Goal: Task Accomplishment & Management: Manage account settings

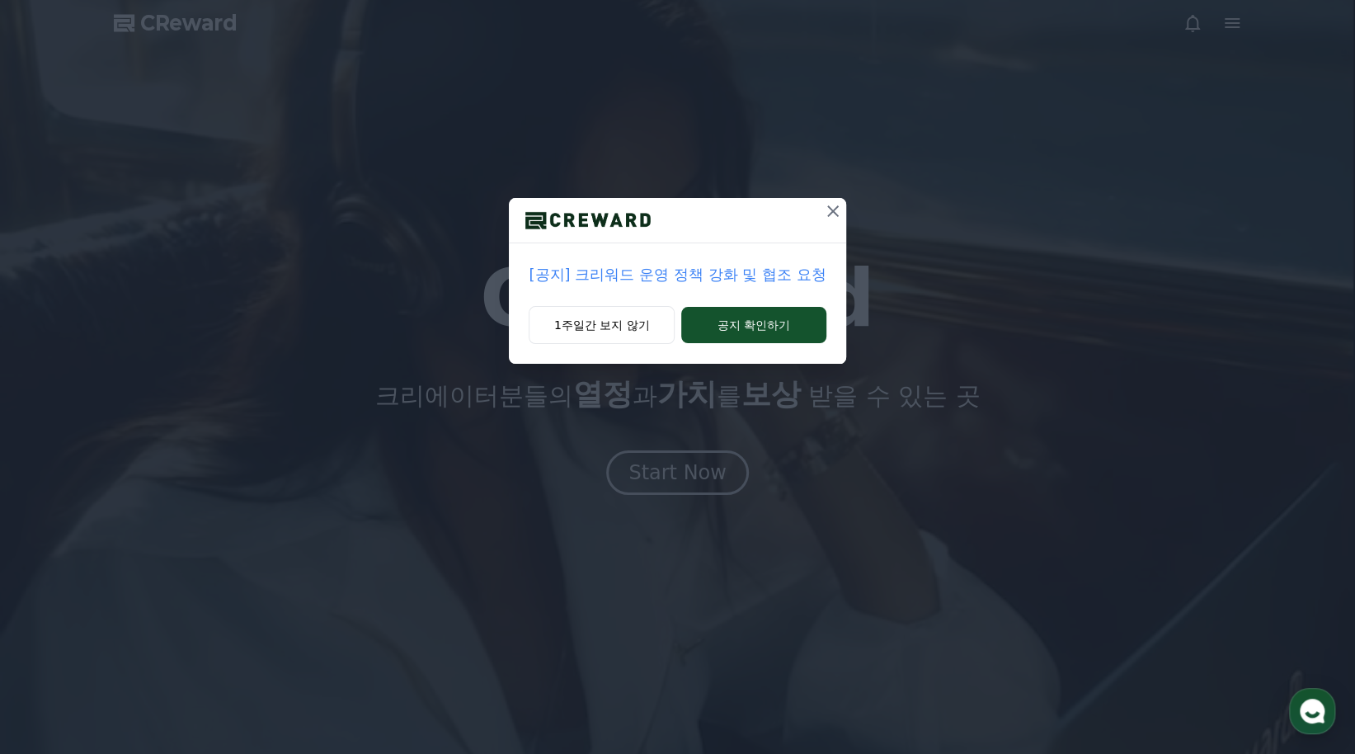
click at [780, 278] on p "[공지] 크리워드 운영 정책 강화 및 협조 요청" at bounding box center [677, 274] width 297 height 23
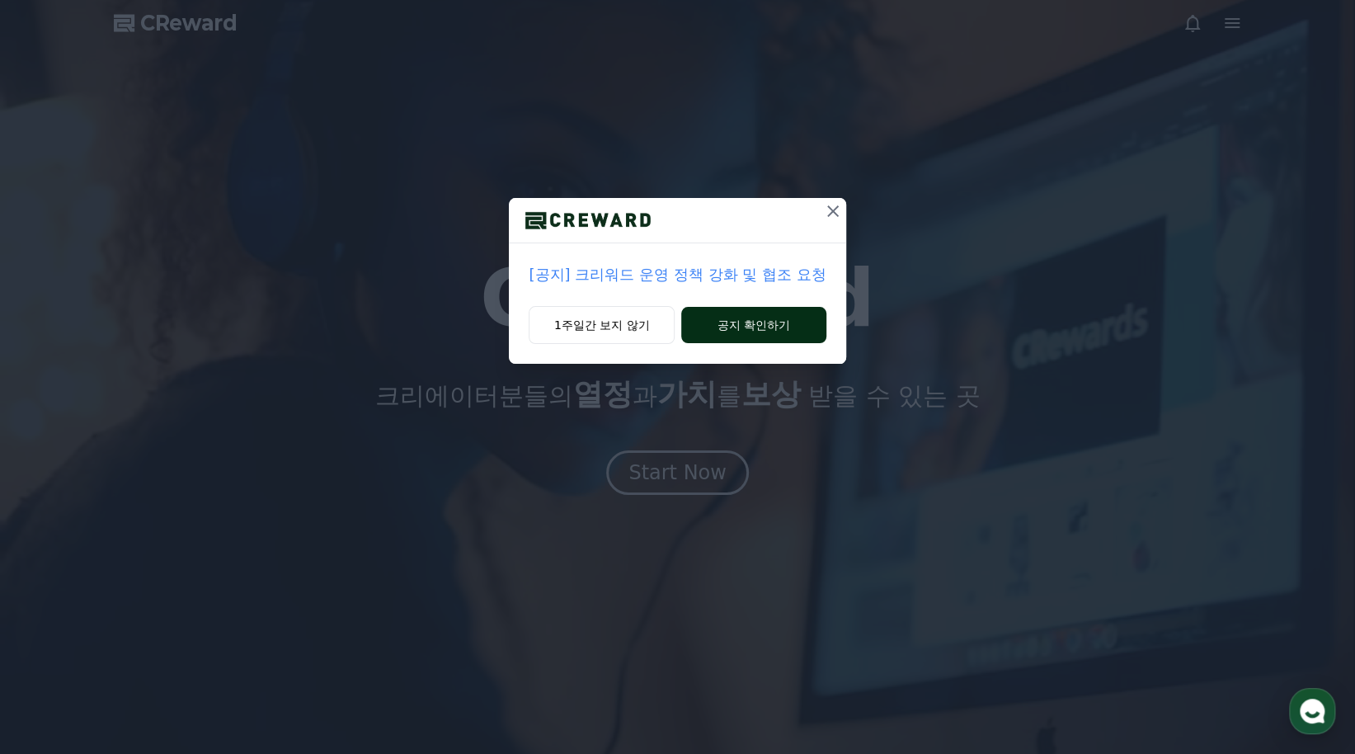
click at [761, 327] on button "공지 확인하기" at bounding box center [753, 325] width 144 height 36
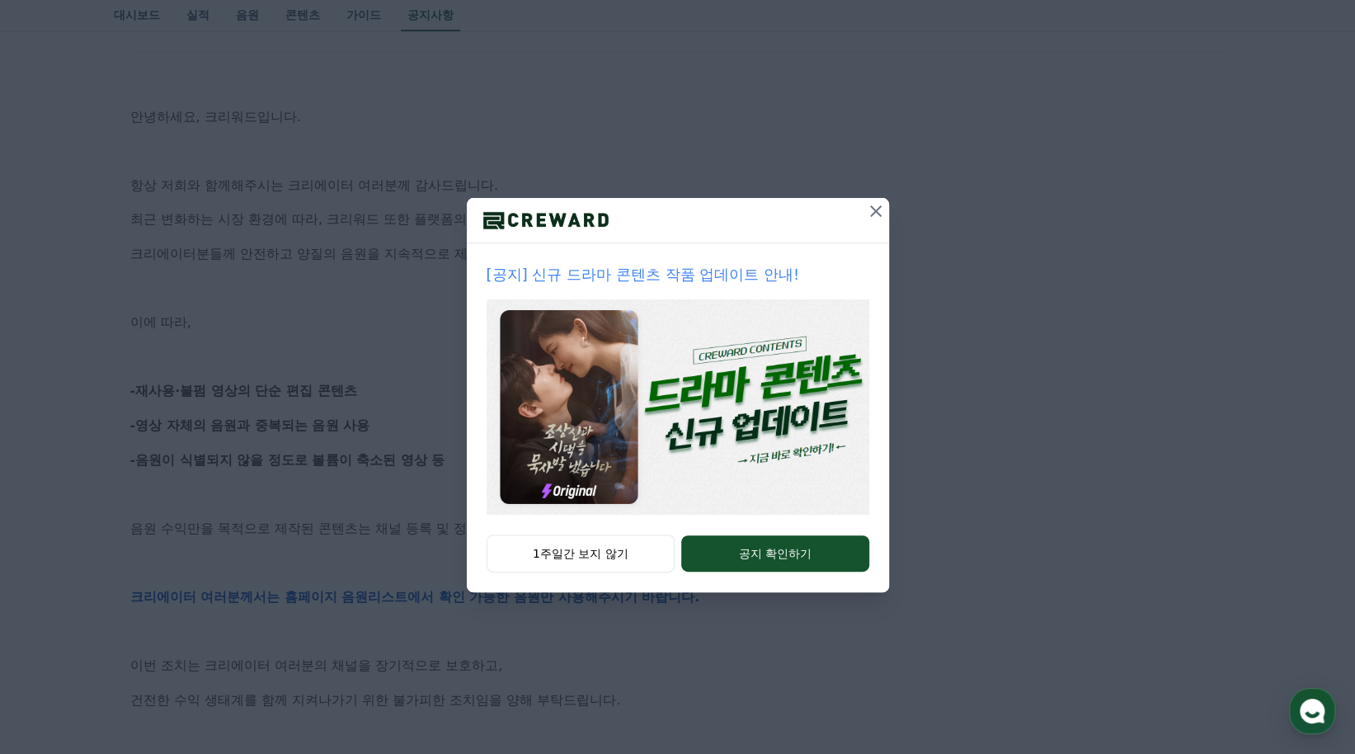
click at [874, 211] on icon at bounding box center [876, 211] width 12 height 12
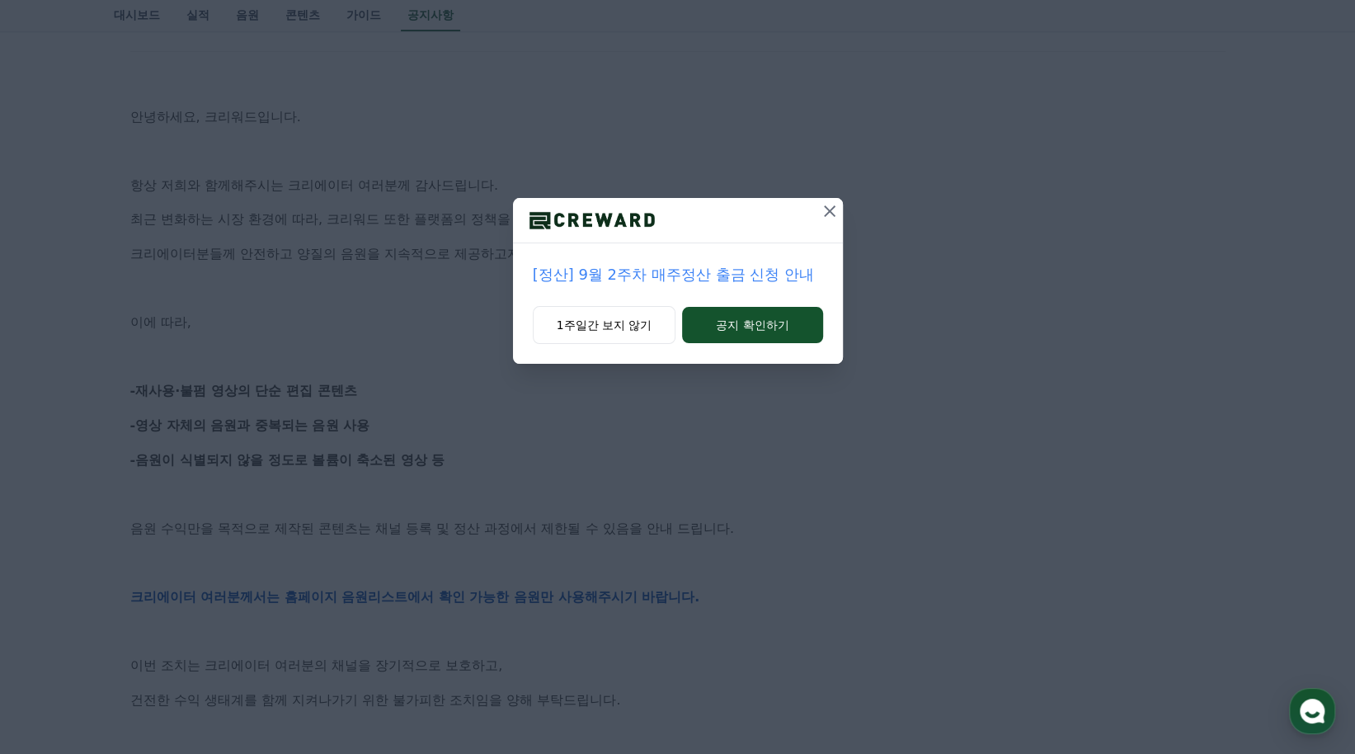
click at [830, 215] on icon at bounding box center [830, 211] width 20 height 20
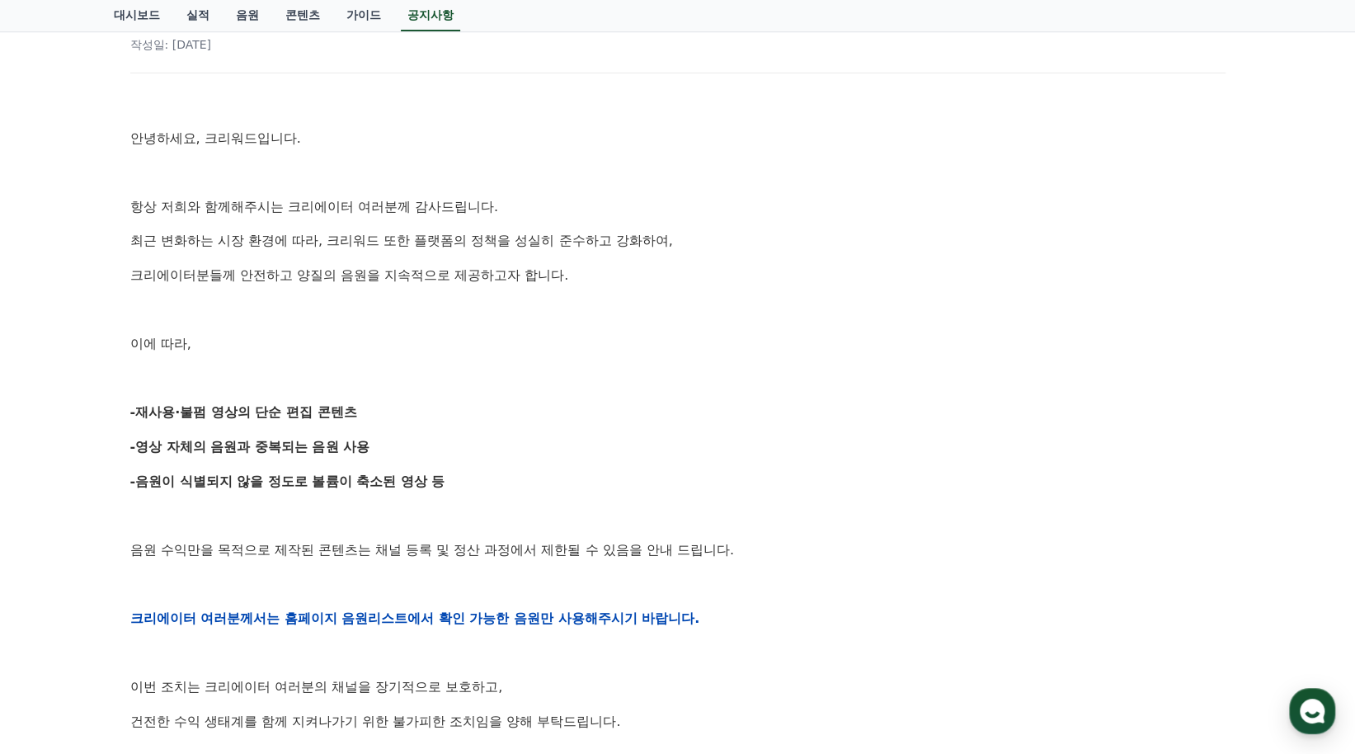
scroll to position [157, 0]
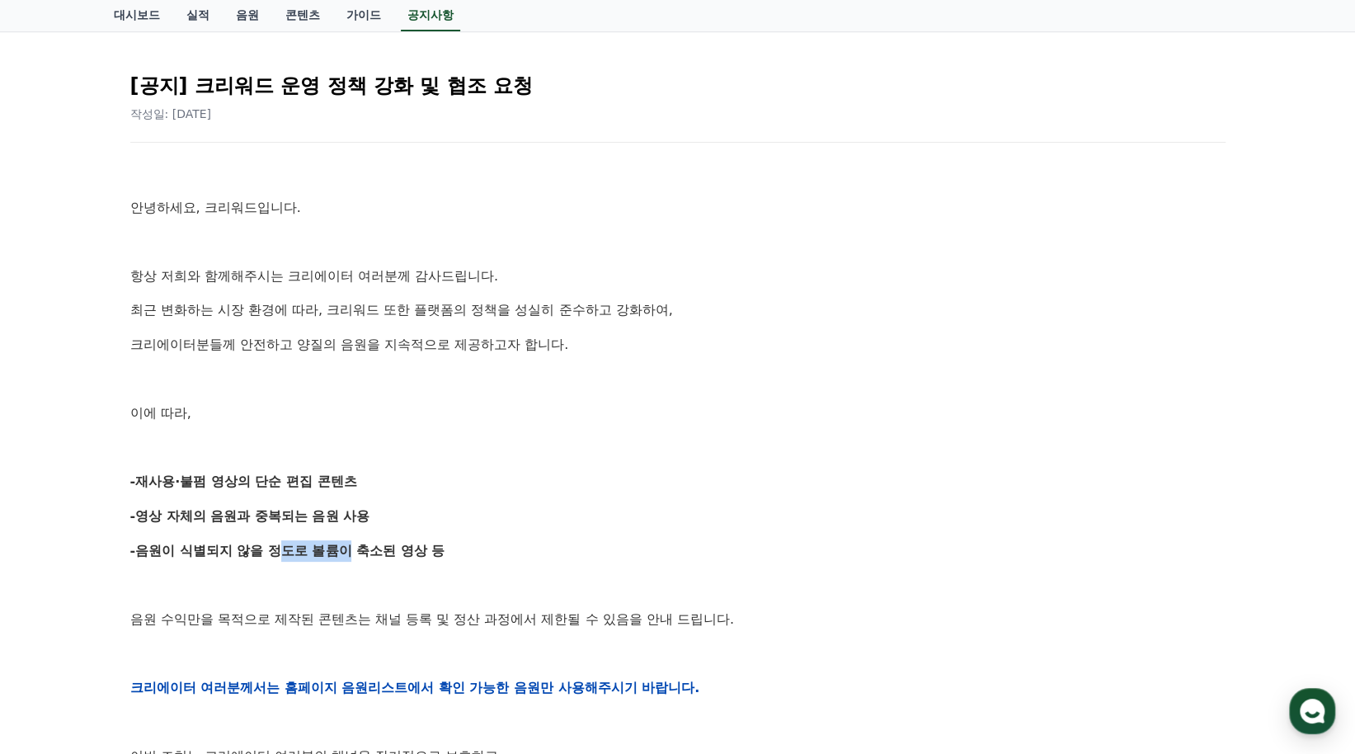
click at [337, 525] on div "안녕하세요, 크리워드입니다. 항상 저희와 함께해주시는 크리에이터 여러분께 감사드립니다. 최근 변화하는 시장 환경에 따라, 크리워드 또한 플랫폼…" at bounding box center [677, 687] width 1095 height 1050
click at [424, 547] on strong "-음원이 식별되지 않을 정도로 볼륨이 축소된 영상 등" at bounding box center [287, 551] width 315 height 16
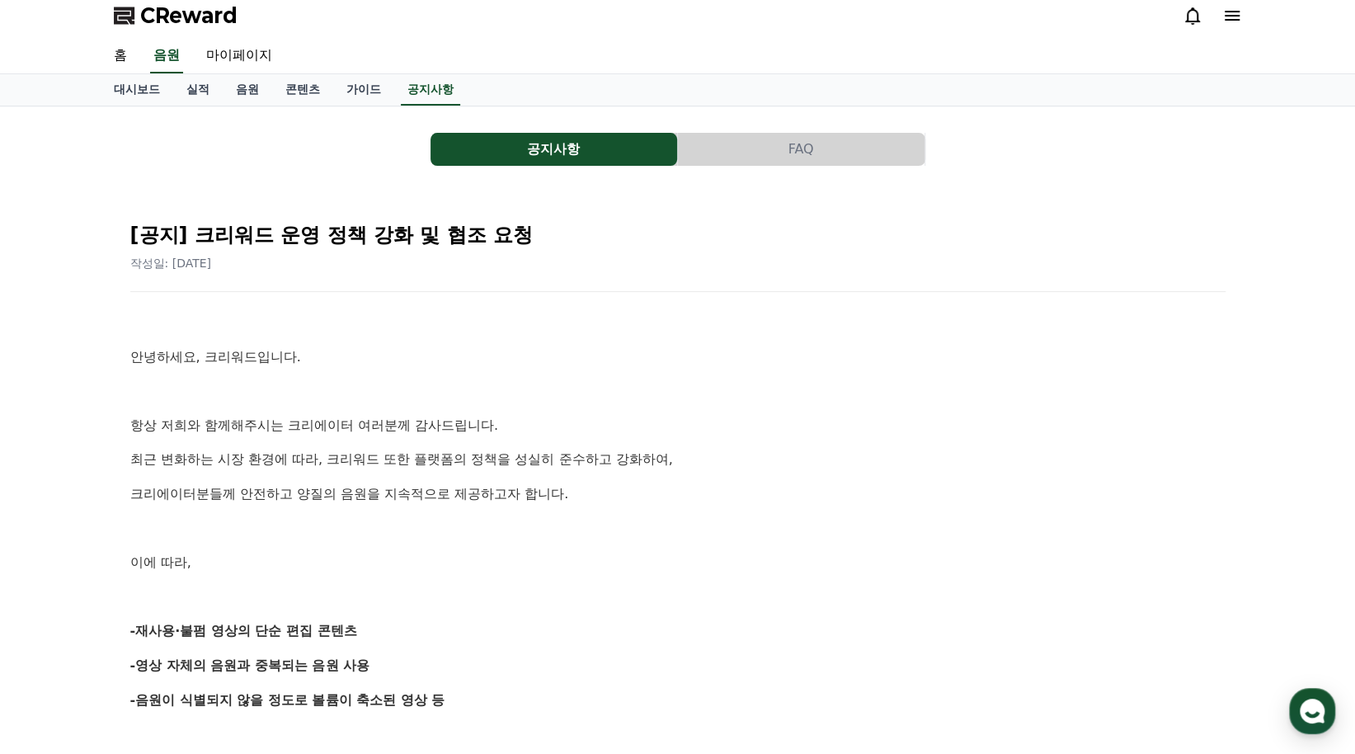
scroll to position [0, 0]
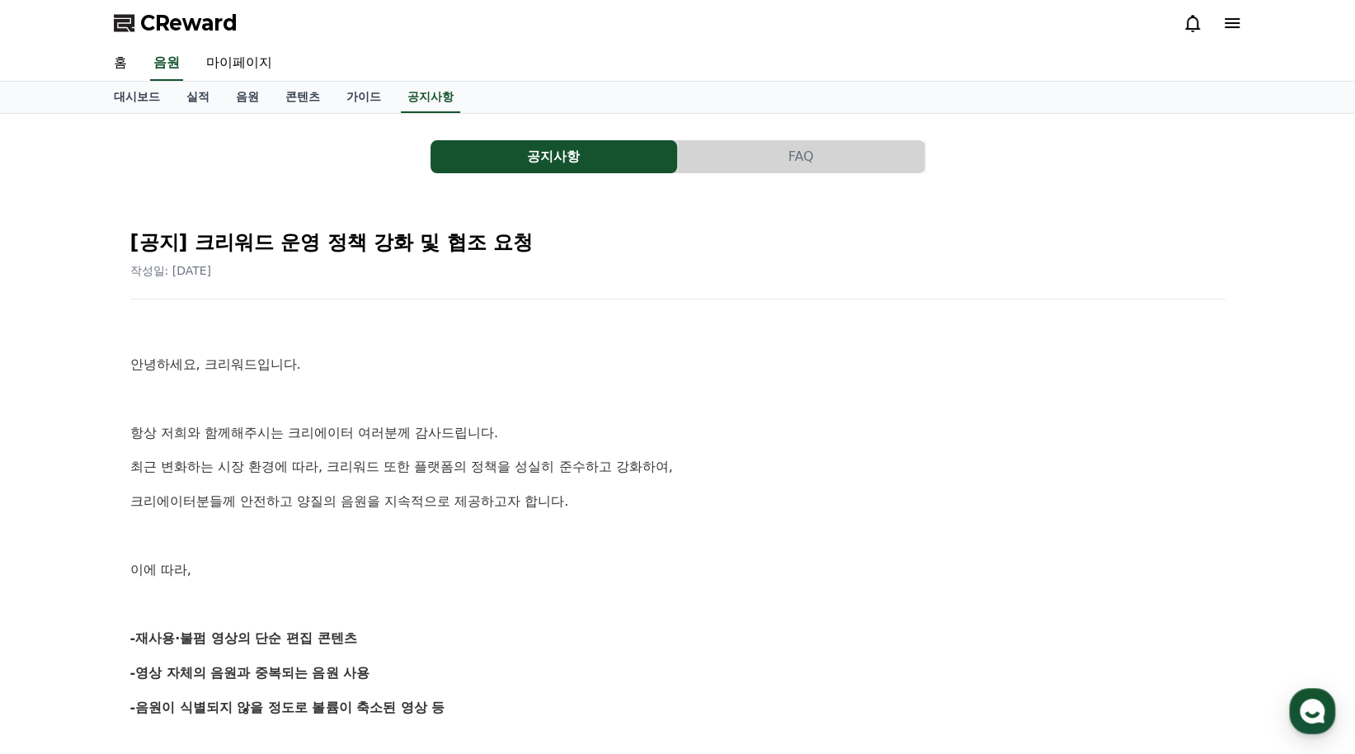
click at [1239, 20] on icon at bounding box center [1232, 23] width 20 height 20
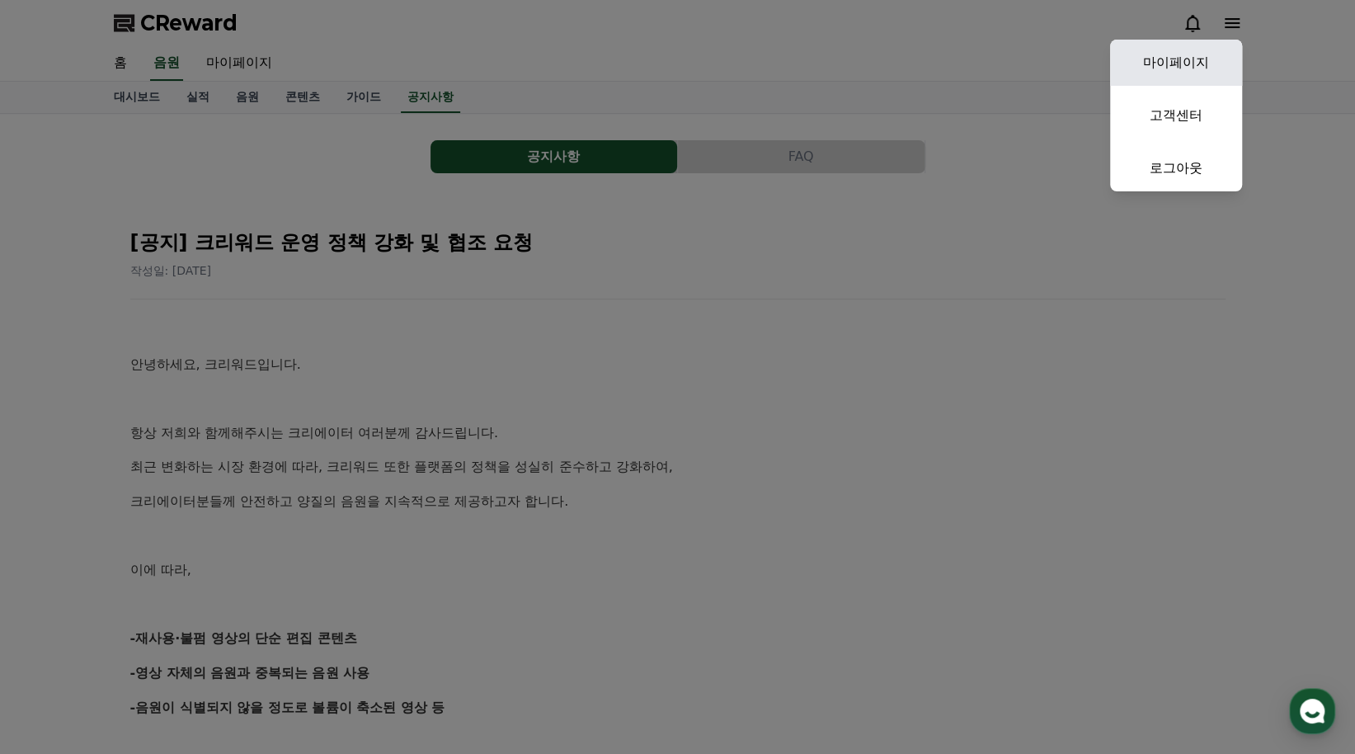
click at [1158, 81] on link "마이페이지" at bounding box center [1176, 63] width 132 height 46
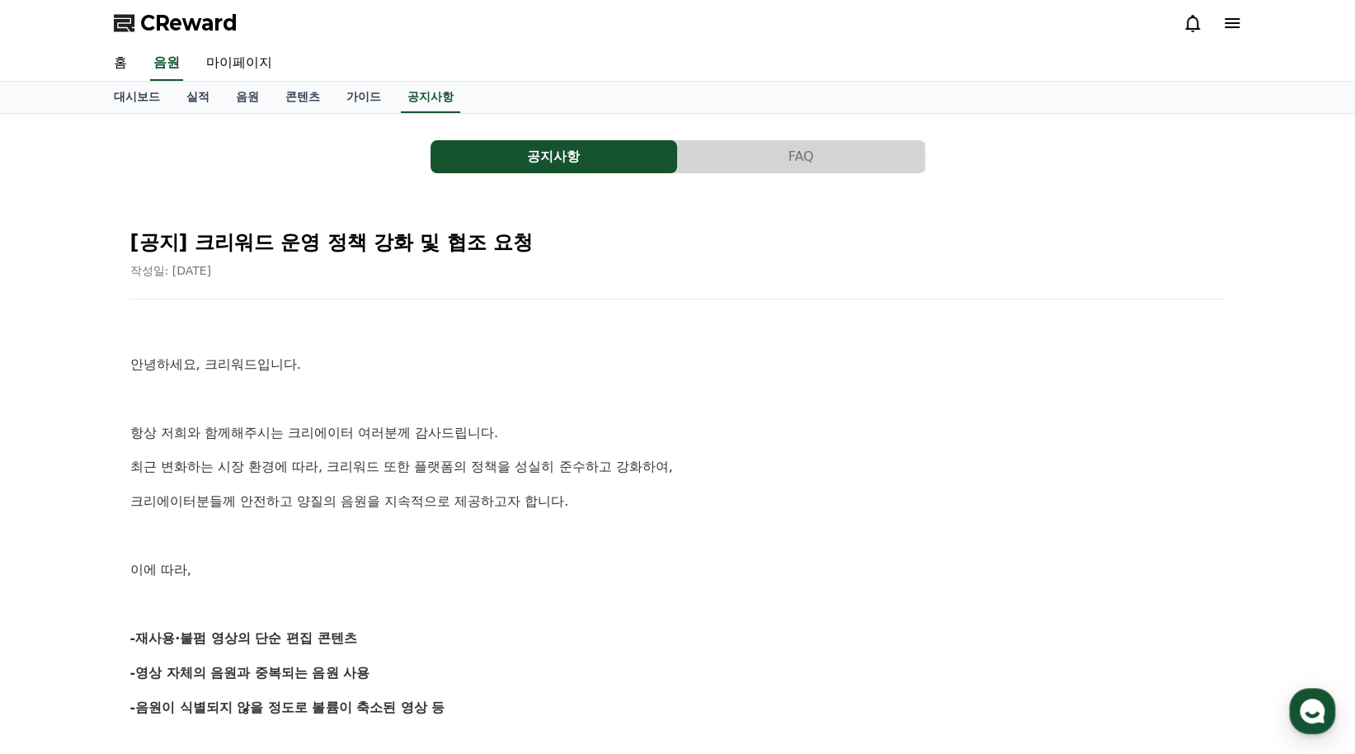
select select "**********"
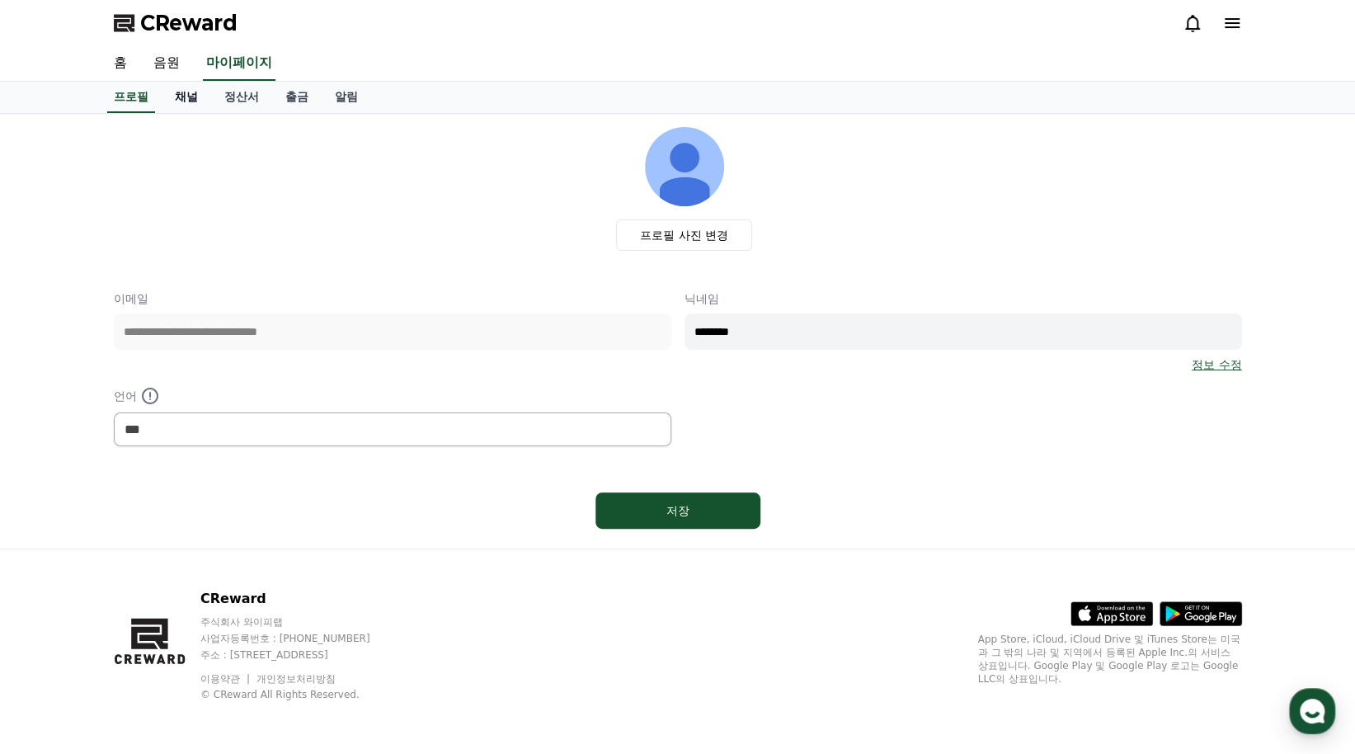
click at [187, 93] on link "채널" at bounding box center [186, 97] width 49 height 31
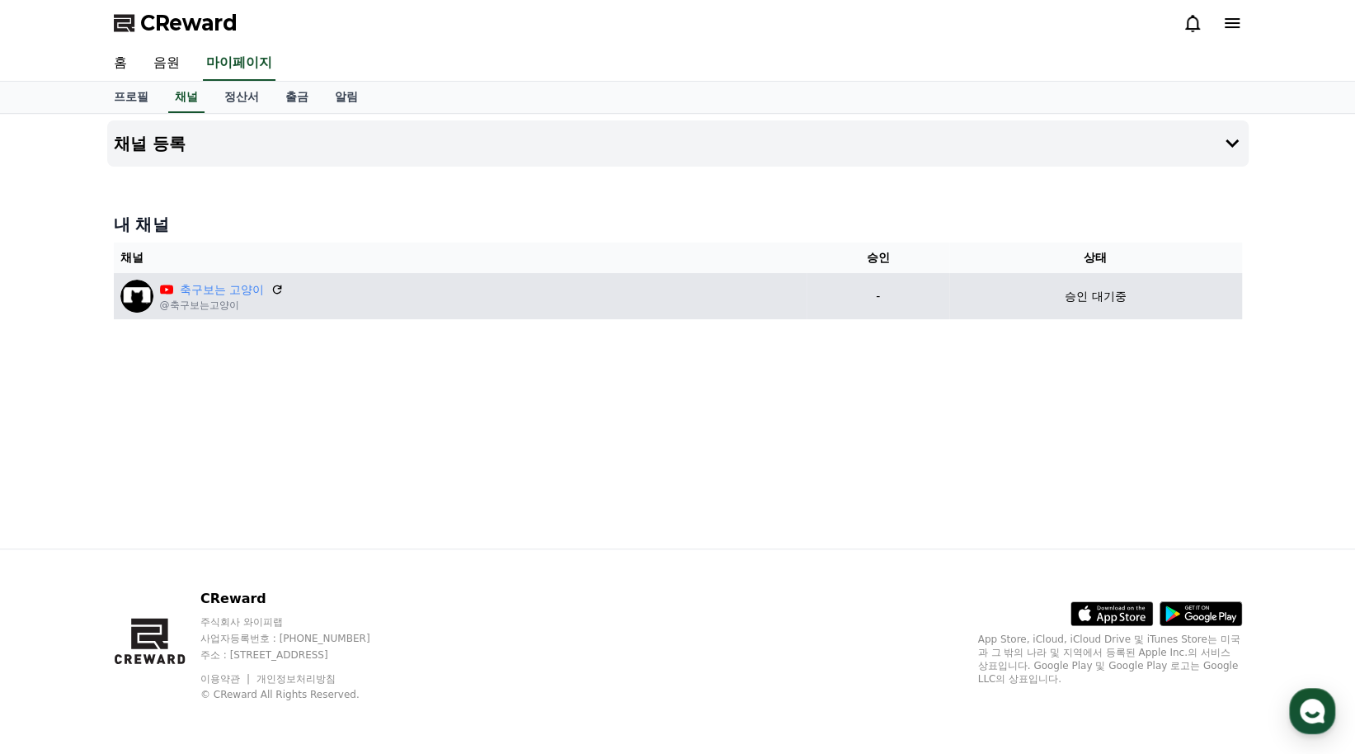
click at [1098, 299] on p "승인 대기중" at bounding box center [1095, 296] width 61 height 17
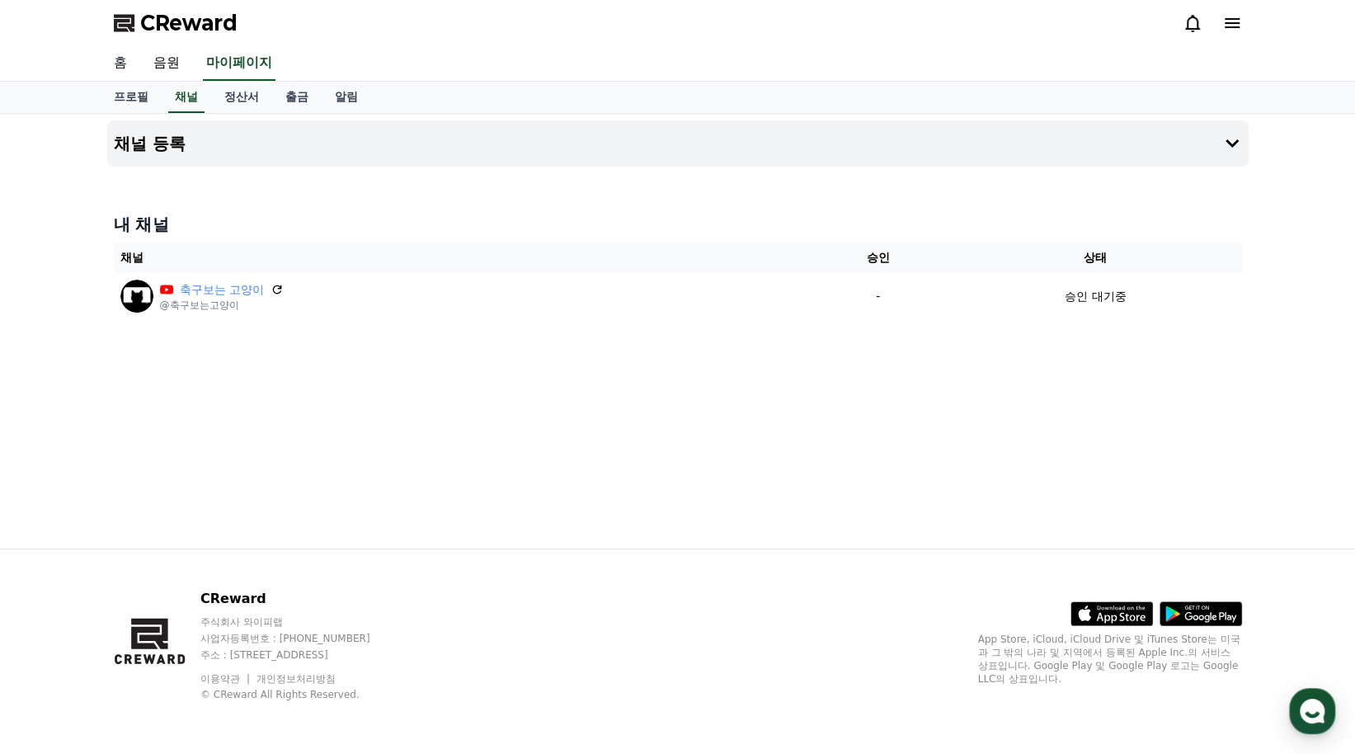
click at [117, 64] on link "홈" at bounding box center [121, 63] width 40 height 35
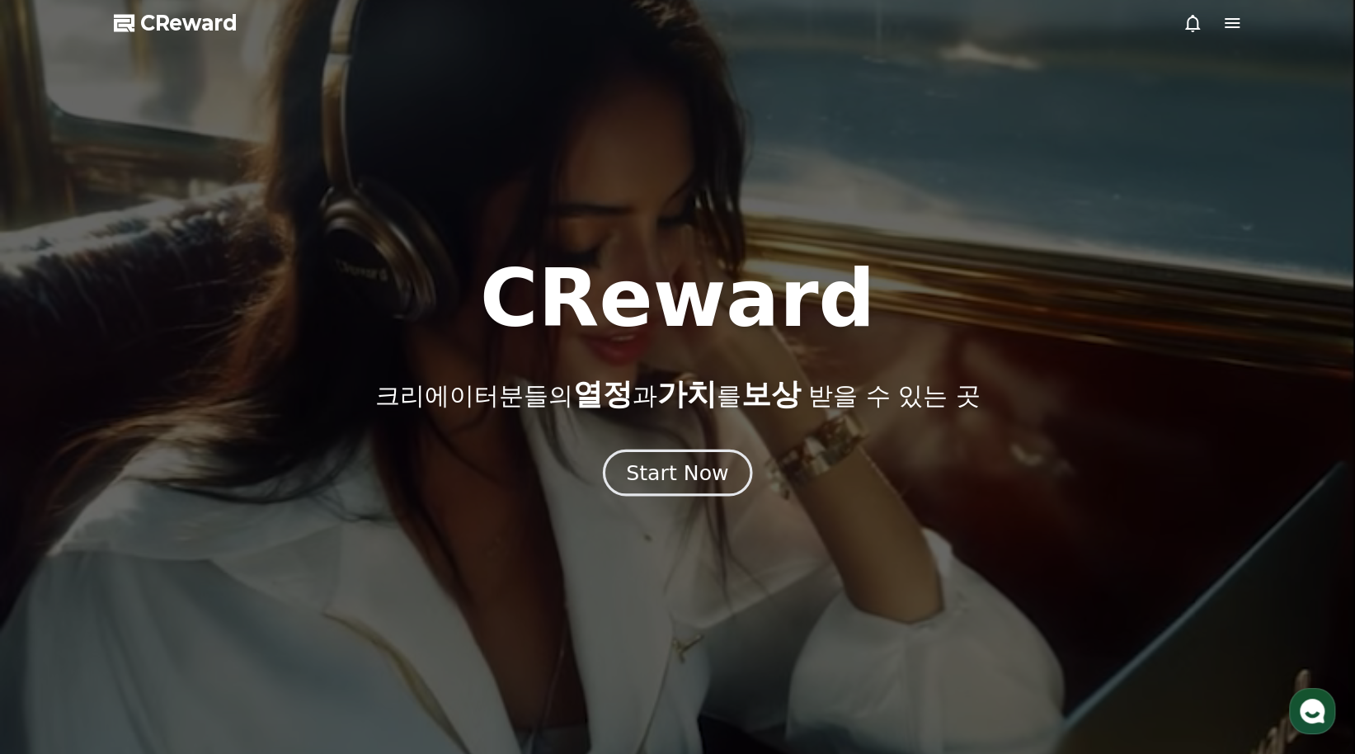
click at [666, 466] on div "Start Now" at bounding box center [677, 473] width 102 height 28
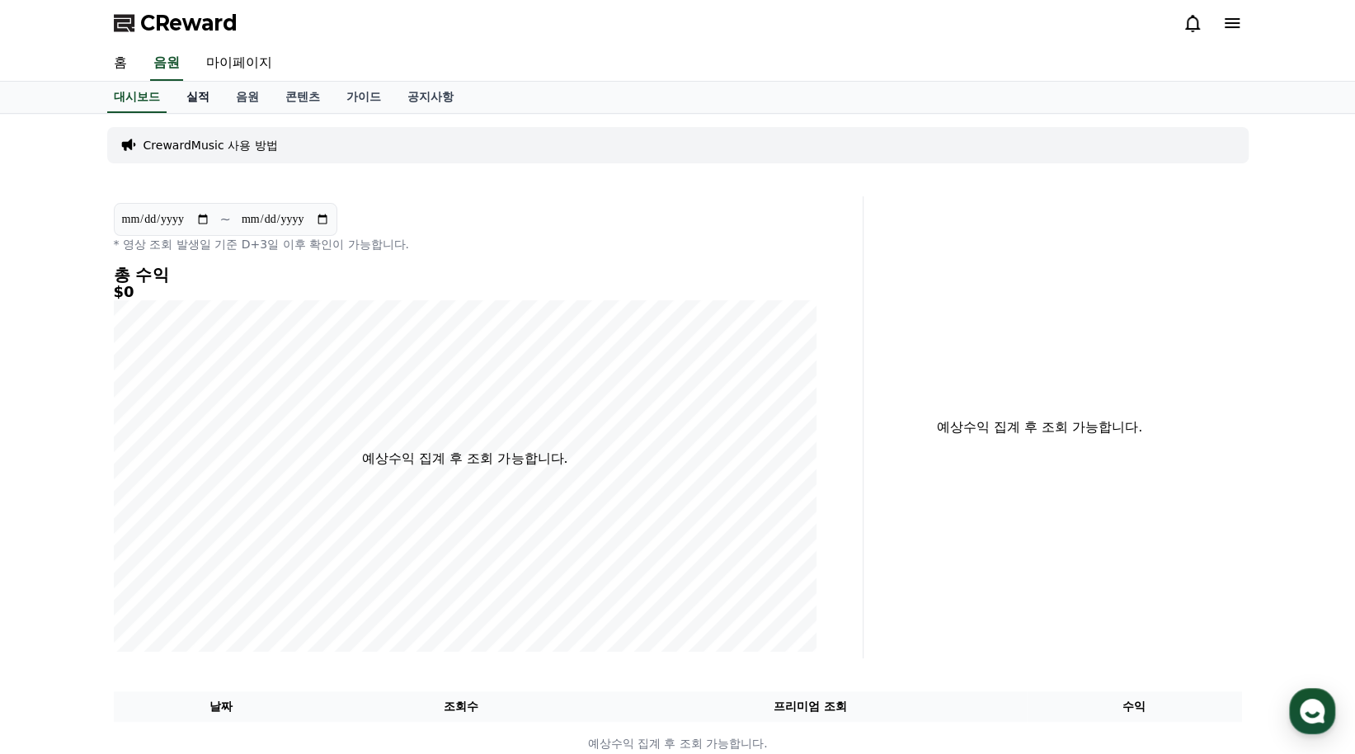
click at [207, 92] on link "실적" at bounding box center [197, 97] width 49 height 31
click at [244, 95] on link "음원" at bounding box center [247, 97] width 49 height 31
click at [306, 102] on link "콘텐츠" at bounding box center [302, 97] width 61 height 31
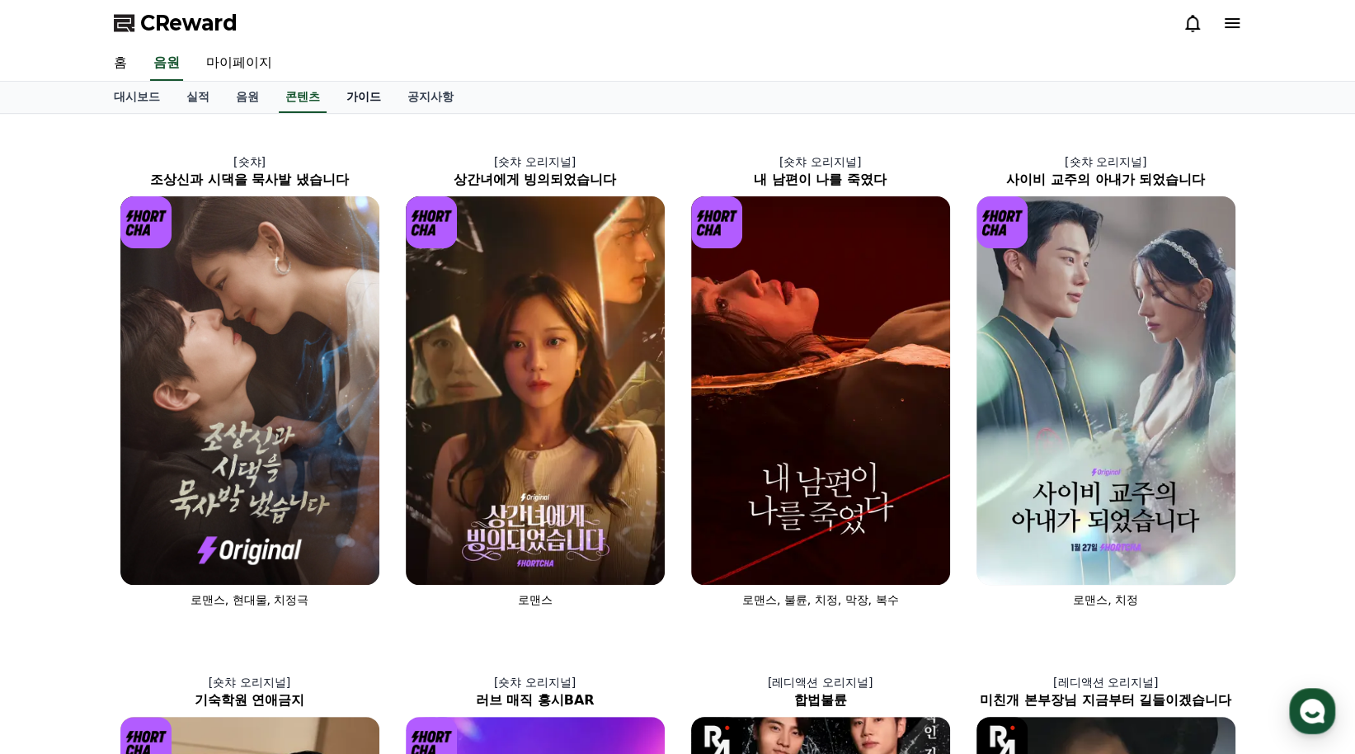
click at [371, 99] on link "가이드" at bounding box center [363, 97] width 61 height 31
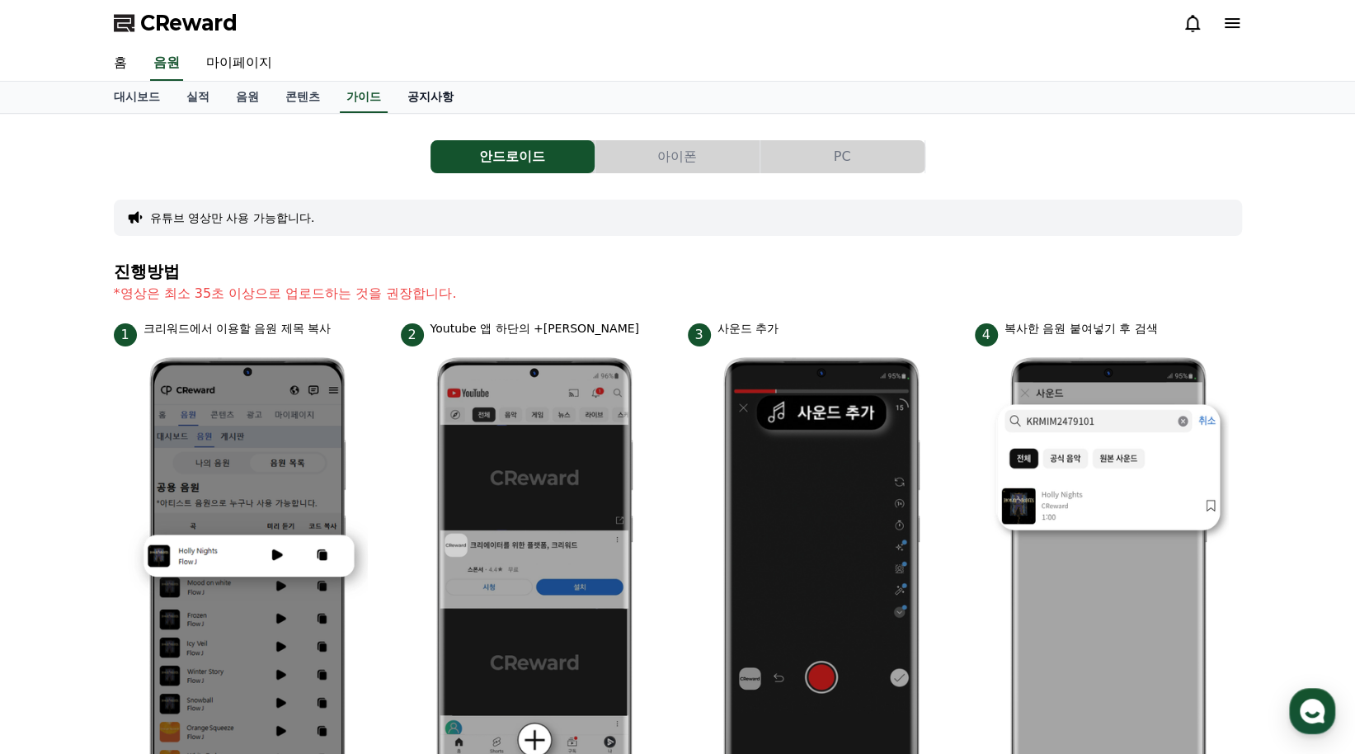
click at [444, 98] on link "공지사항" at bounding box center [430, 97] width 73 height 31
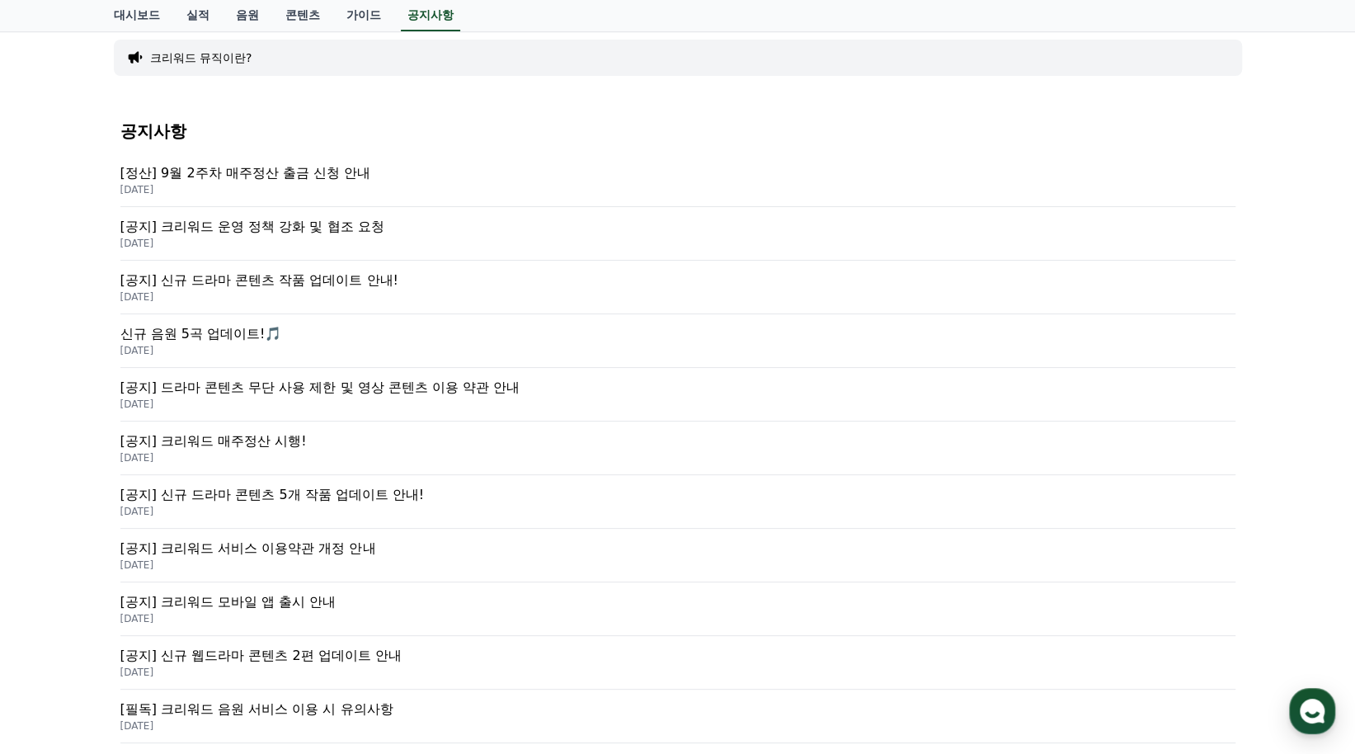
scroll to position [165, 0]
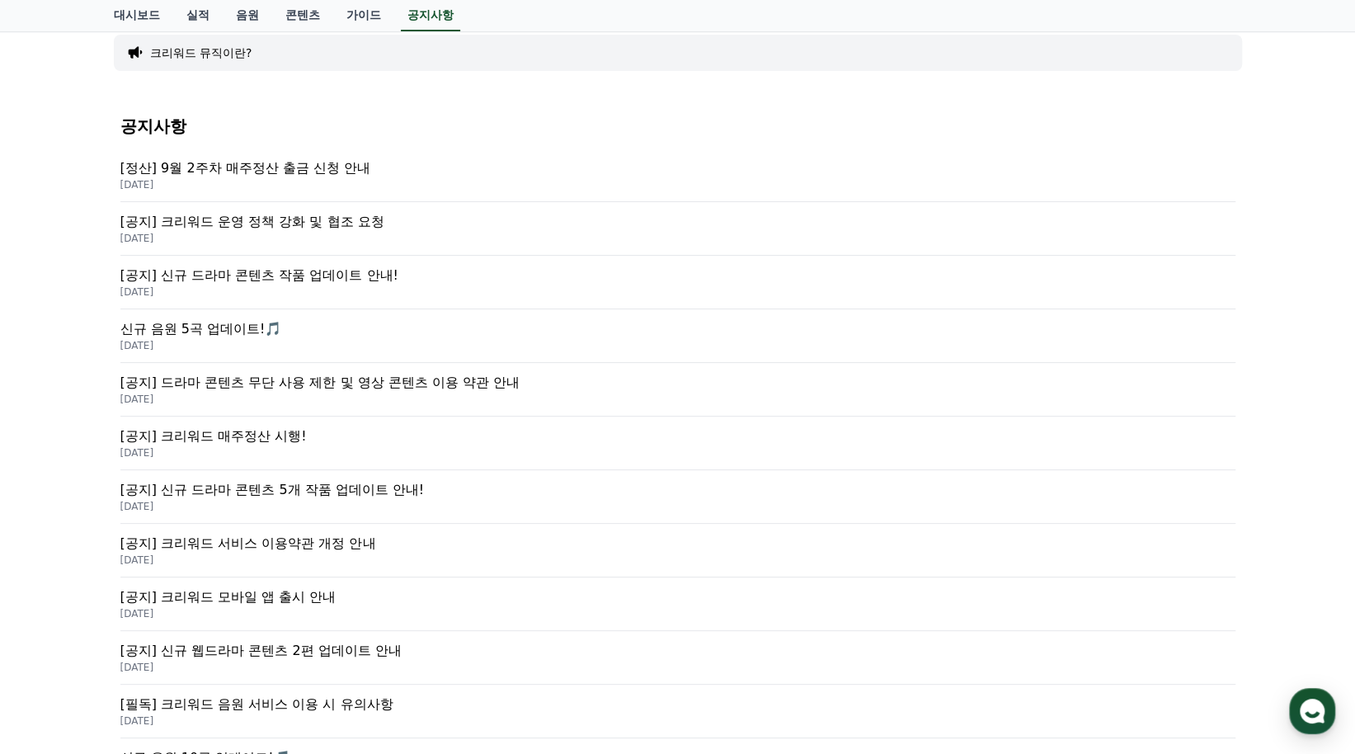
click at [302, 222] on p "[공지] 크리워드 운영 정책 강화 및 협조 요청" at bounding box center [677, 222] width 1115 height 20
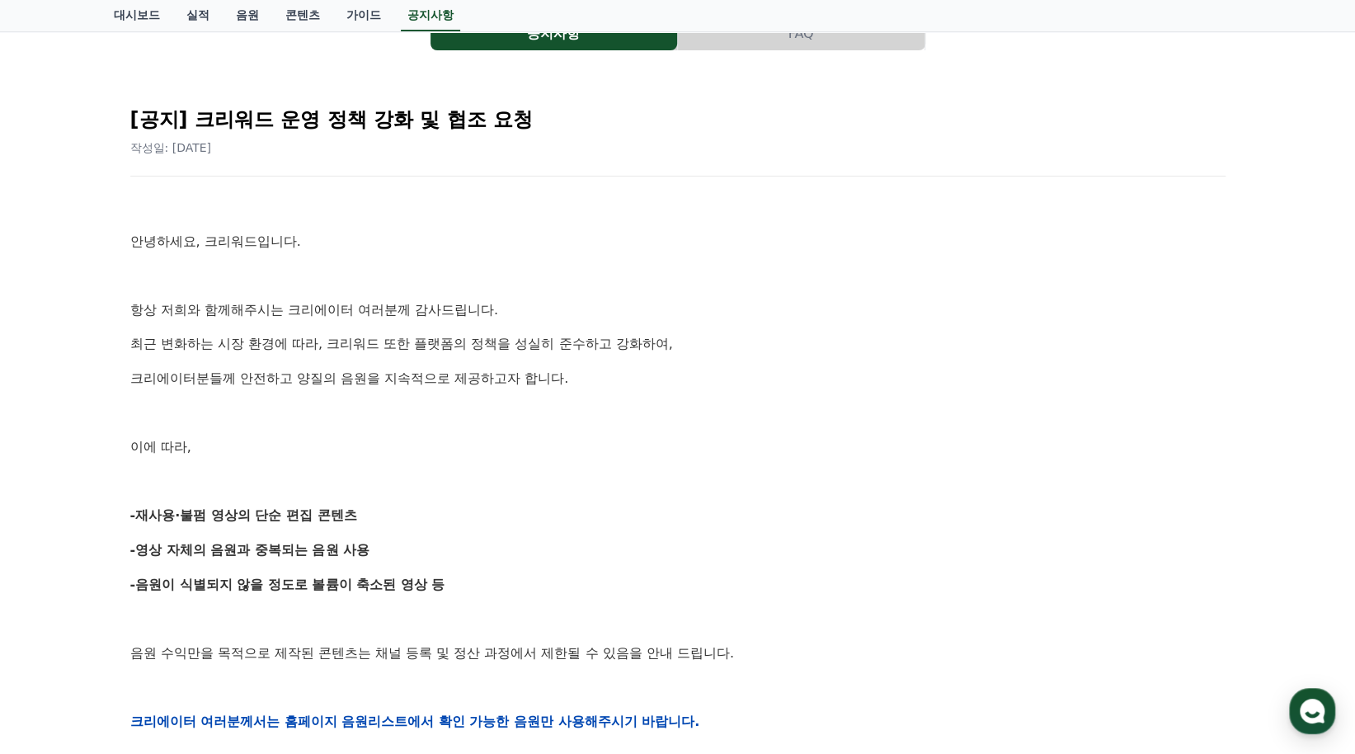
scroll to position [165, 0]
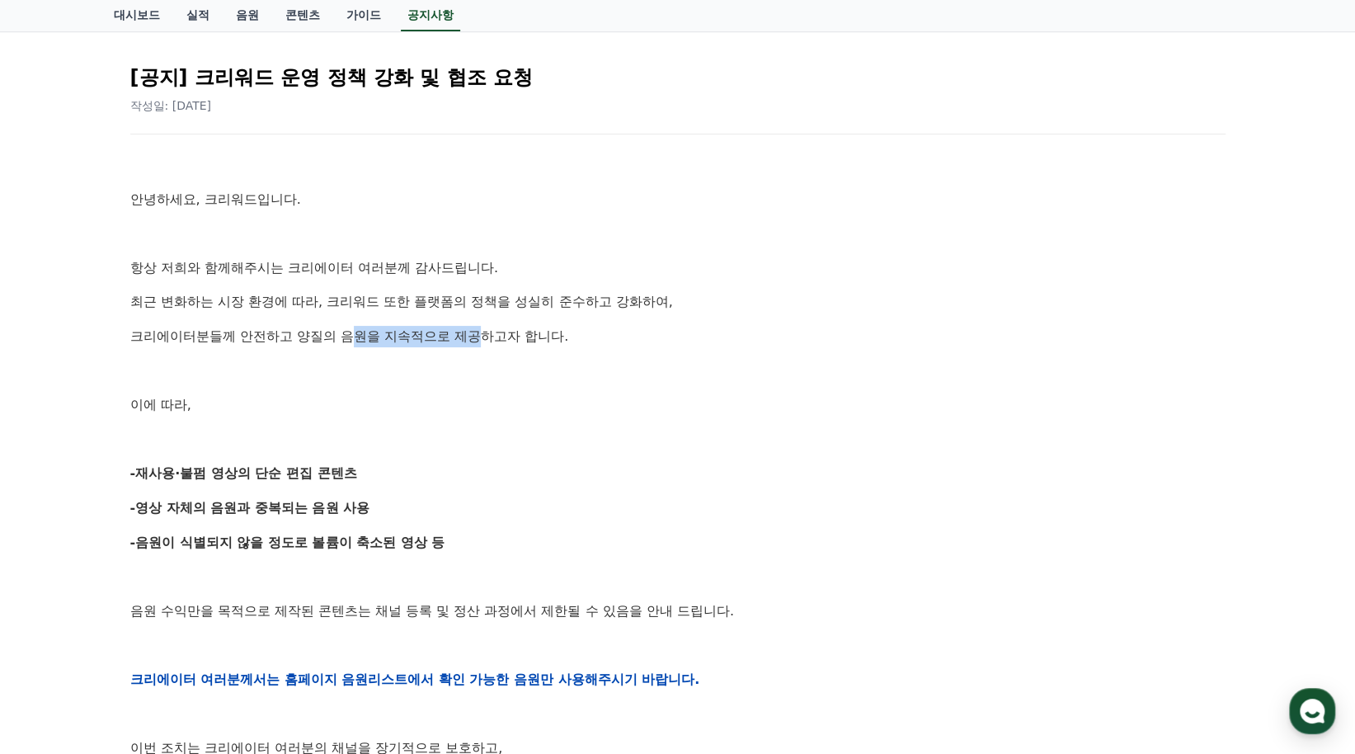
click at [488, 332] on p "크리에이터분들께 안전하고 양질의 음원을 지속적으로 제공하고자 합니다." at bounding box center [677, 336] width 1095 height 21
click at [575, 336] on p "크리에이터분들께 안전하고 양질의 음원을 지속적으로 제공하고자 합니다." at bounding box center [677, 336] width 1095 height 21
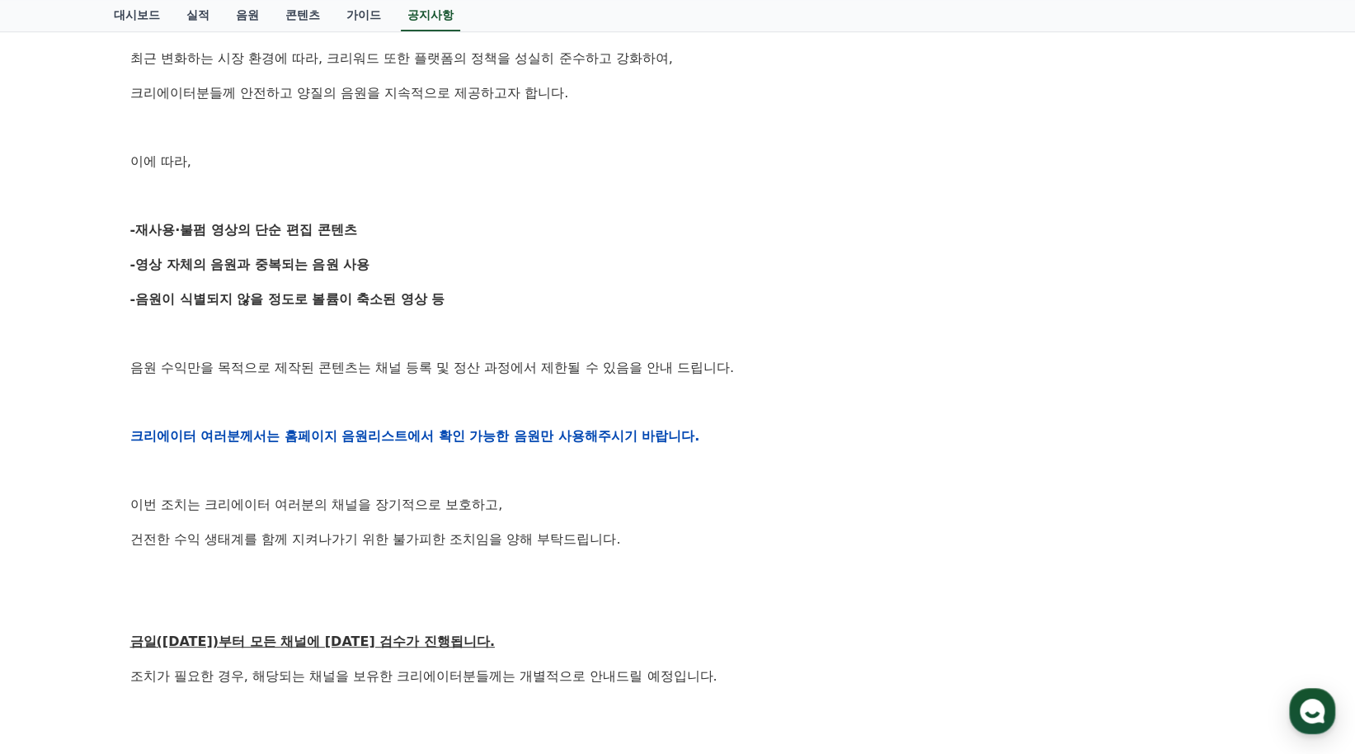
scroll to position [412, 0]
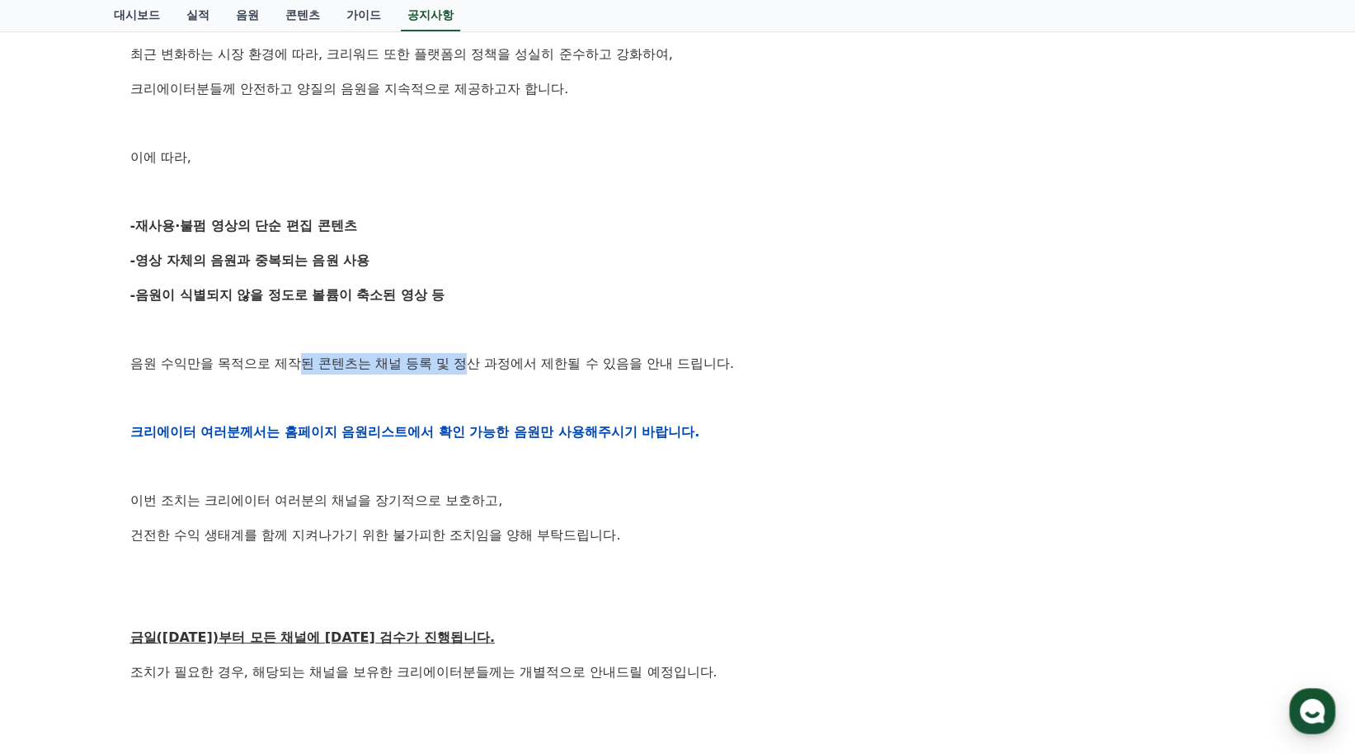
drag, startPoint x: 304, startPoint y: 364, endPoint x: 479, endPoint y: 372, distance: 175.9
click at [479, 371] on p "음원 수익만을 목적으로 제작된 콘텐츠는 채널 등록 및 정산 과정에서 제한될 수 있음을 안내 드립니다." at bounding box center [677, 363] width 1095 height 21
drag, startPoint x: 374, startPoint y: 500, endPoint x: 481, endPoint y: 506, distance: 106.6
click at [468, 506] on p "이번 조치는 크리에이터 여러분의 채널을 장기적으로 보호하고," at bounding box center [677, 500] width 1095 height 21
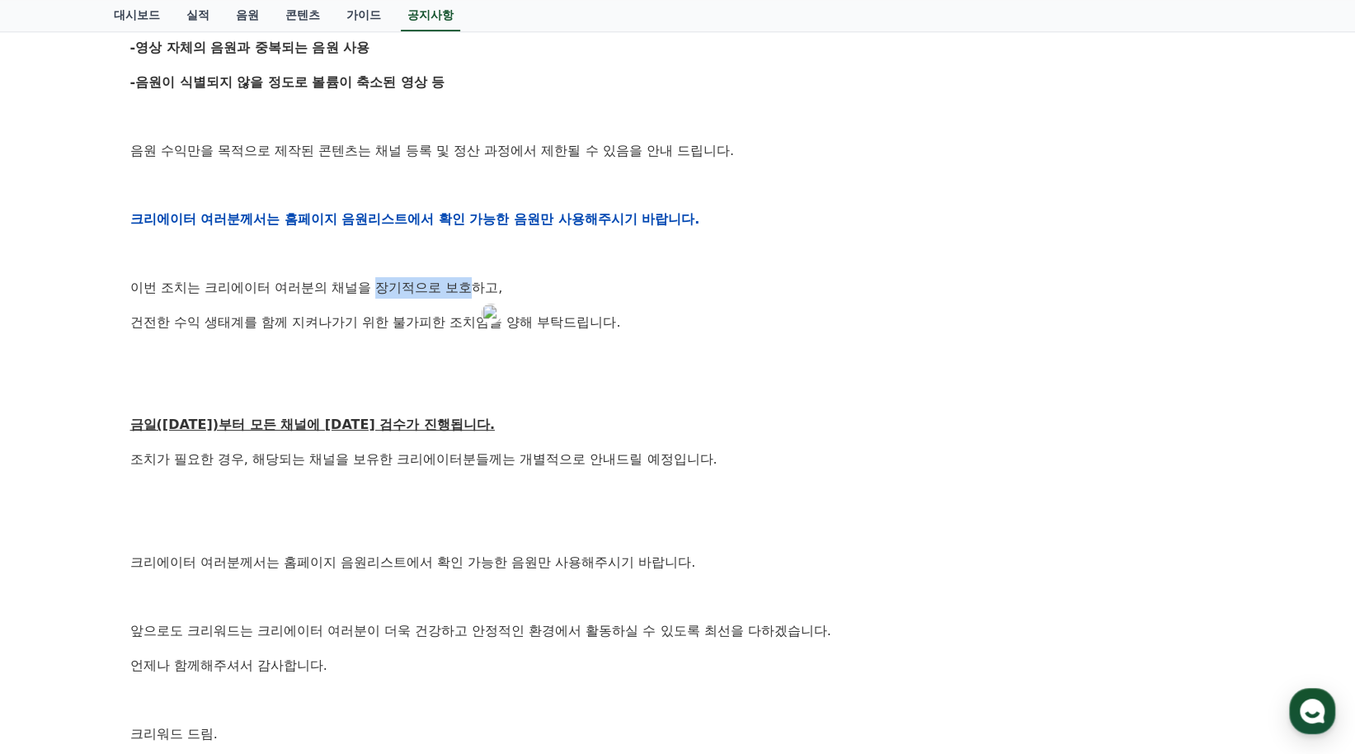
scroll to position [660, 0]
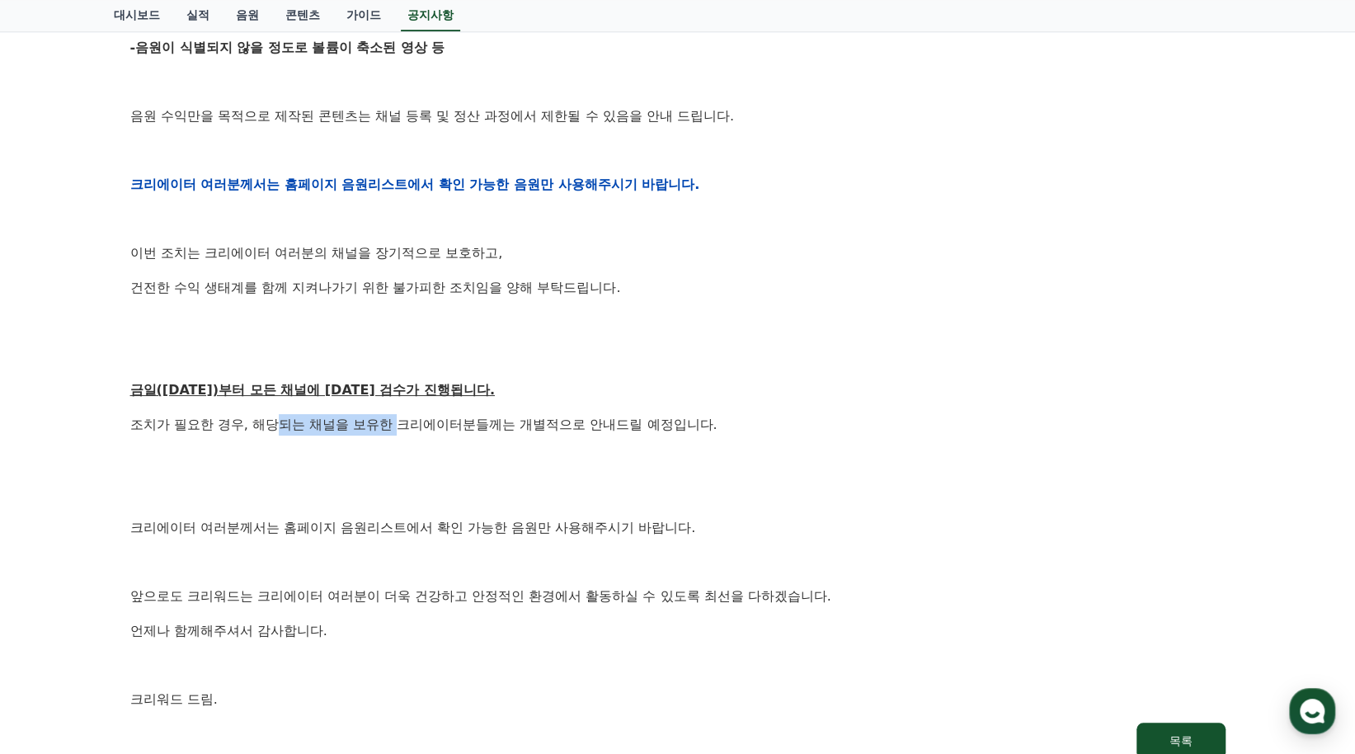
drag, startPoint x: 281, startPoint y: 424, endPoint x: 418, endPoint y: 430, distance: 137.0
click at [403, 426] on p "조치가 필요한 경우, 해당되는 채널을 보유한 크리에이터분들께는 개별적으로 안내드릴 예정입니다." at bounding box center [677, 424] width 1095 height 21
drag, startPoint x: 539, startPoint y: 420, endPoint x: 569, endPoint y: 428, distance: 30.8
click at [563, 426] on p "조치가 필요한 경우, 해당되는 채널을 보유한 크리에이터분들께는 개별적으로 안내드릴 예정입니다." at bounding box center [677, 424] width 1095 height 21
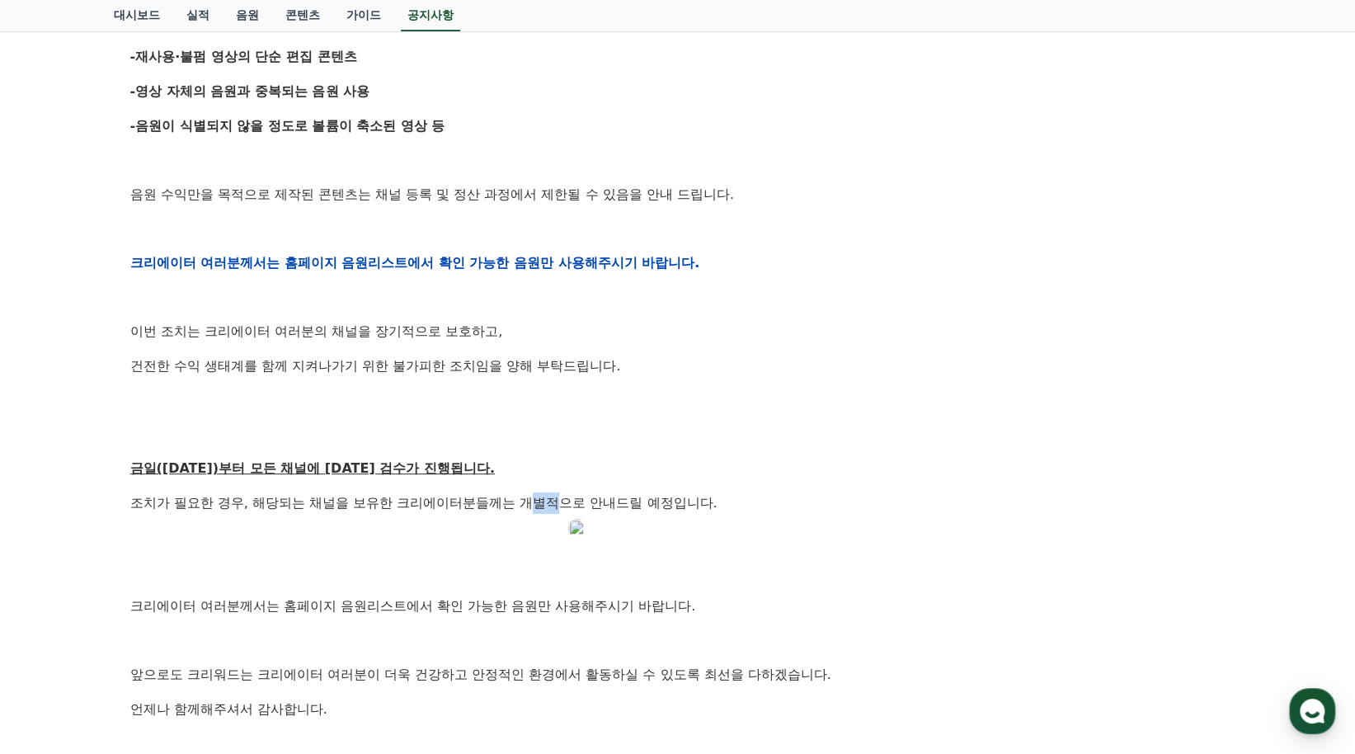
scroll to position [577, 0]
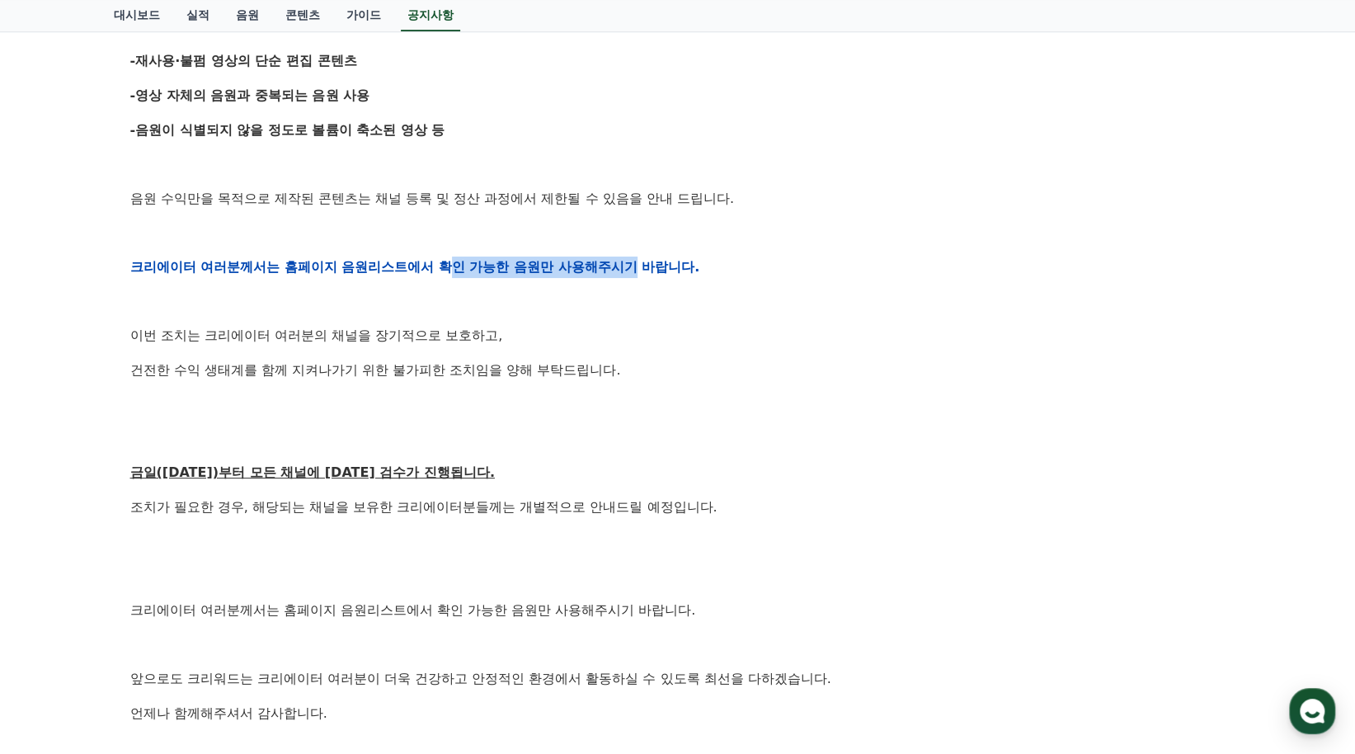
drag, startPoint x: 450, startPoint y: 266, endPoint x: 637, endPoint y: 266, distance: 186.4
click at [637, 266] on strong "크리에이터 여러분께서는 홈페이지 음원리스트에서 확인 가능한 음원만 사용해주시기 바랍니다." at bounding box center [415, 267] width 570 height 16
click at [591, 325] on p "이번 조치는 크리에이터 여러분의 채널을 장기적으로 보호하고," at bounding box center [677, 335] width 1095 height 21
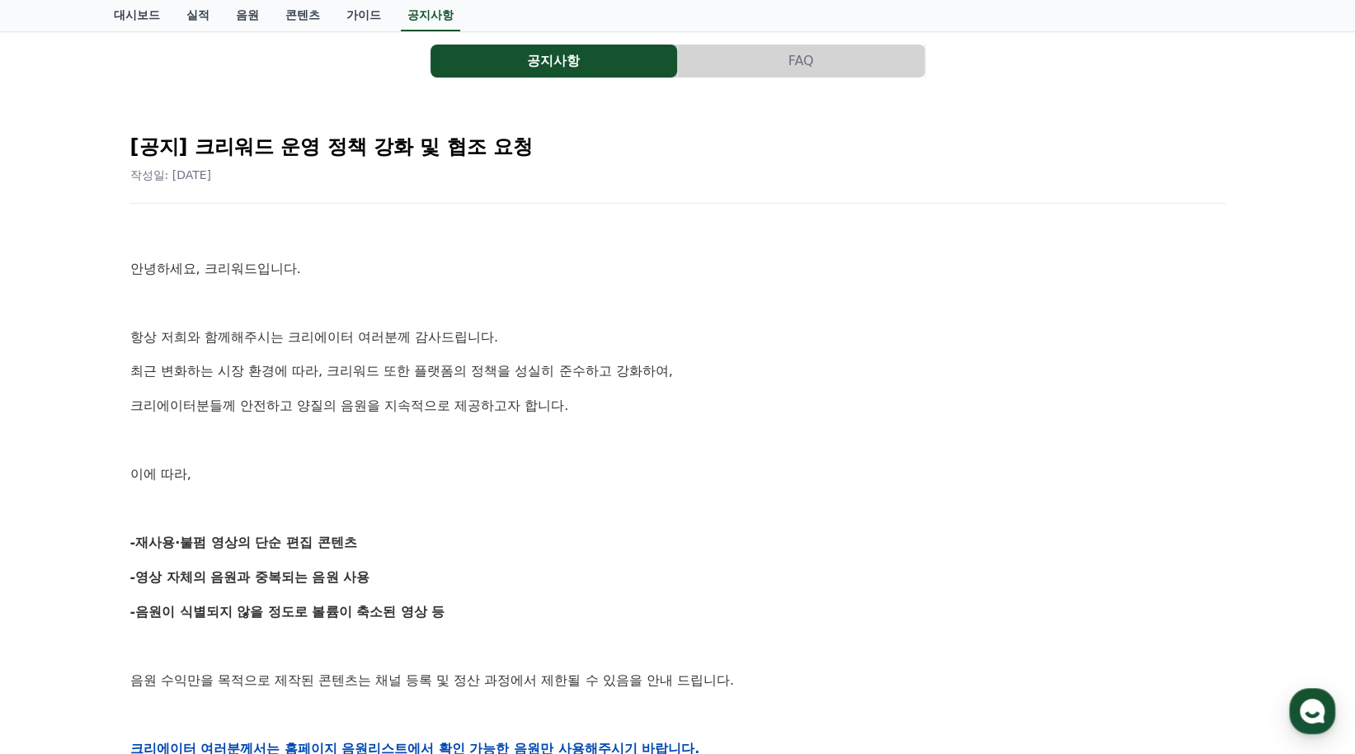
scroll to position [0, 0]
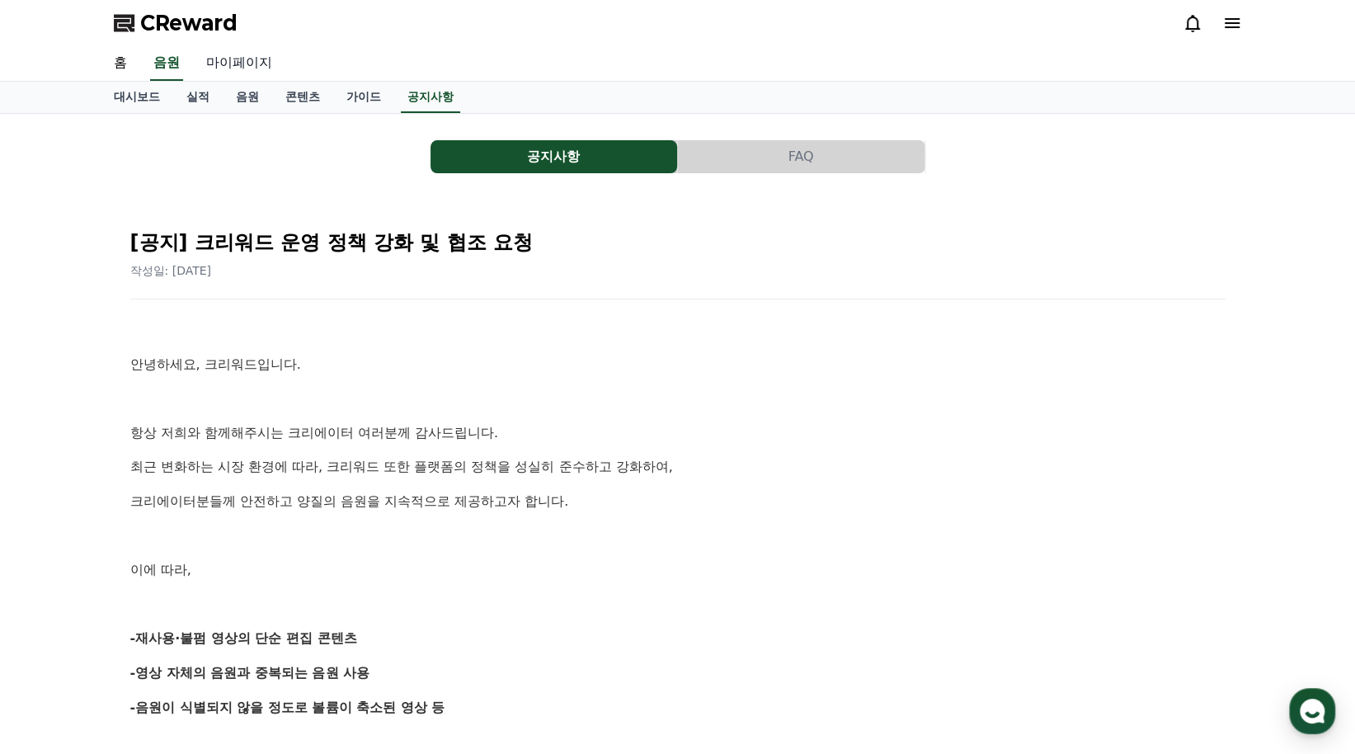
click at [257, 66] on link "마이페이지" at bounding box center [239, 63] width 92 height 35
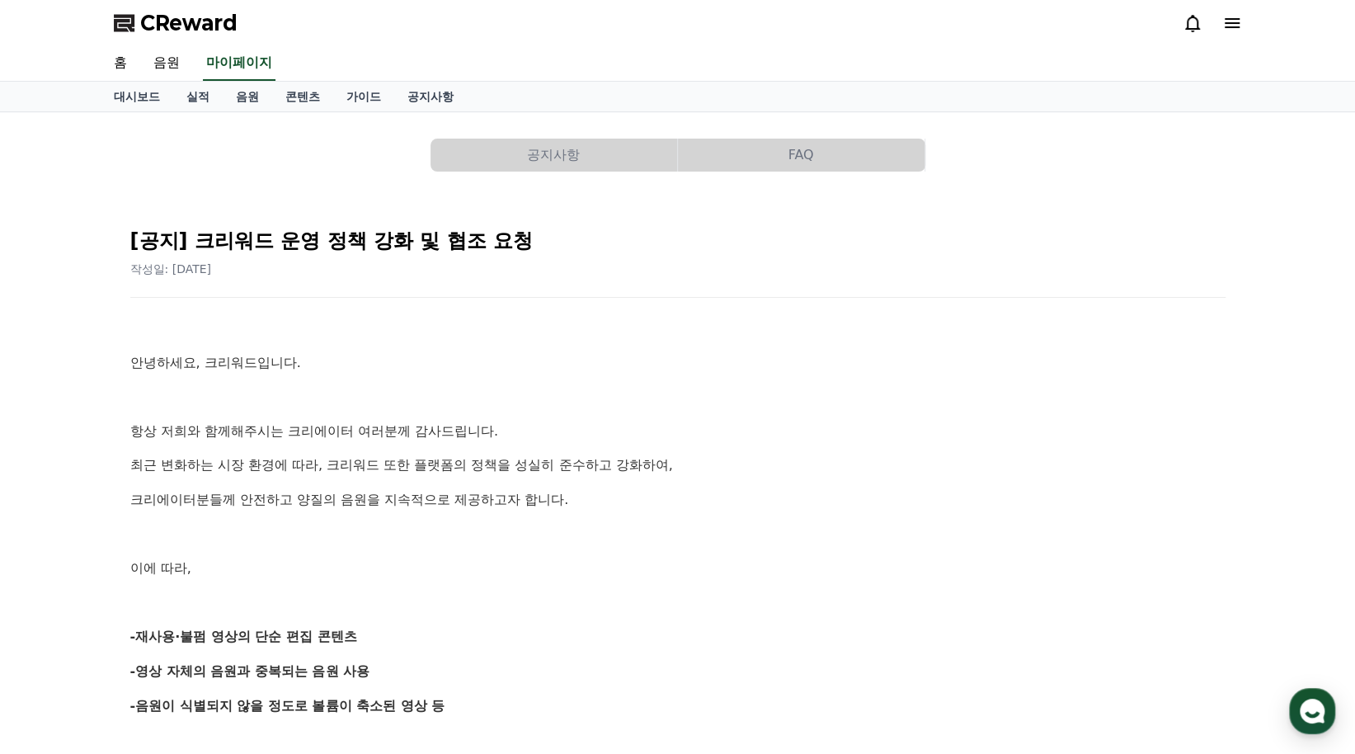
select select "**********"
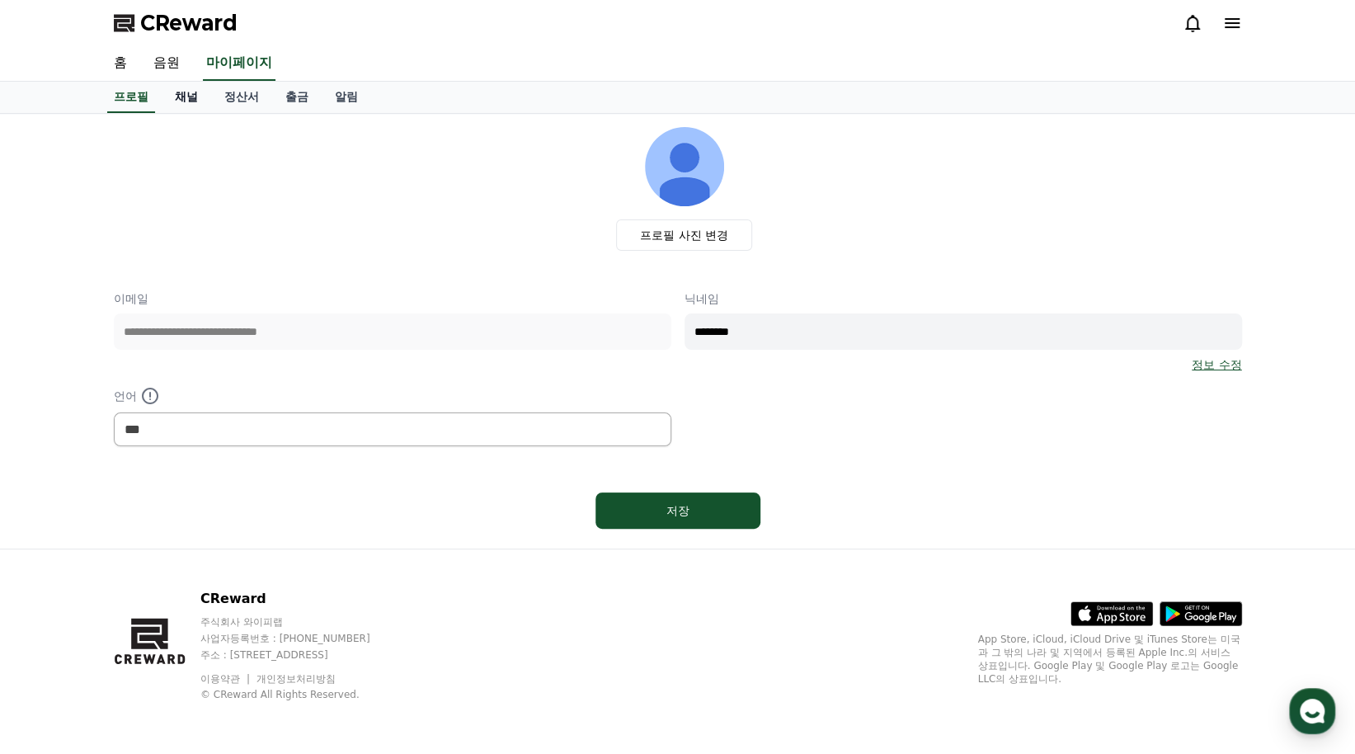
click at [183, 95] on link "채널" at bounding box center [186, 97] width 49 height 31
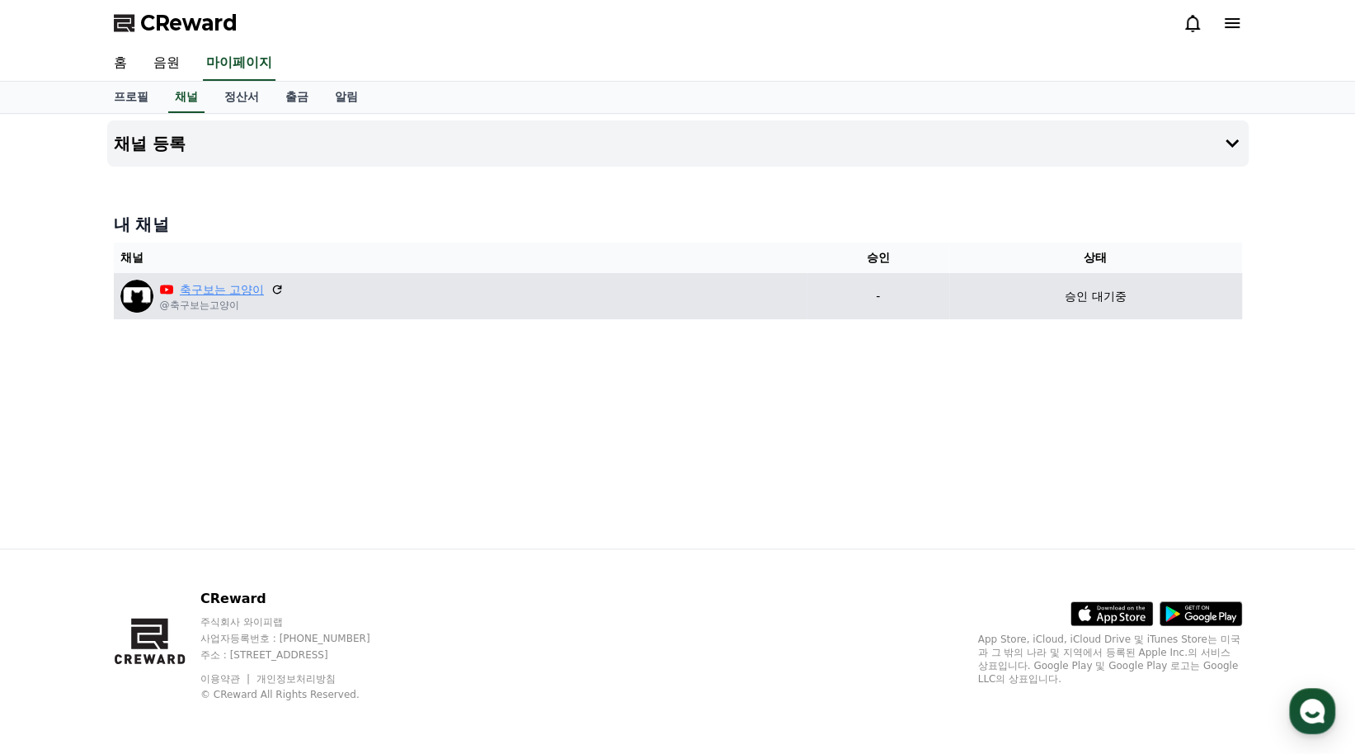
click at [233, 290] on link "축구보는 고양이" at bounding box center [222, 289] width 84 height 17
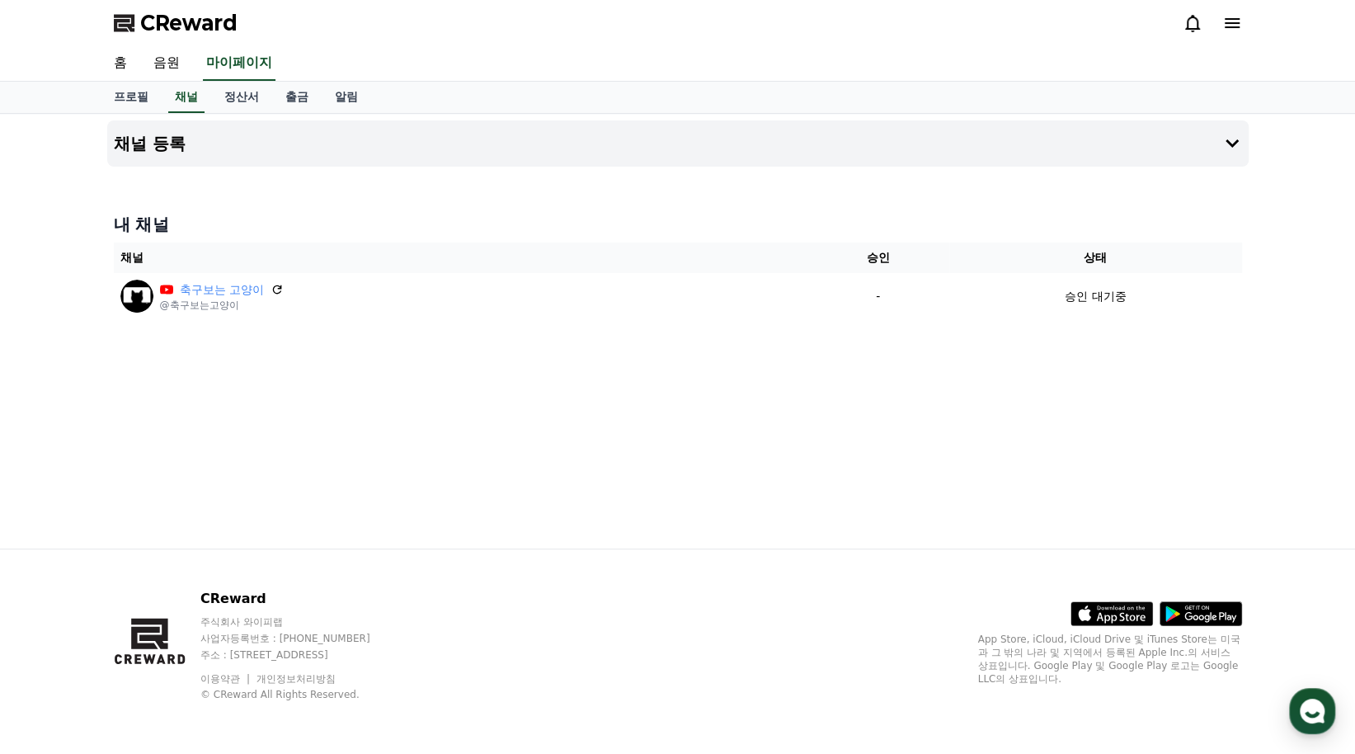
click at [582, 221] on h4 "내 채널" at bounding box center [678, 224] width 1128 height 23
click at [1234, 27] on icon at bounding box center [1232, 23] width 15 height 10
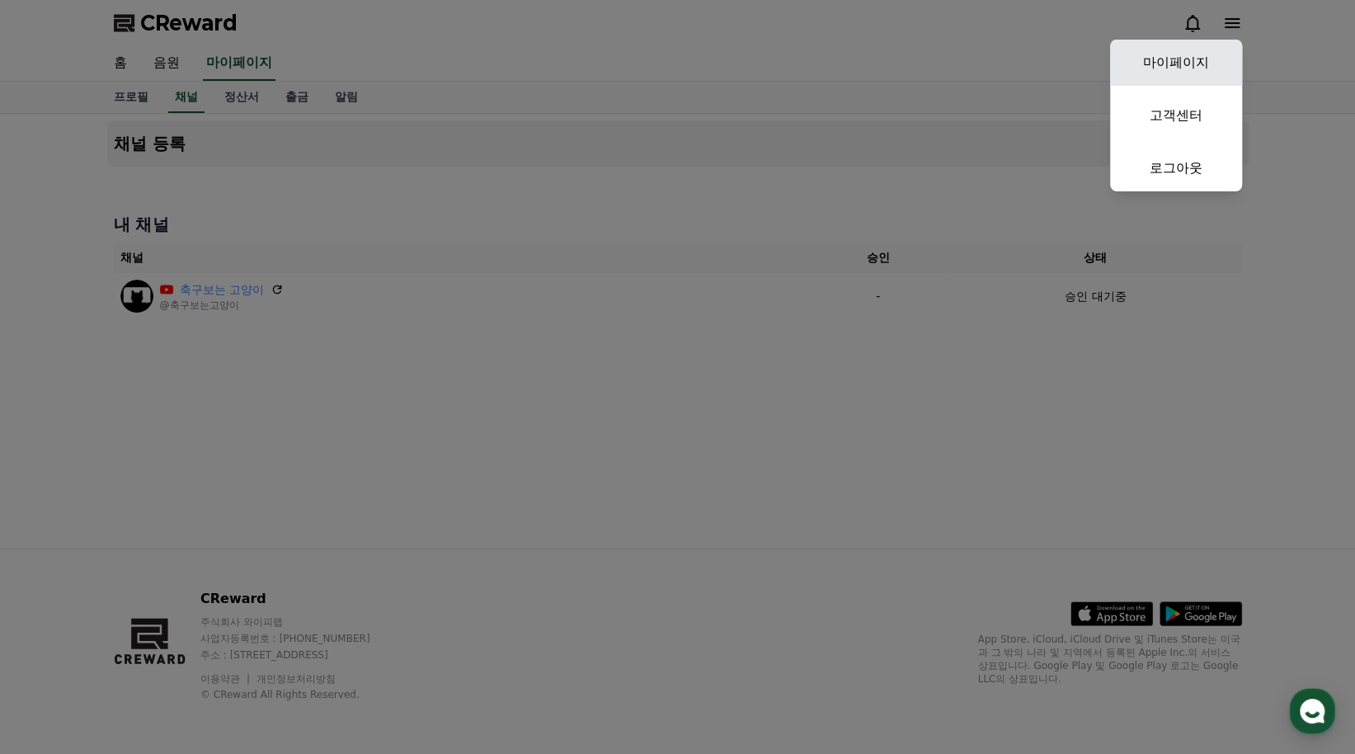
click at [1203, 68] on link "마이페이지" at bounding box center [1176, 63] width 132 height 46
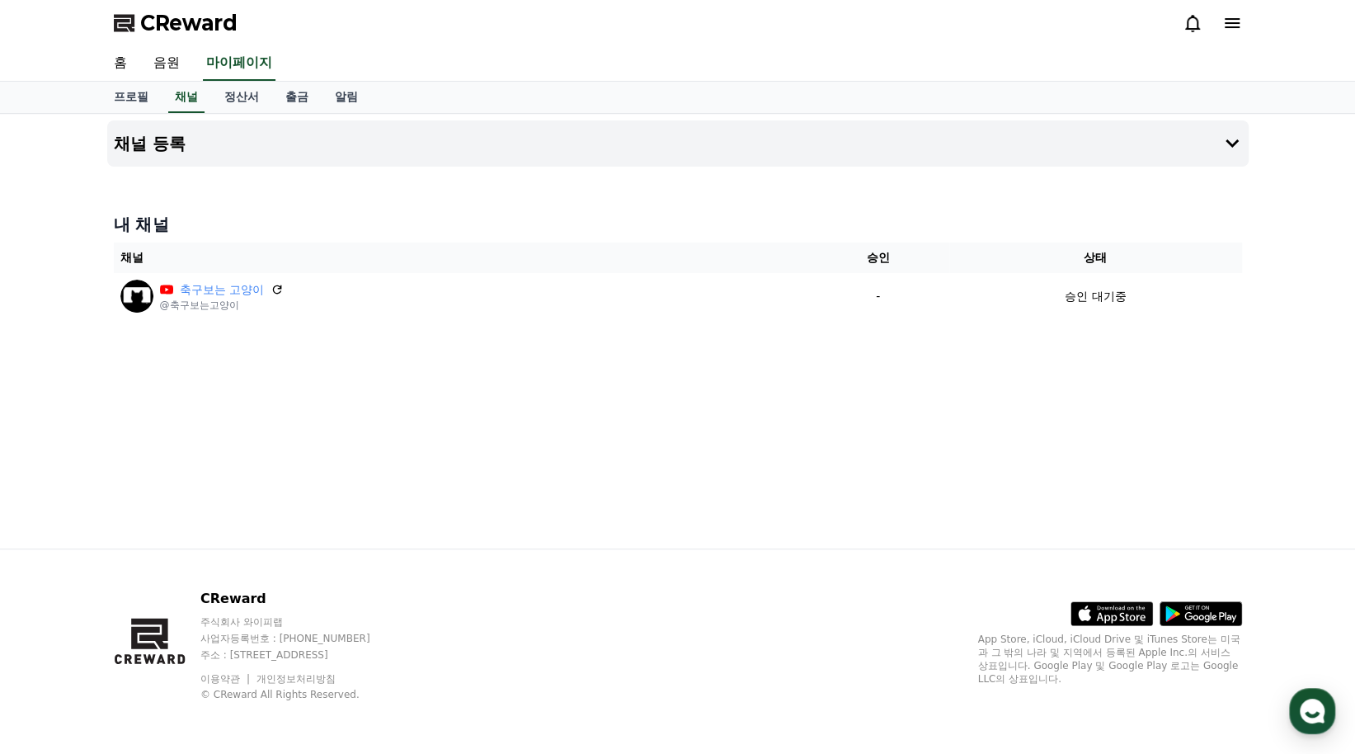
select select "**********"
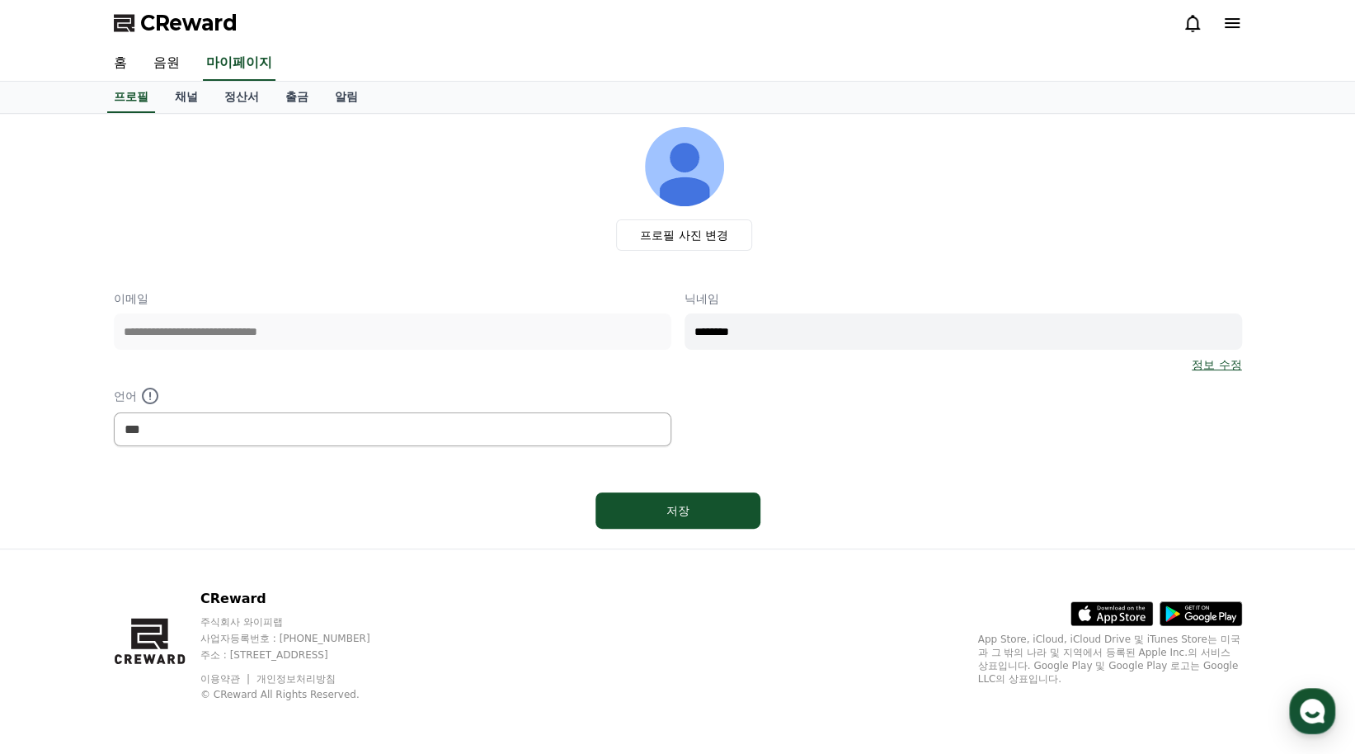
click at [333, 152] on div "프로필 사진 변경" at bounding box center [684, 189] width 1115 height 124
click at [195, 96] on link "채널" at bounding box center [186, 97] width 49 height 31
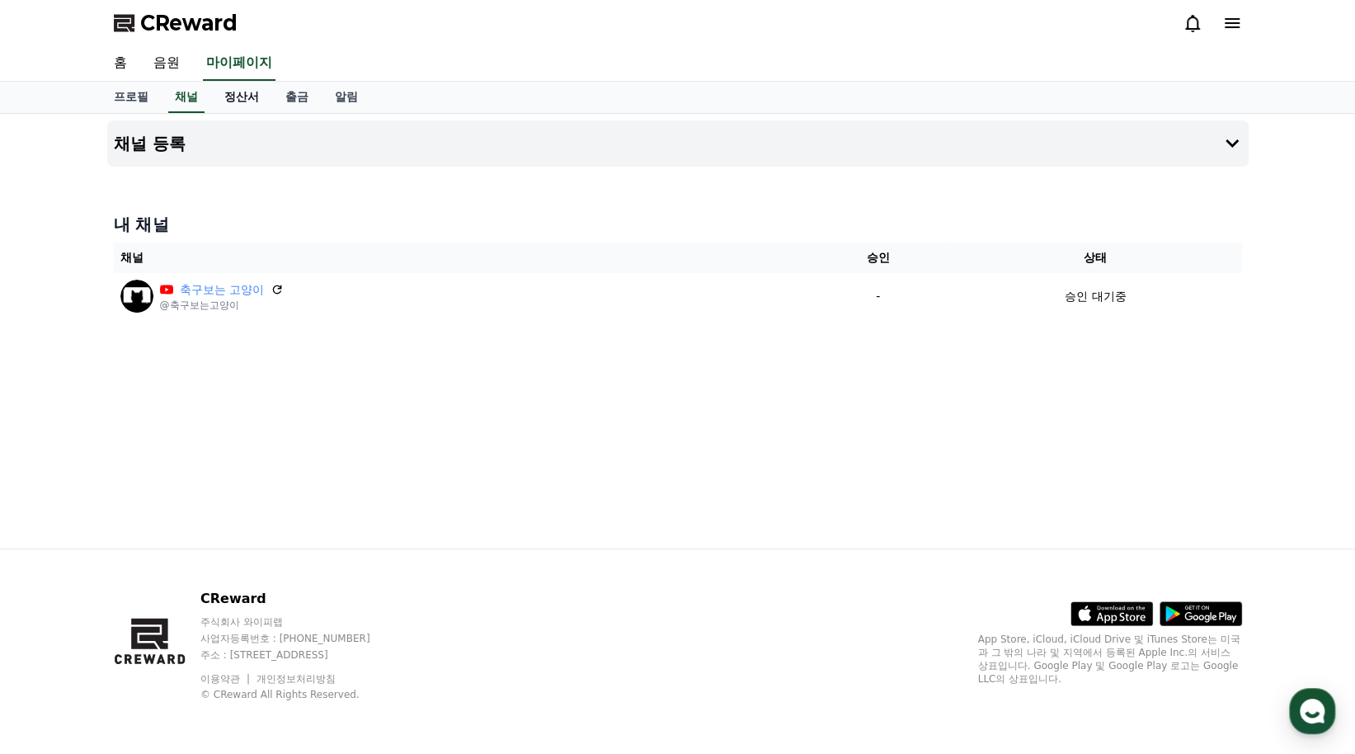
click at [232, 93] on link "정산서" at bounding box center [241, 97] width 61 height 31
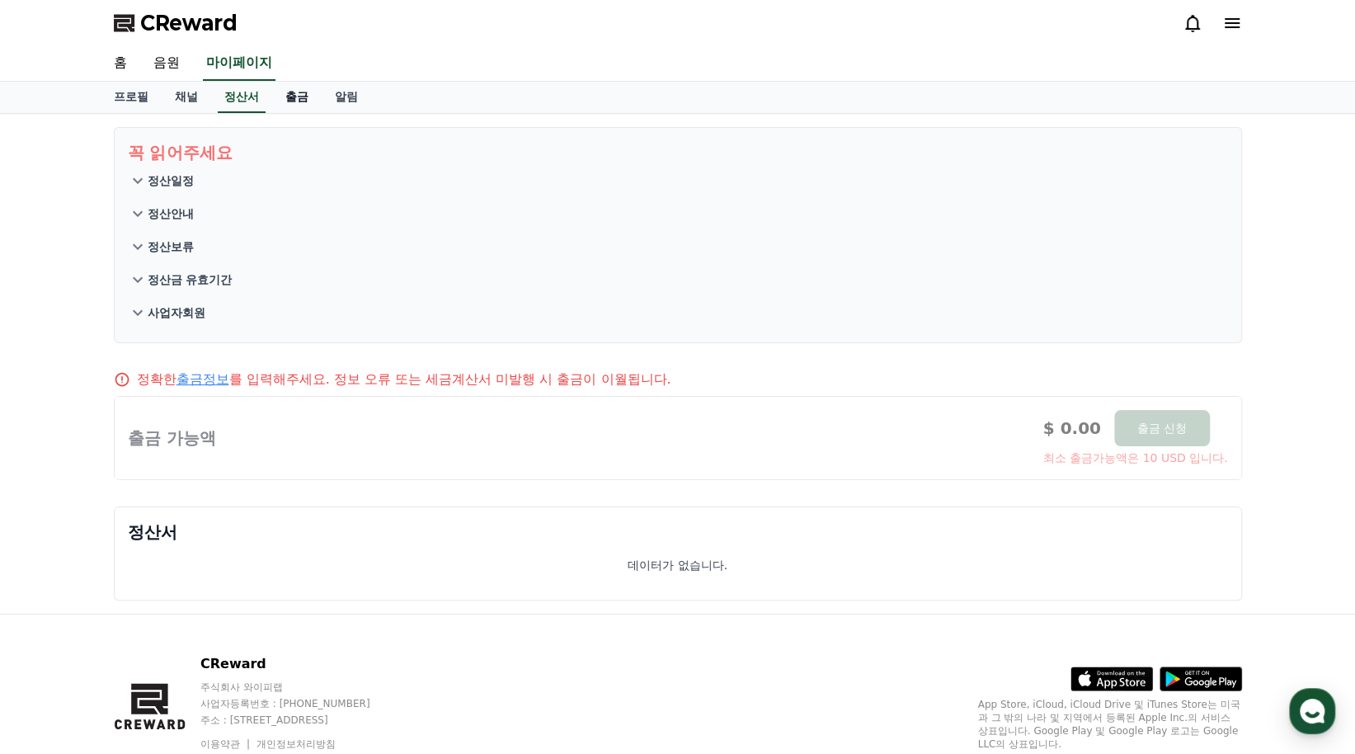
click at [307, 103] on link "출금" at bounding box center [296, 97] width 49 height 31
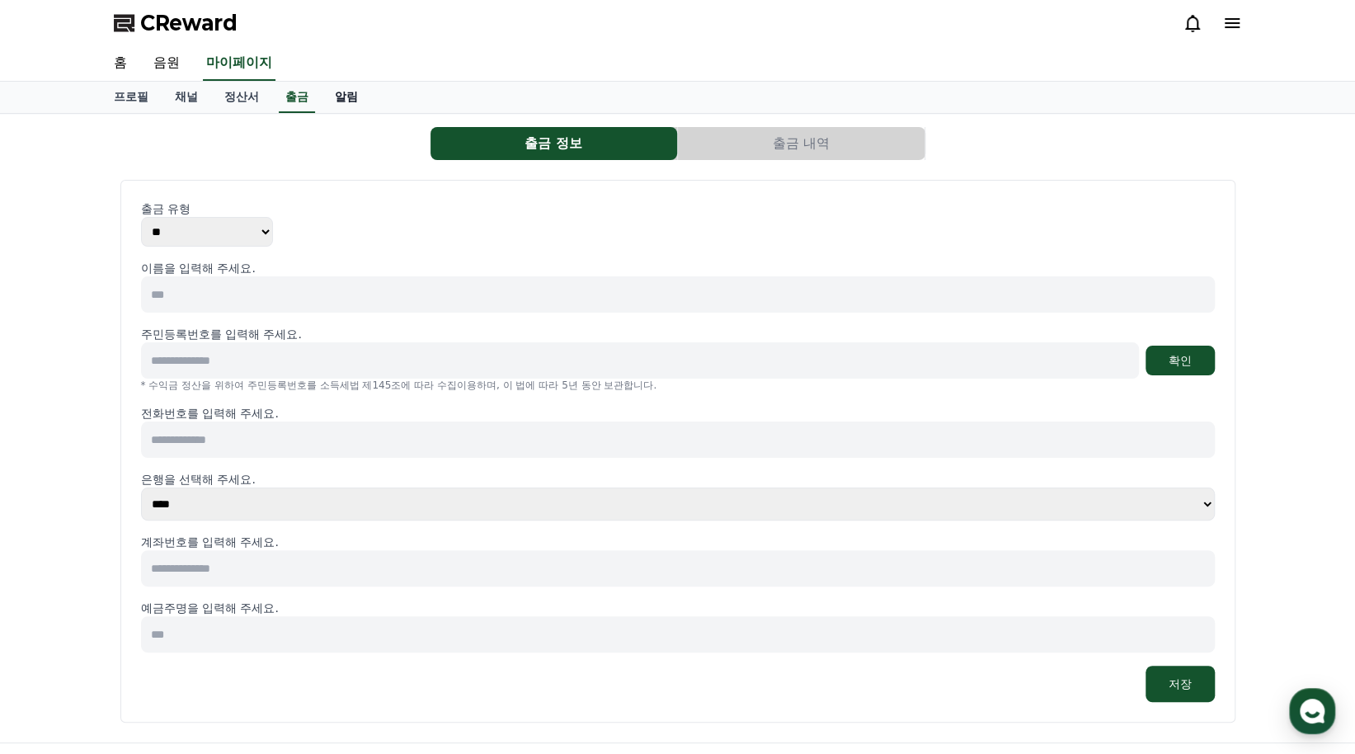
click at [341, 101] on link "알림" at bounding box center [346, 97] width 49 height 31
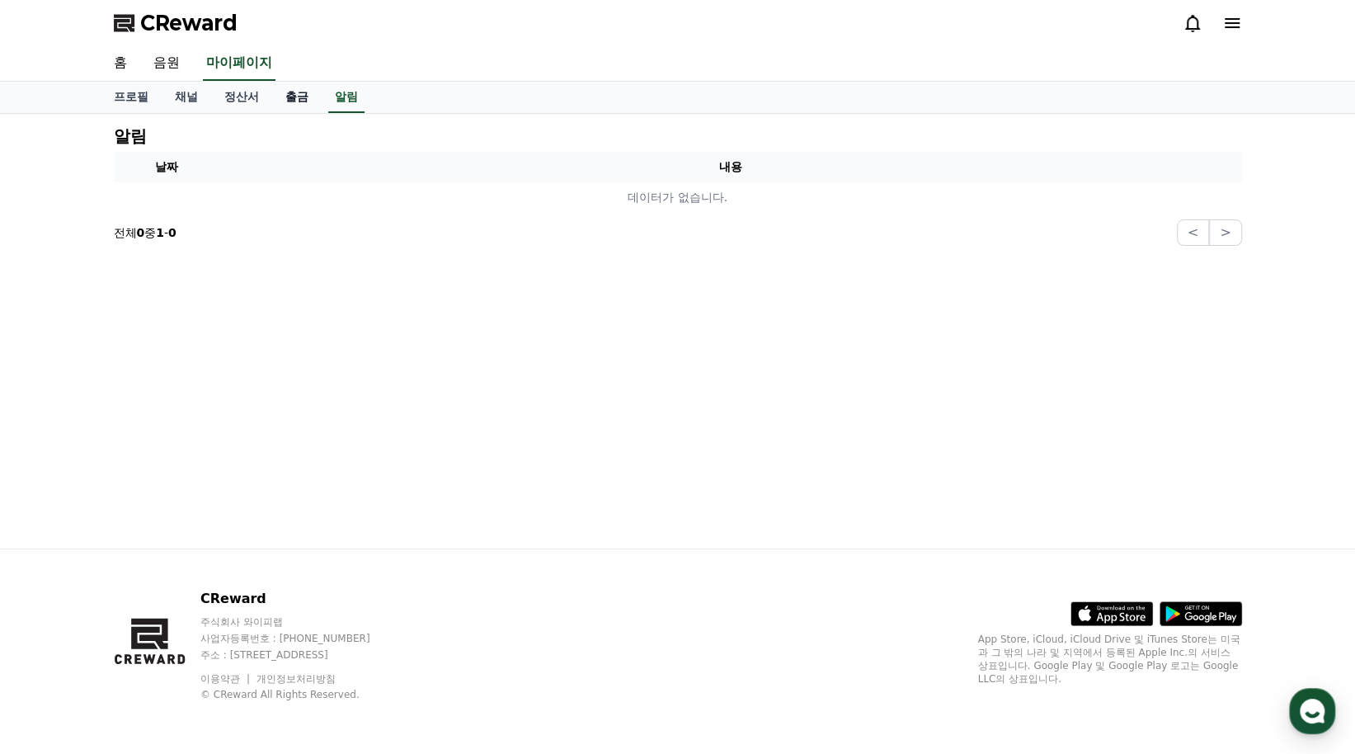
click at [302, 100] on link "출금" at bounding box center [296, 97] width 49 height 31
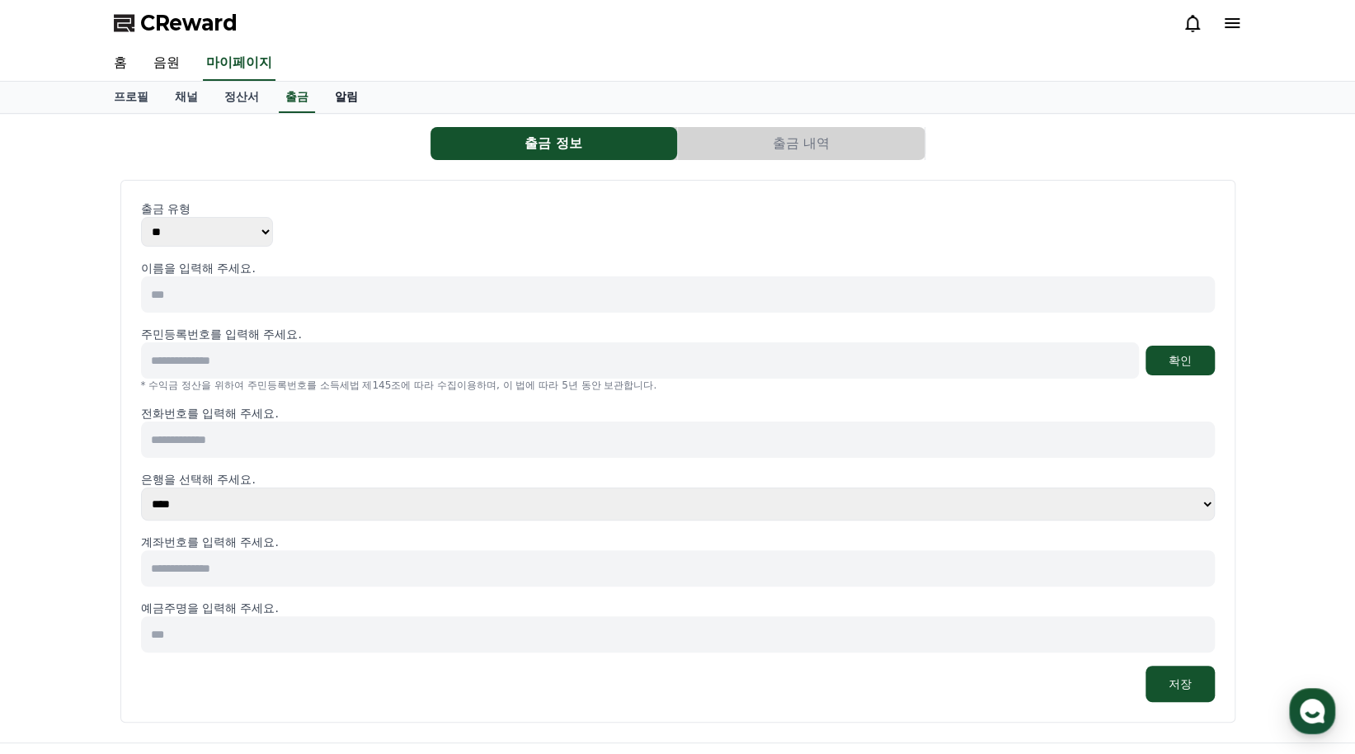
click at [346, 98] on link "알림" at bounding box center [346, 97] width 49 height 31
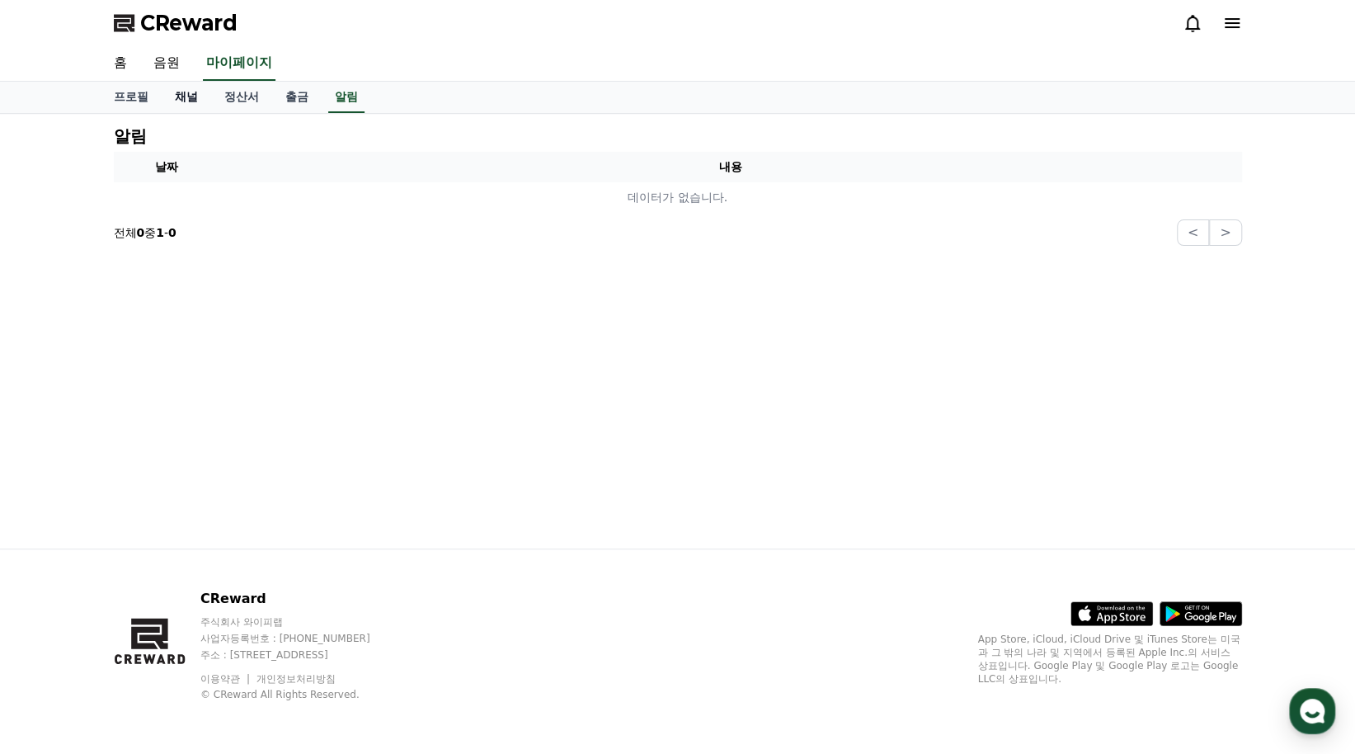
click at [176, 95] on link "채널" at bounding box center [186, 97] width 49 height 31
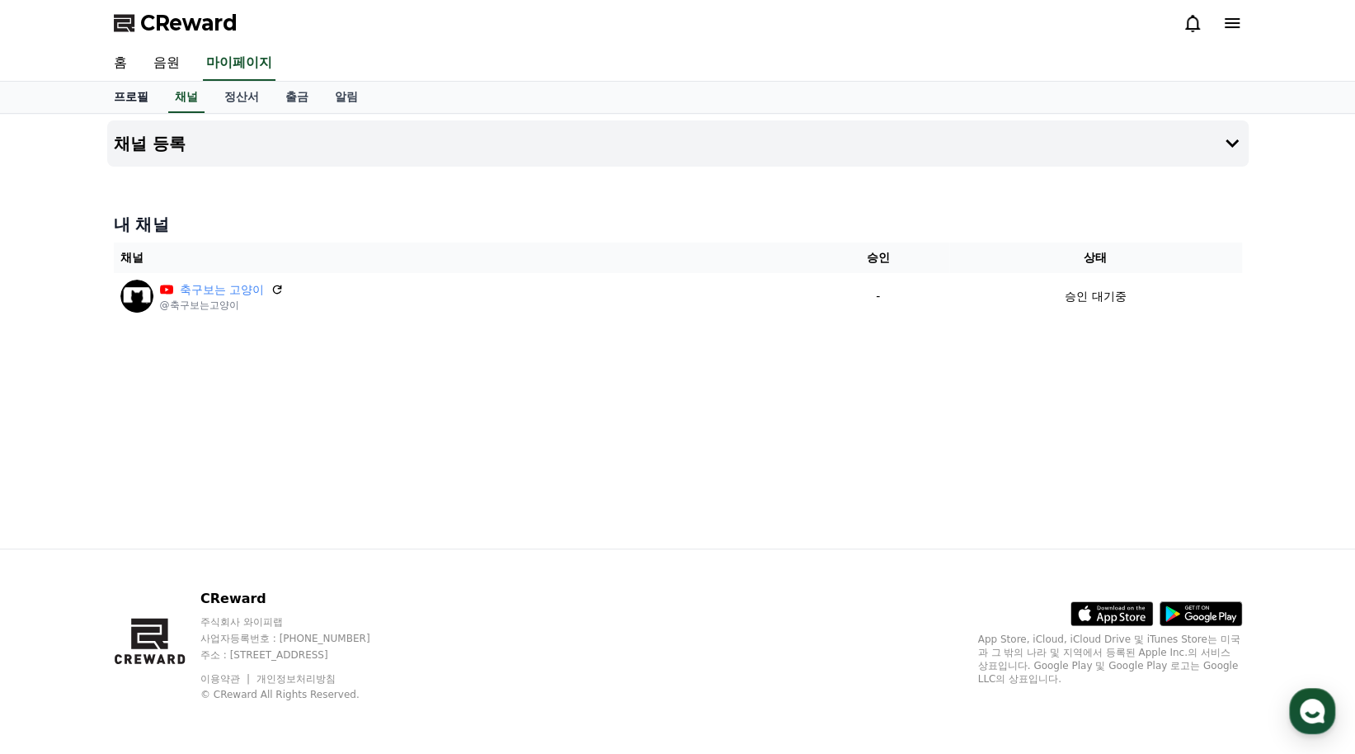
click at [134, 101] on link "프로필" at bounding box center [131, 97] width 61 height 31
select select "**********"
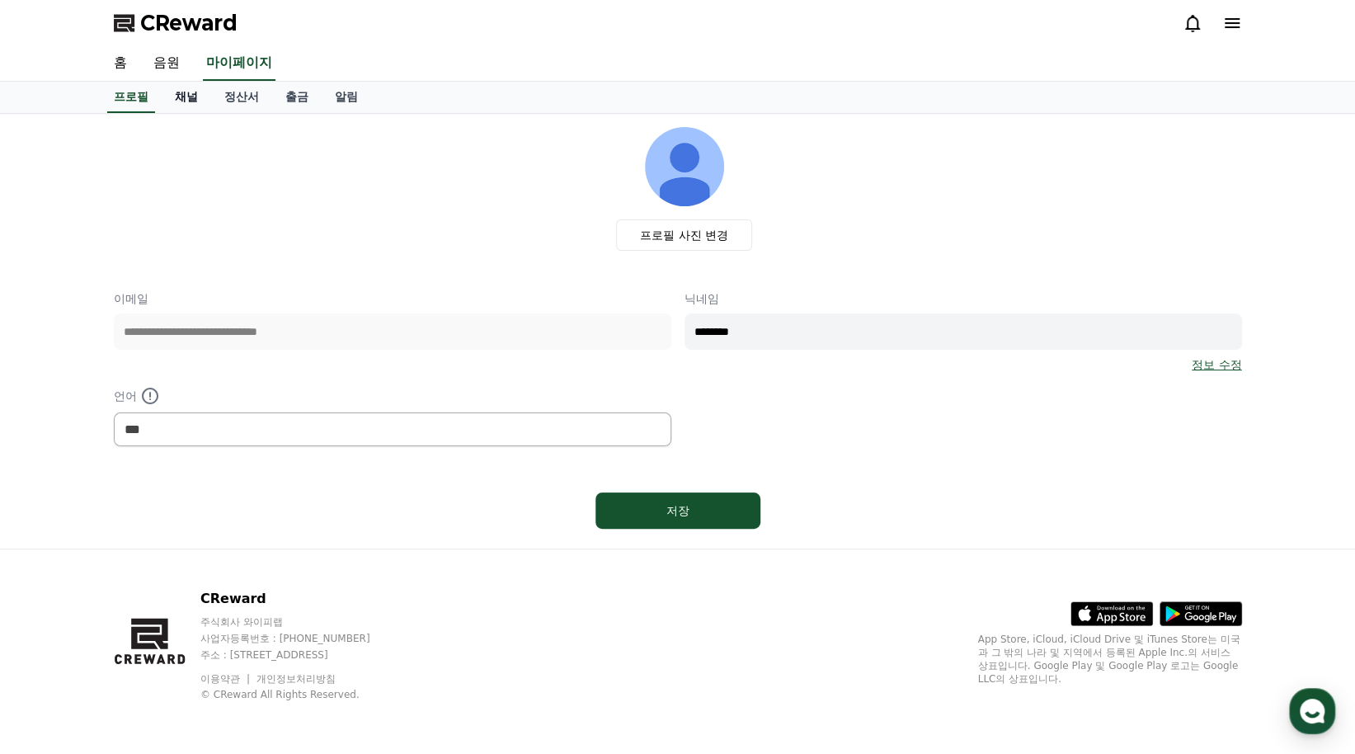
click at [190, 93] on link "채널" at bounding box center [186, 97] width 49 height 31
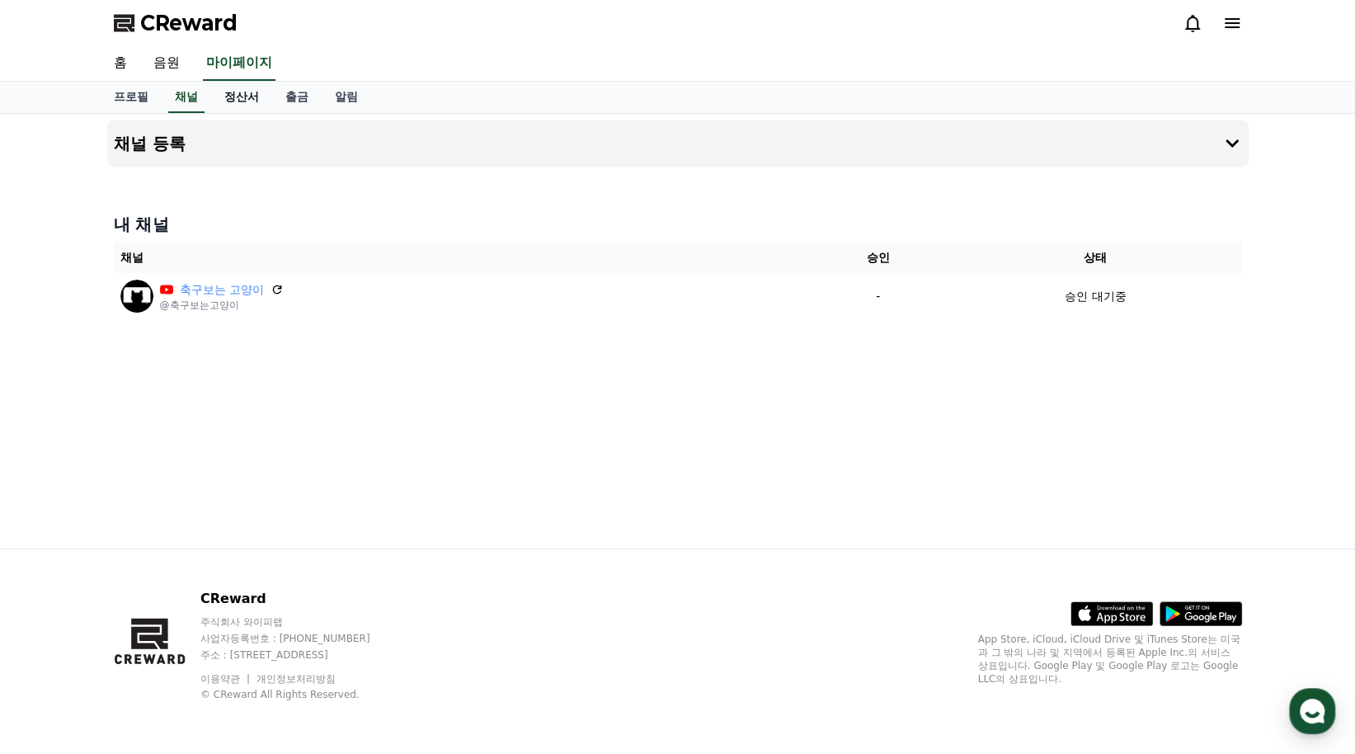
click at [226, 95] on link "정산서" at bounding box center [241, 97] width 61 height 31
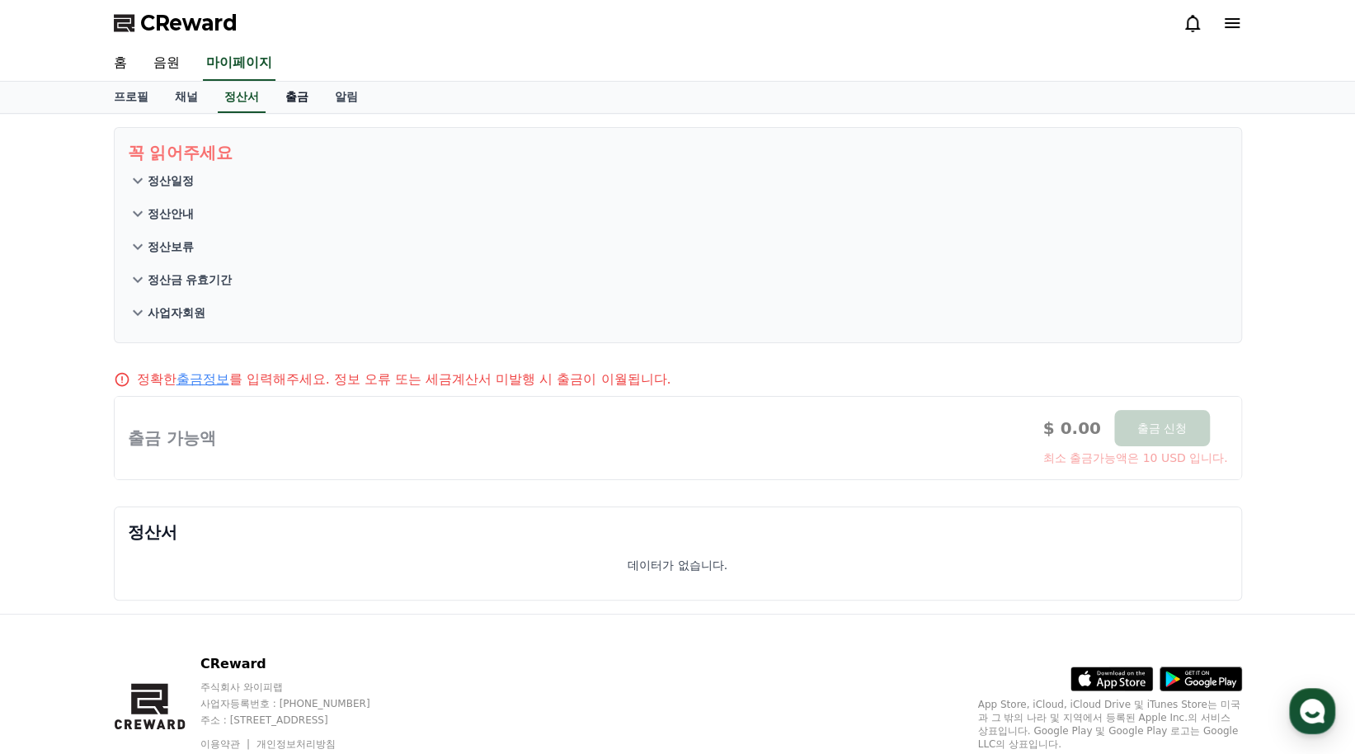
click at [299, 95] on link "출금" at bounding box center [296, 97] width 49 height 31
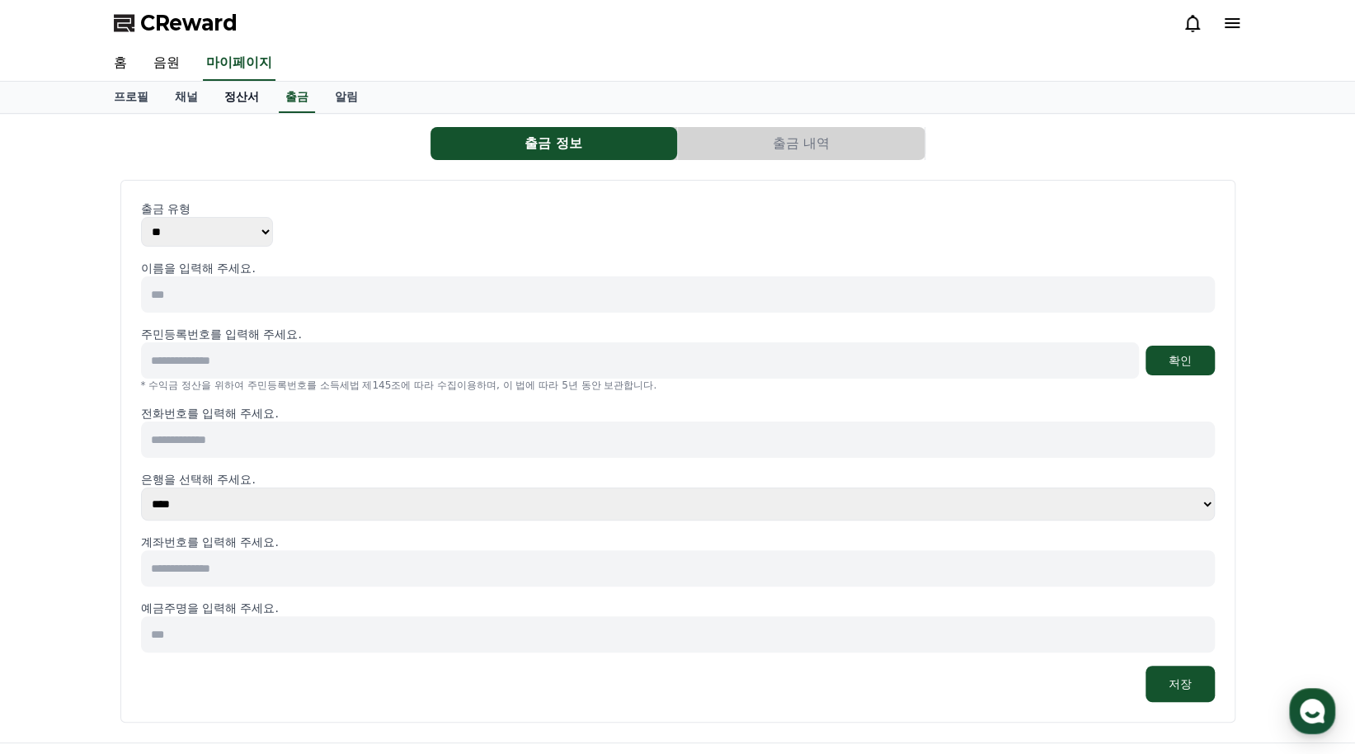
click at [247, 105] on link "정산서" at bounding box center [241, 97] width 61 height 31
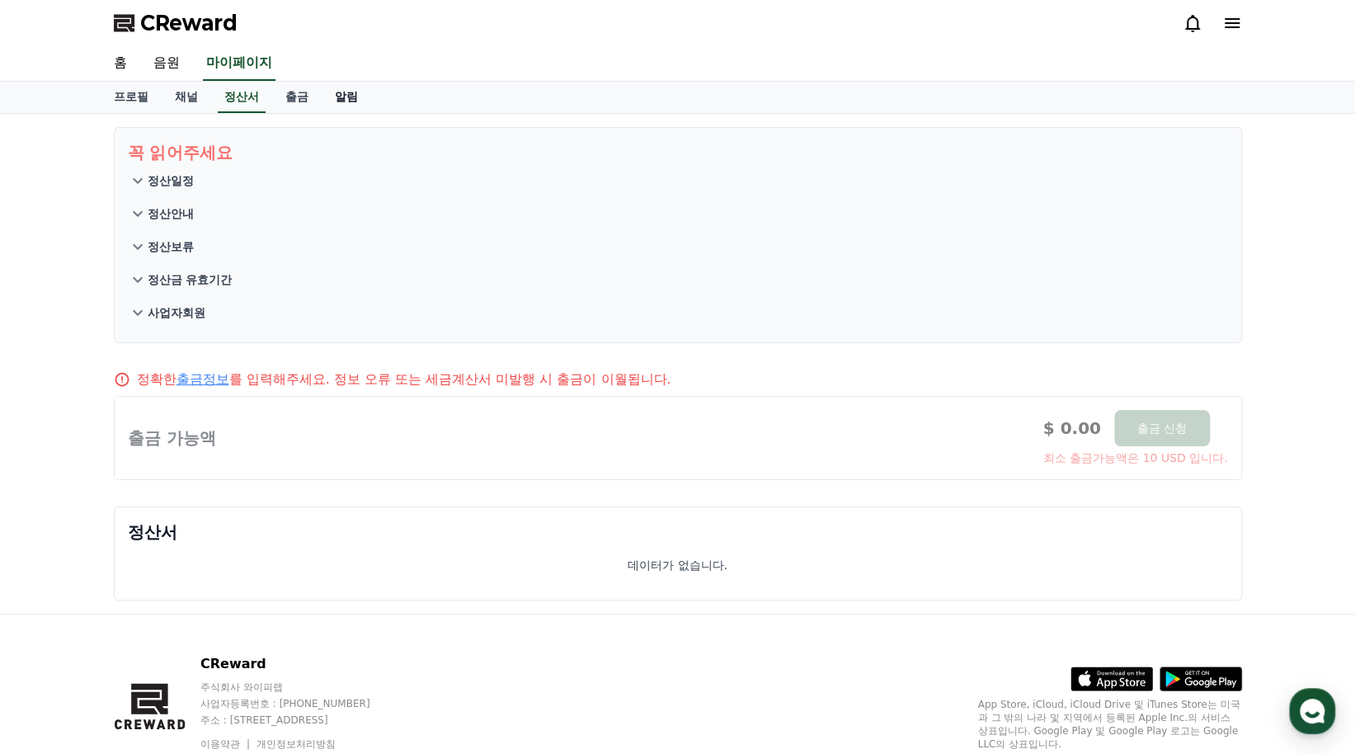
click at [342, 101] on link "알림" at bounding box center [346, 97] width 49 height 31
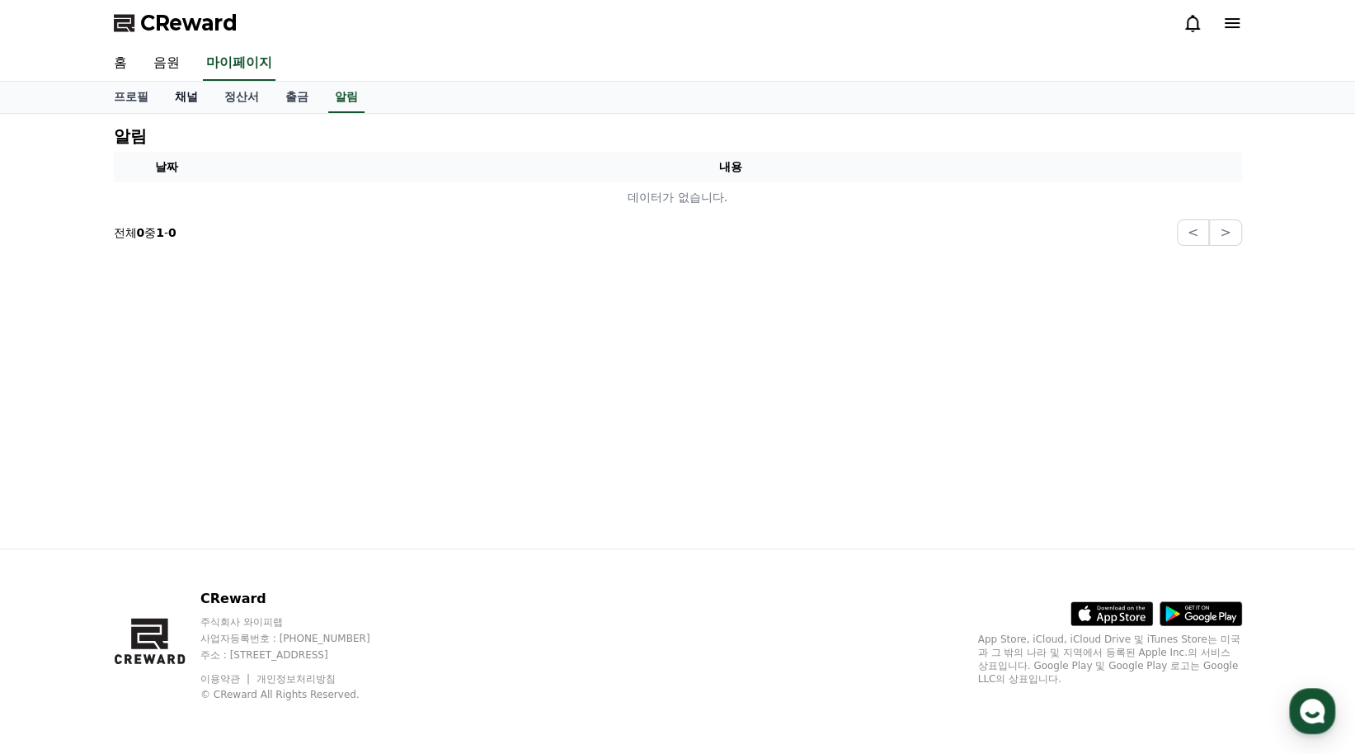
click at [196, 100] on link "채널" at bounding box center [186, 97] width 49 height 31
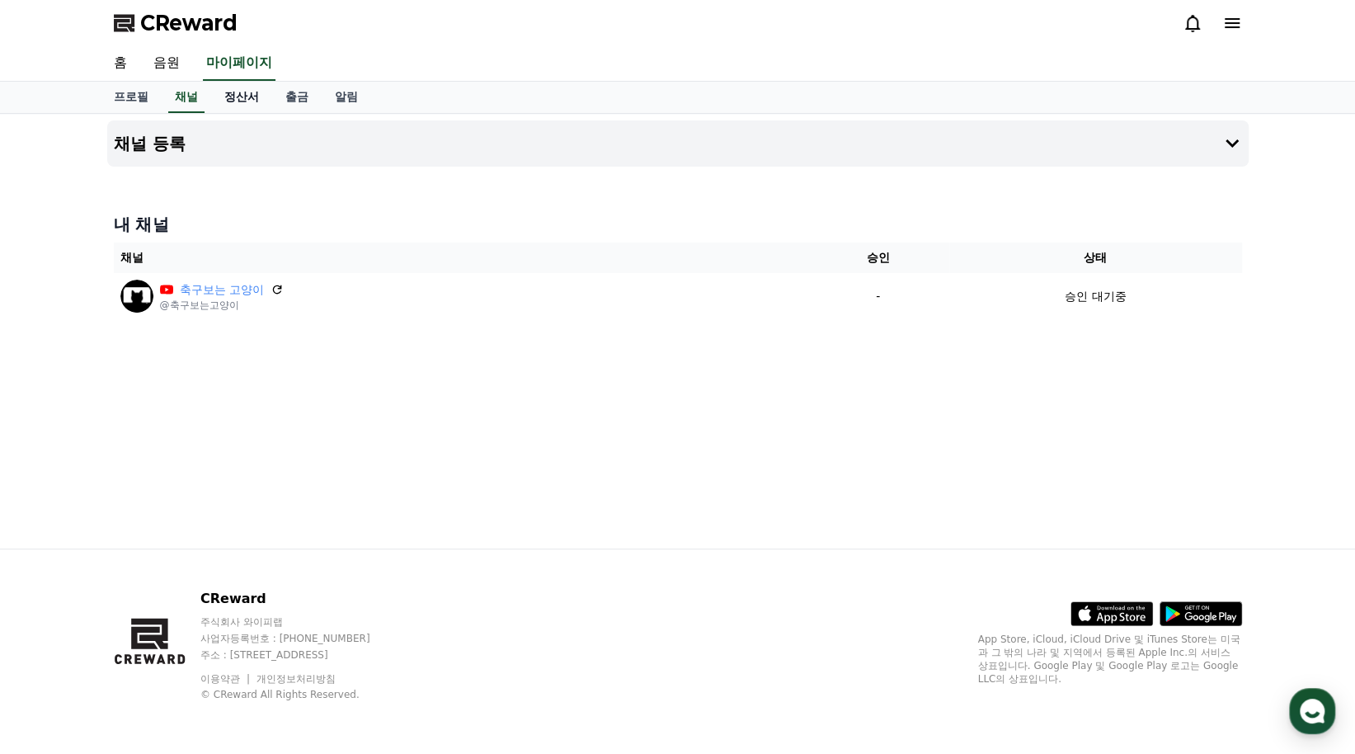
click at [251, 95] on link "정산서" at bounding box center [241, 97] width 61 height 31
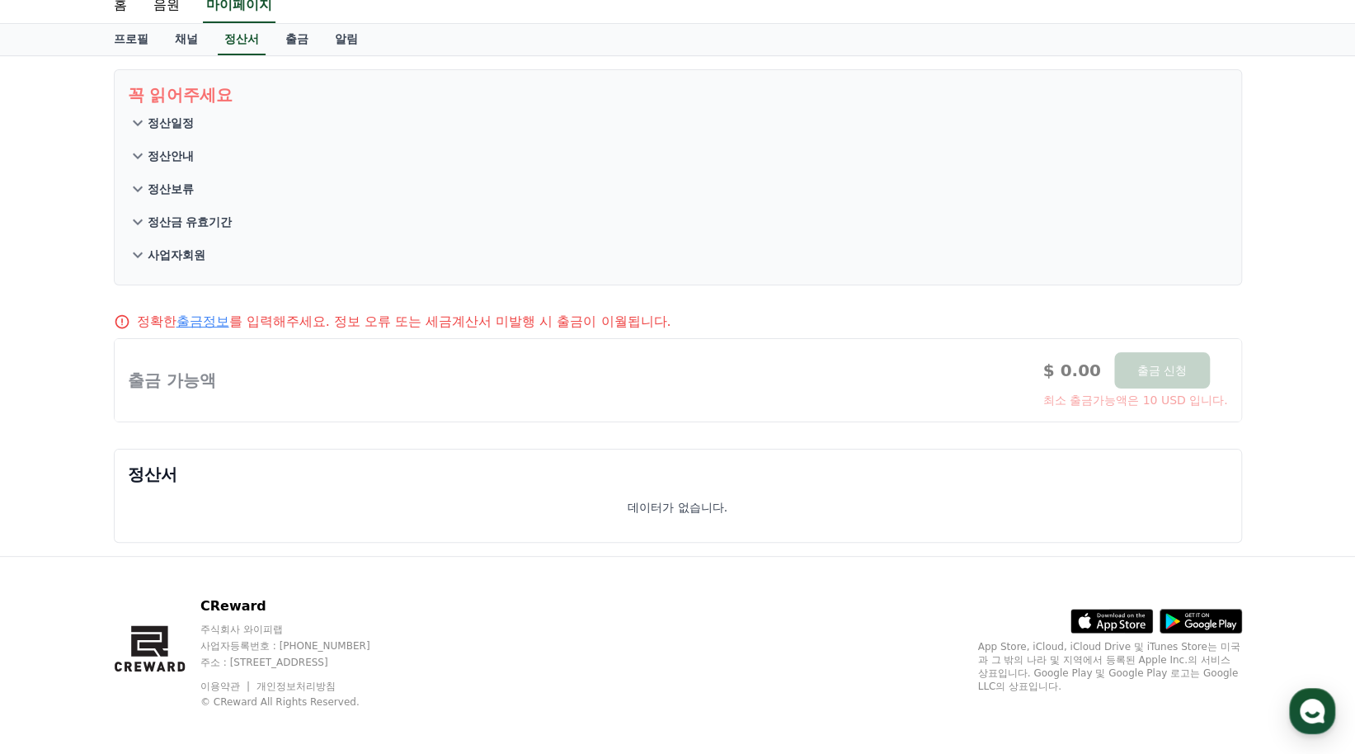
scroll to position [63, 0]
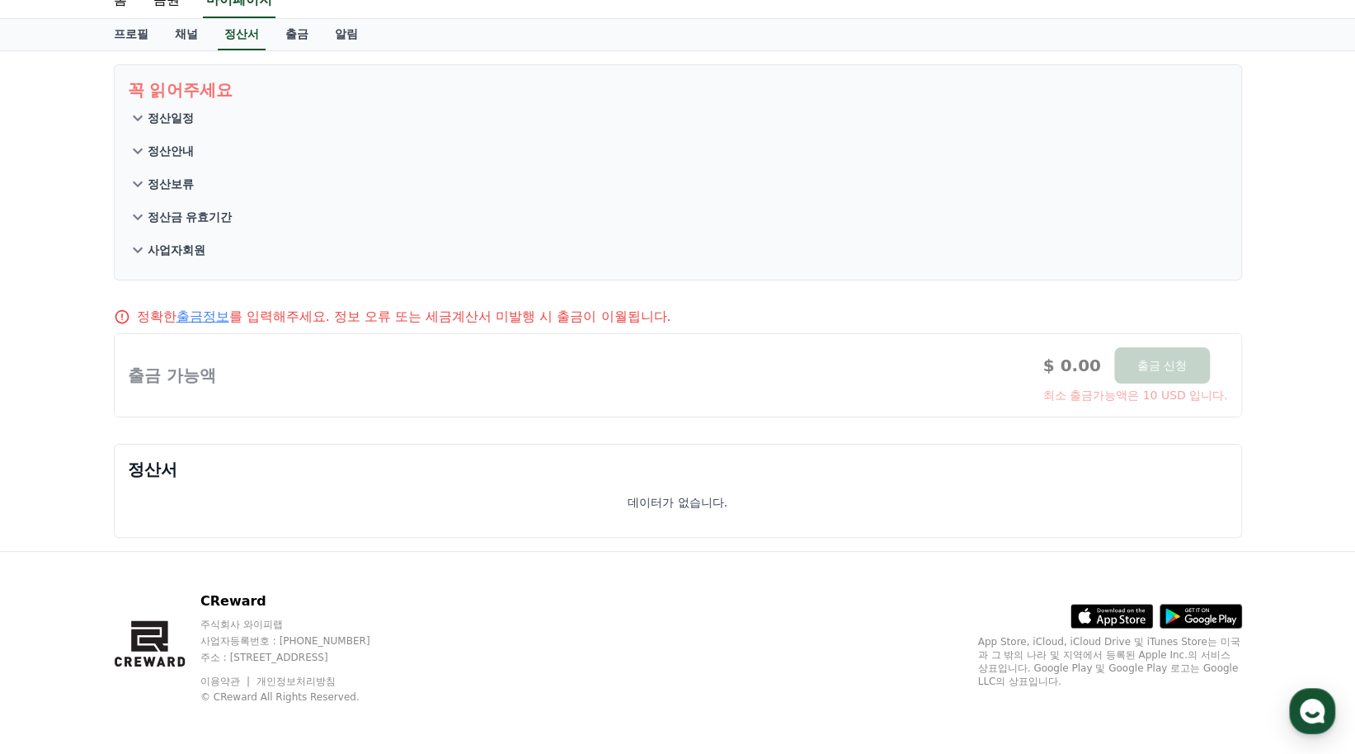
click at [196, 373] on div at bounding box center [678, 375] width 1127 height 82
click at [283, 497] on div "데이터가 없습니다." at bounding box center [678, 502] width 1100 height 16
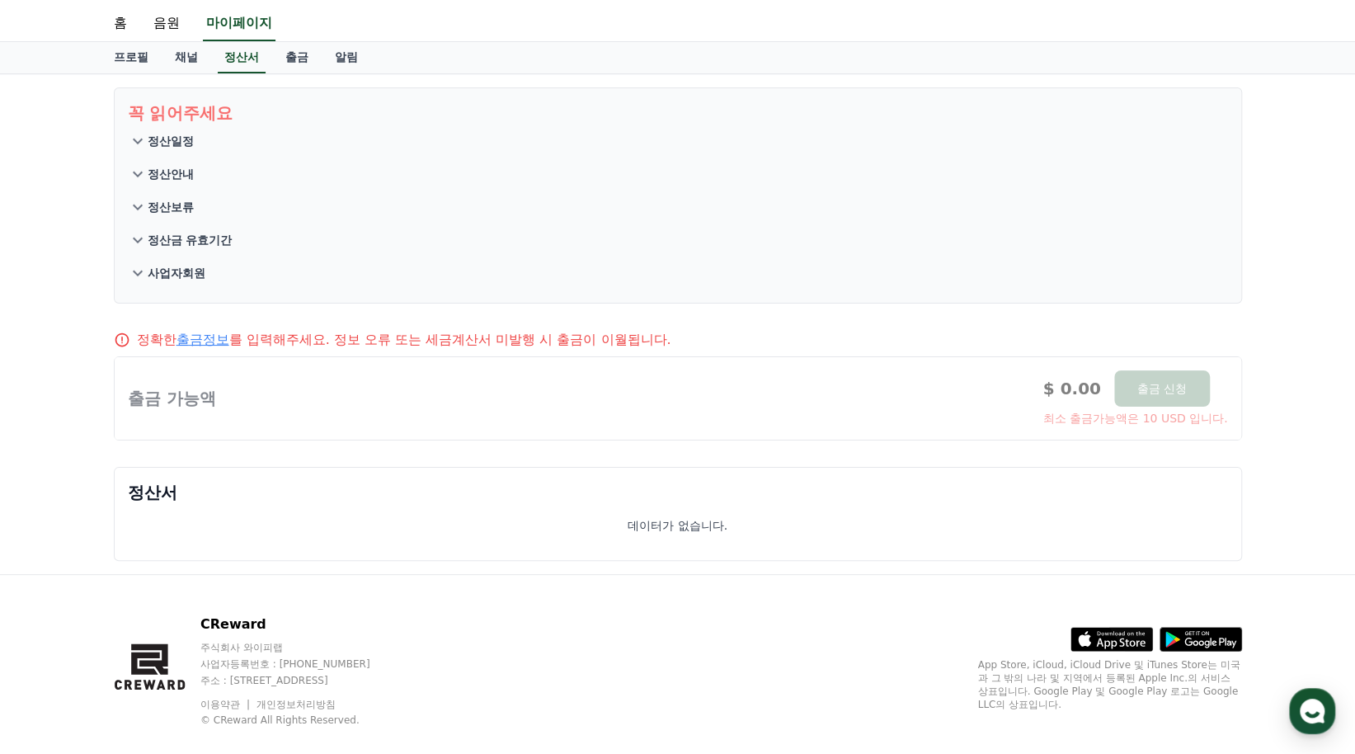
scroll to position [0, 0]
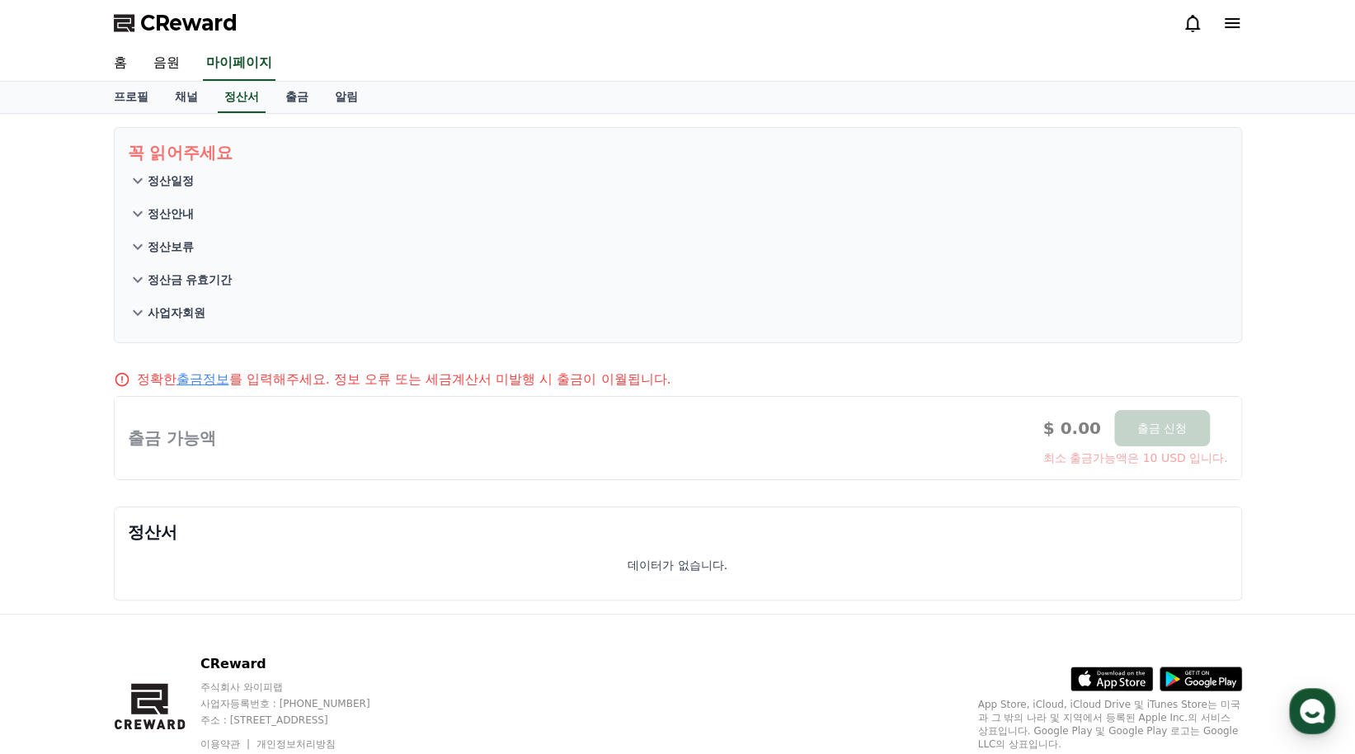
click at [1237, 24] on icon at bounding box center [1232, 23] width 15 height 10
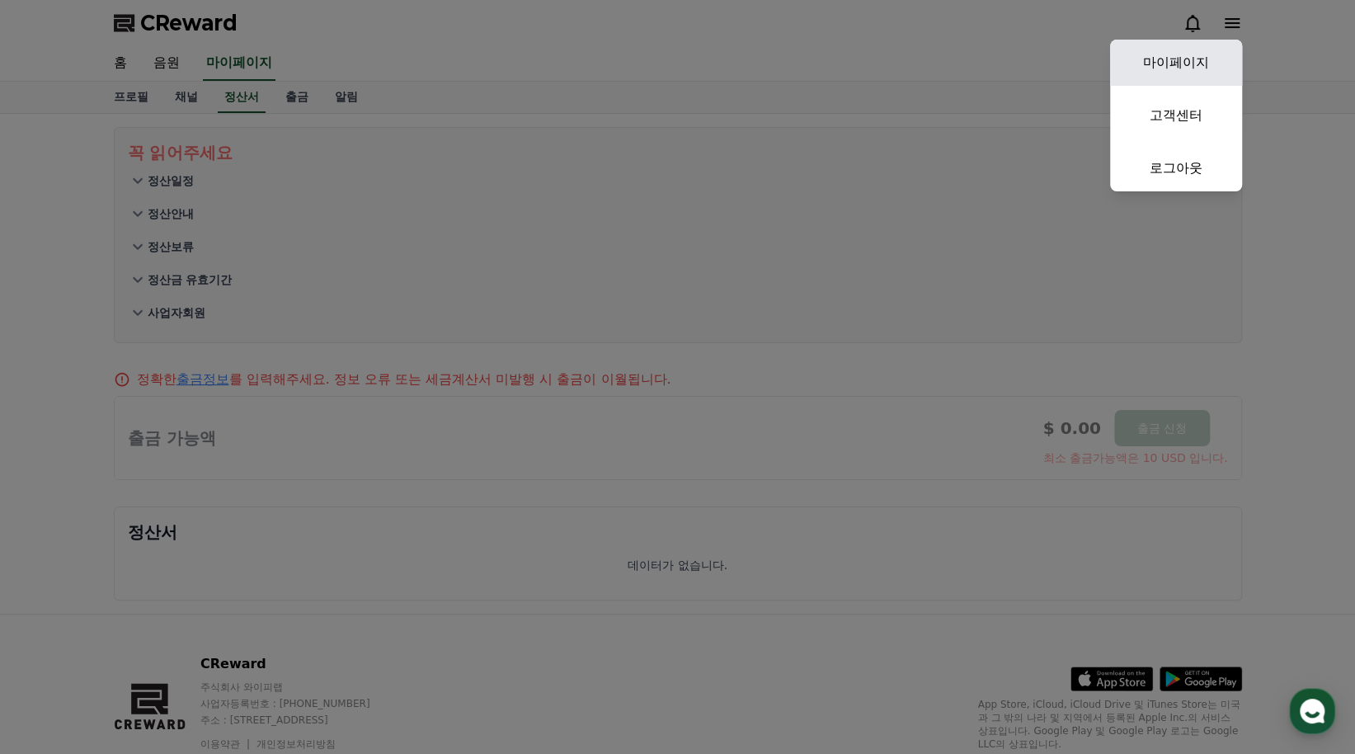
click at [1189, 66] on link "마이페이지" at bounding box center [1176, 63] width 132 height 46
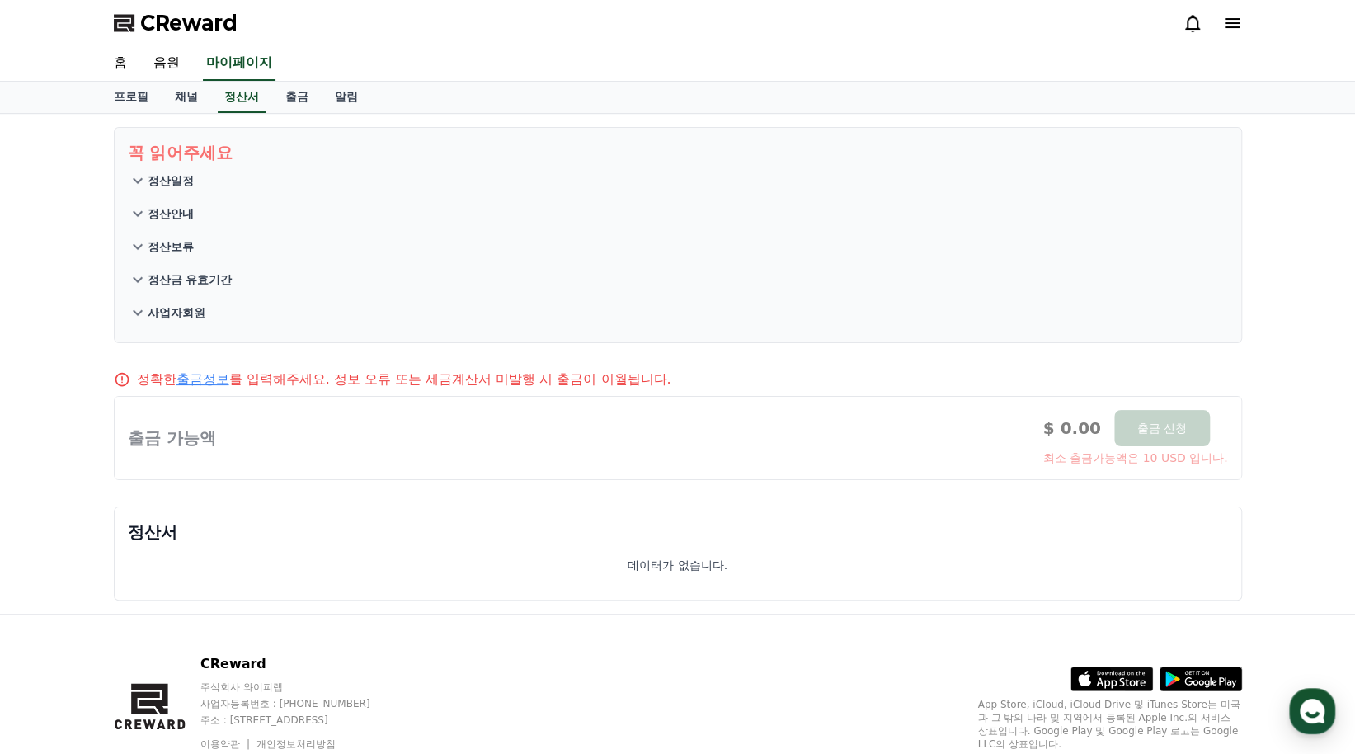
select select "**********"
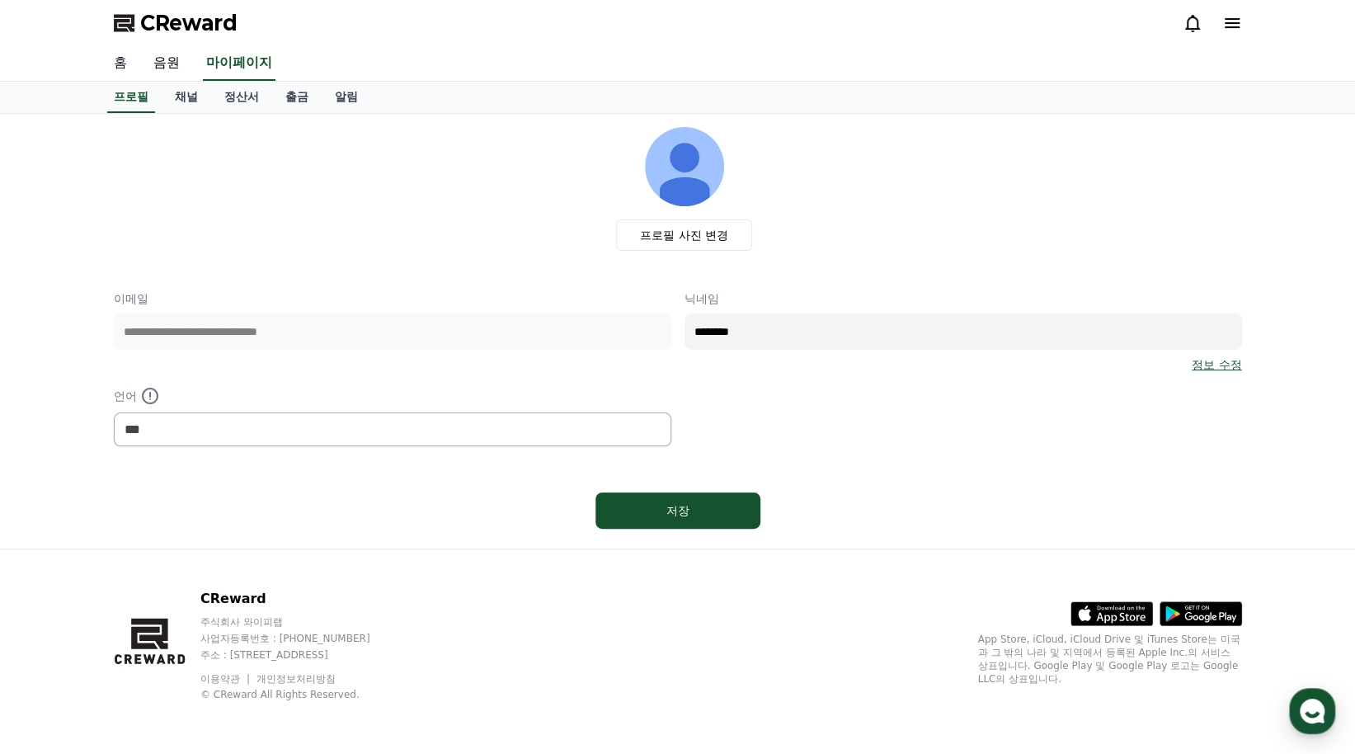
click at [114, 58] on link "홈" at bounding box center [121, 63] width 40 height 35
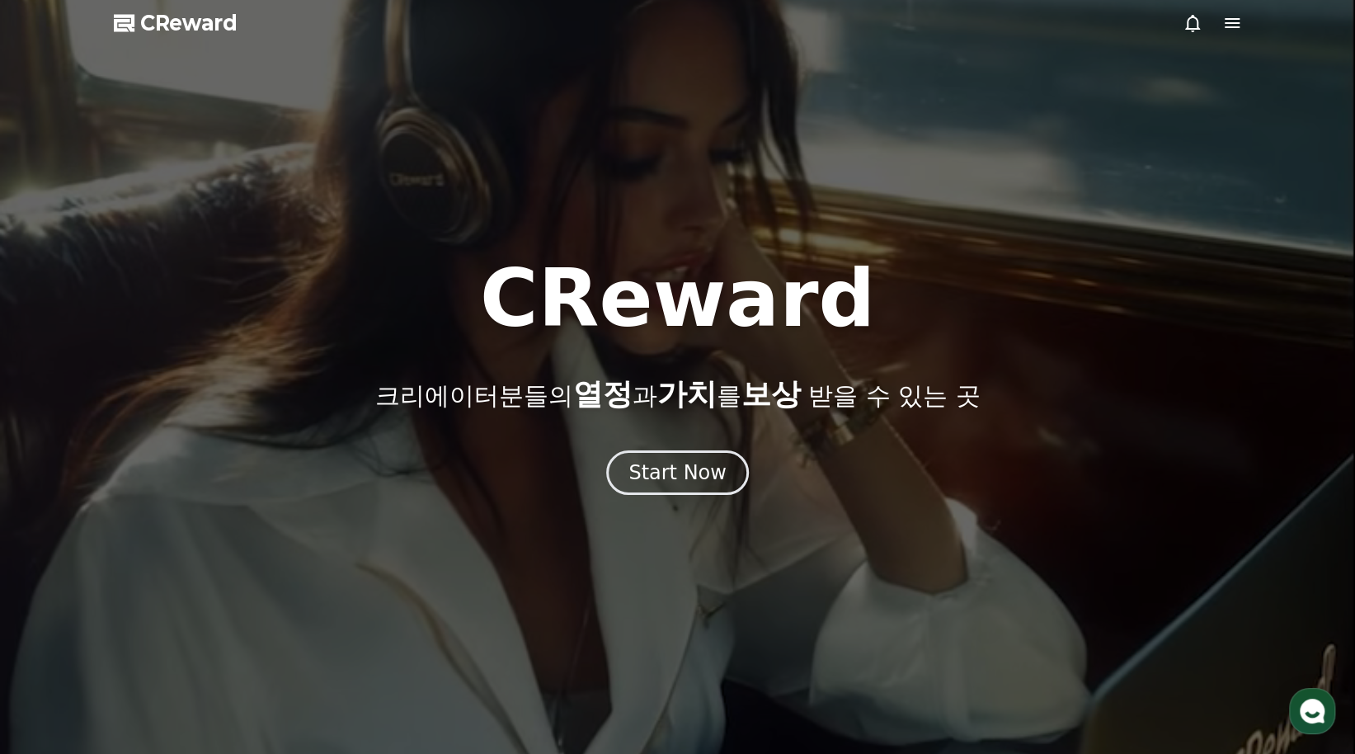
click at [178, 19] on span "CReward" at bounding box center [188, 23] width 97 height 26
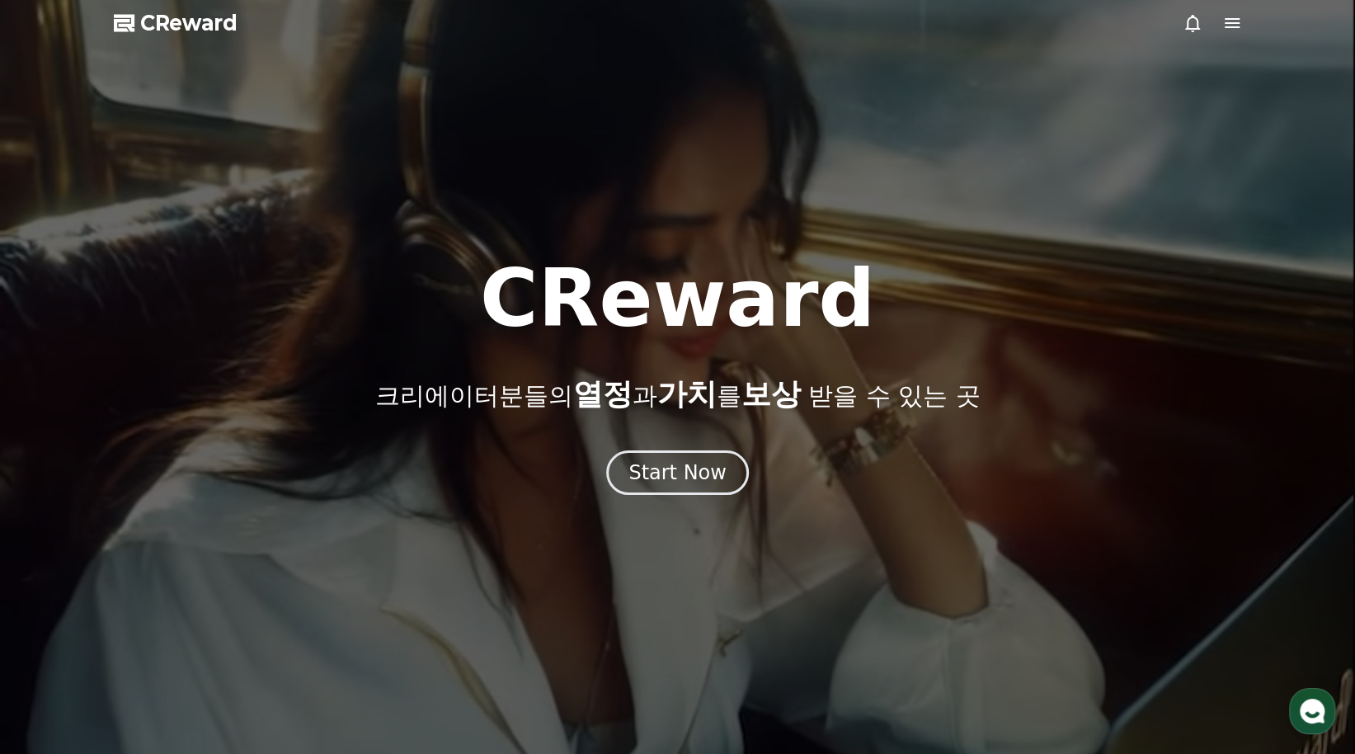
click at [1231, 24] on icon at bounding box center [1232, 23] width 15 height 10
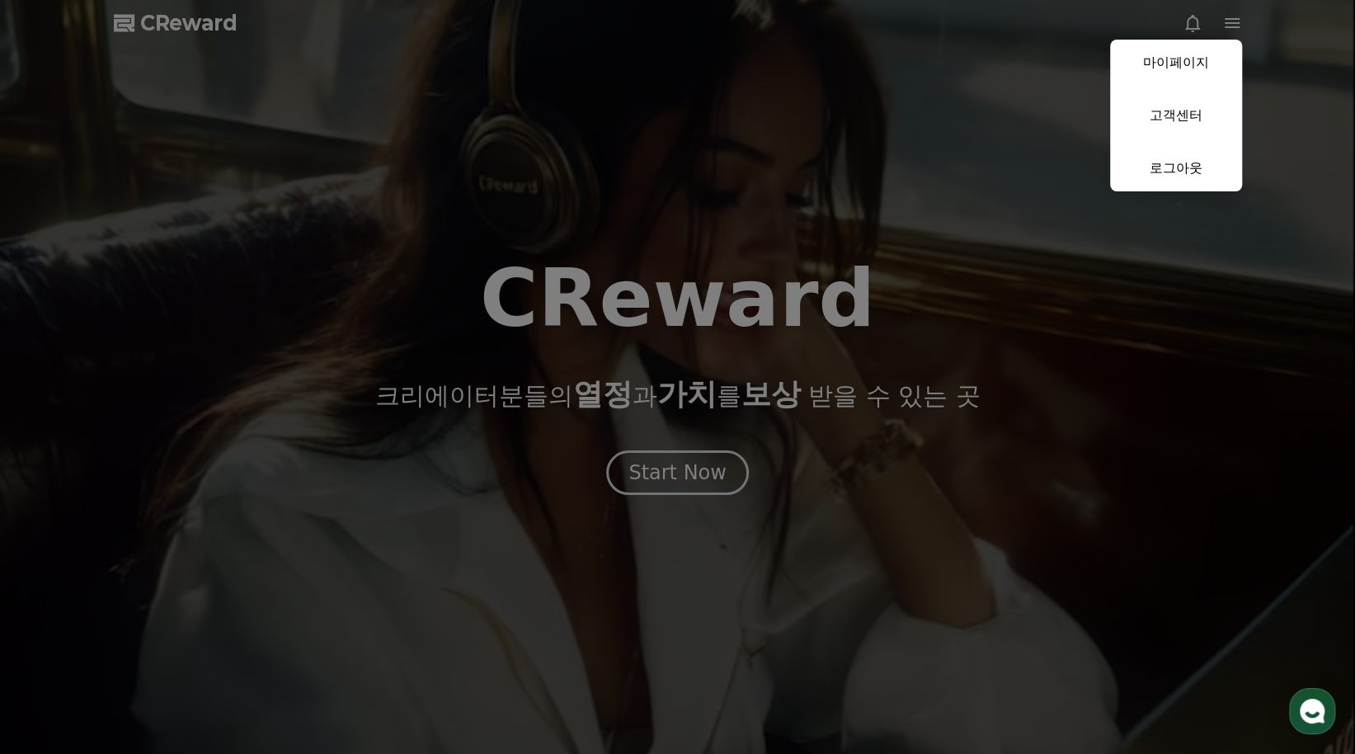
click at [754, 407] on button "close" at bounding box center [677, 377] width 1355 height 754
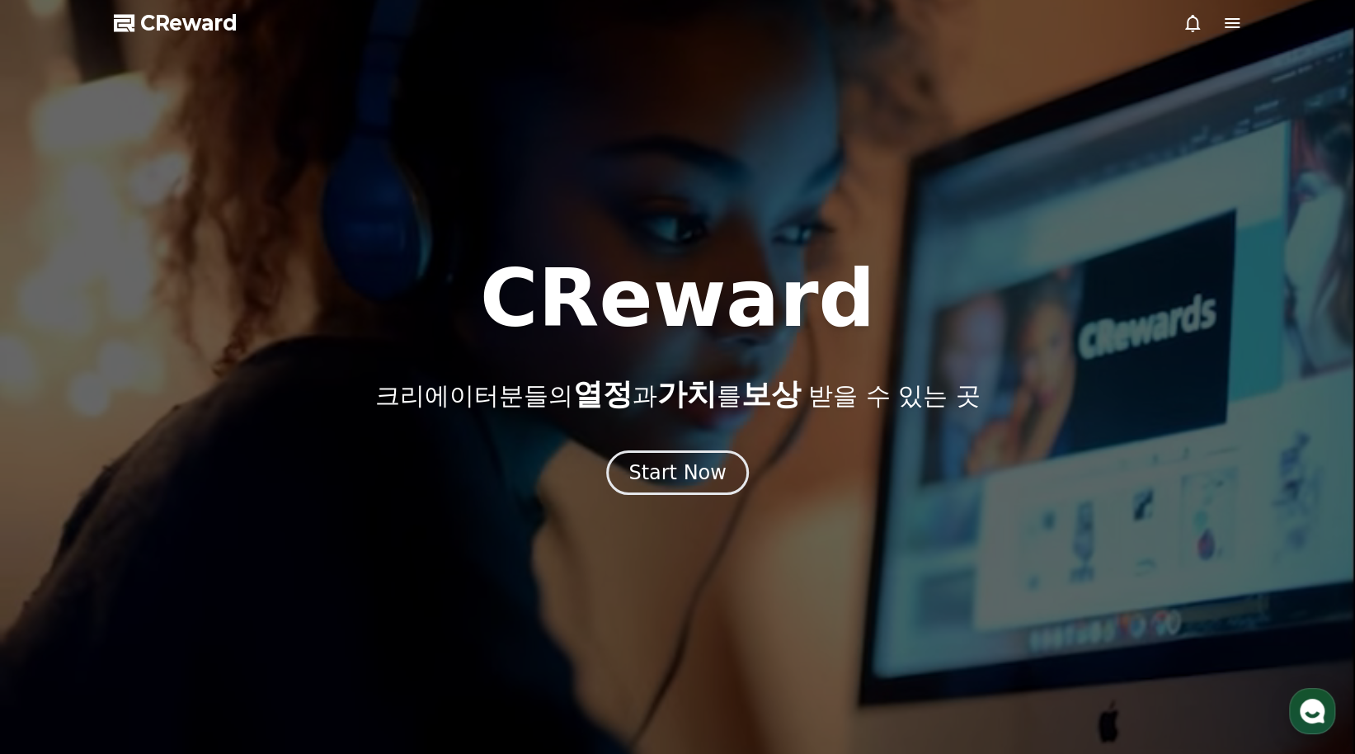
click at [1199, 17] on icon at bounding box center [1193, 23] width 20 height 20
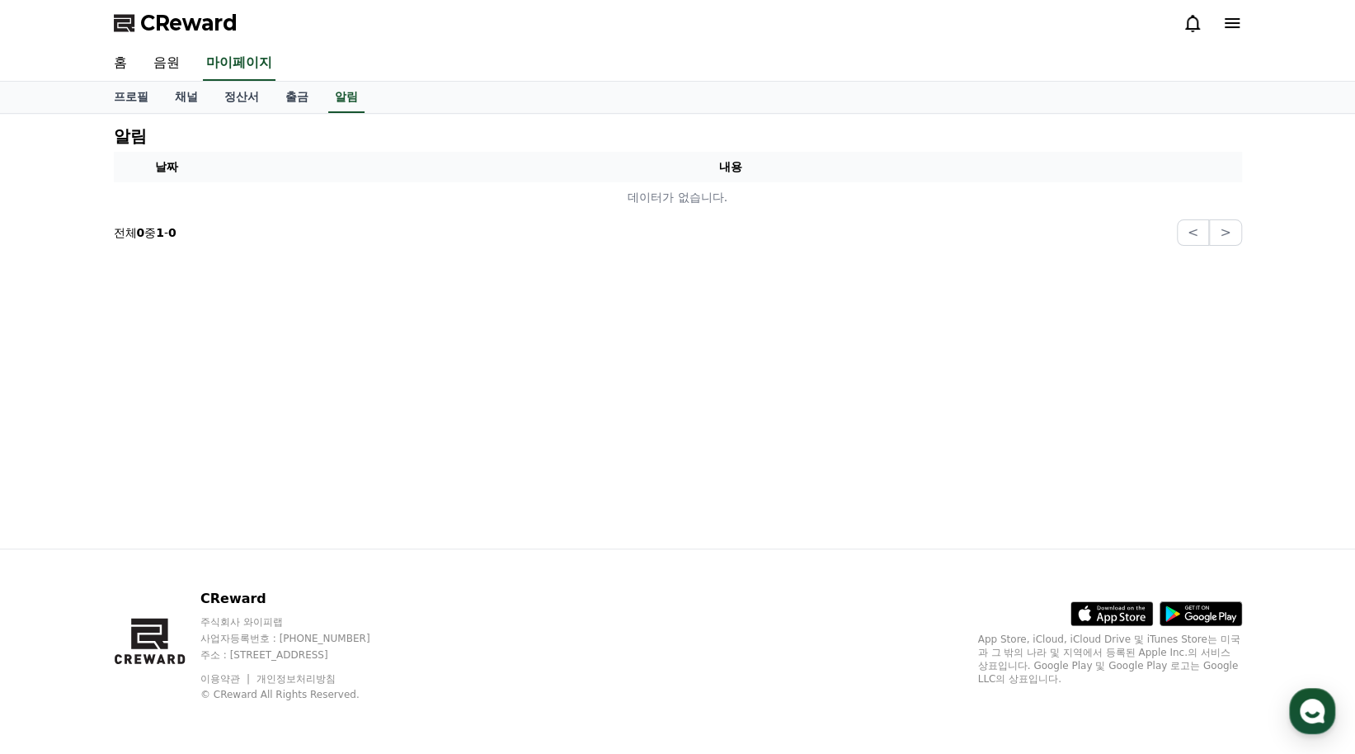
click at [1238, 24] on icon at bounding box center [1232, 23] width 15 height 10
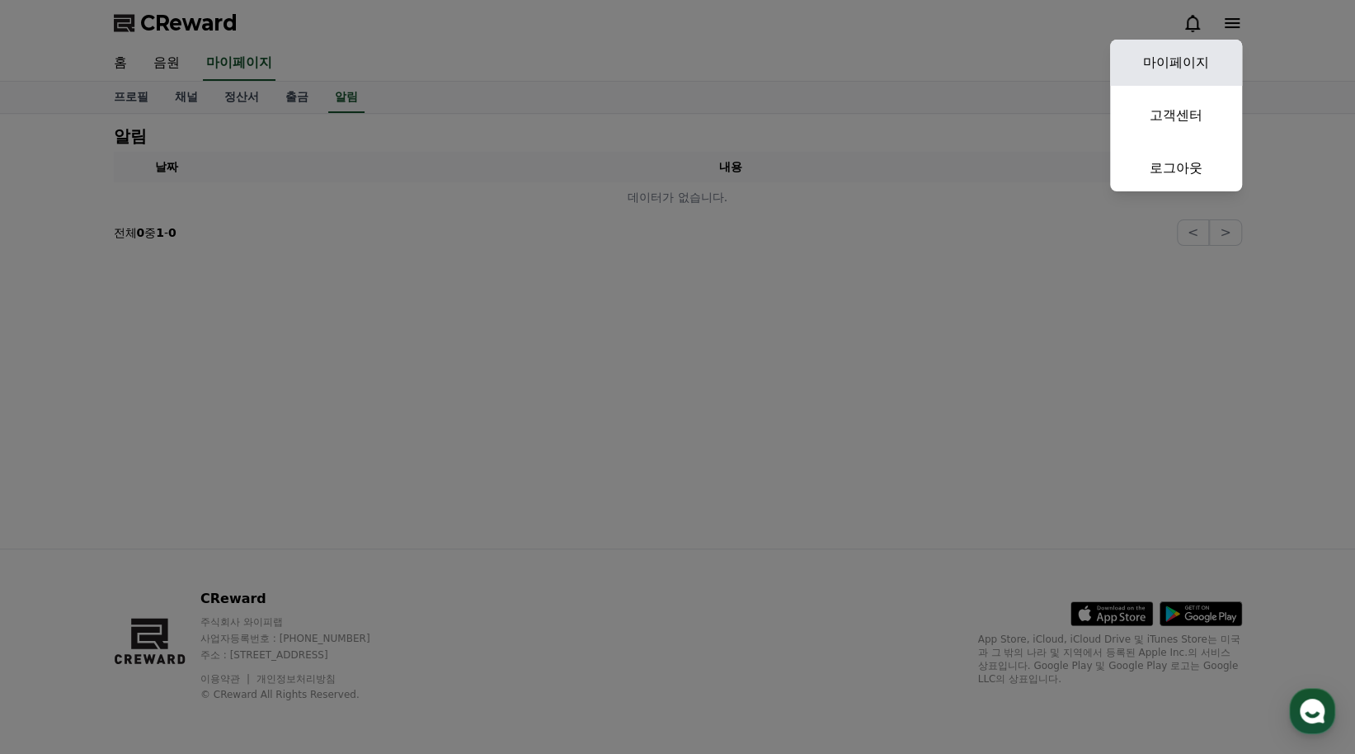
click at [1203, 55] on link "마이페이지" at bounding box center [1176, 63] width 132 height 46
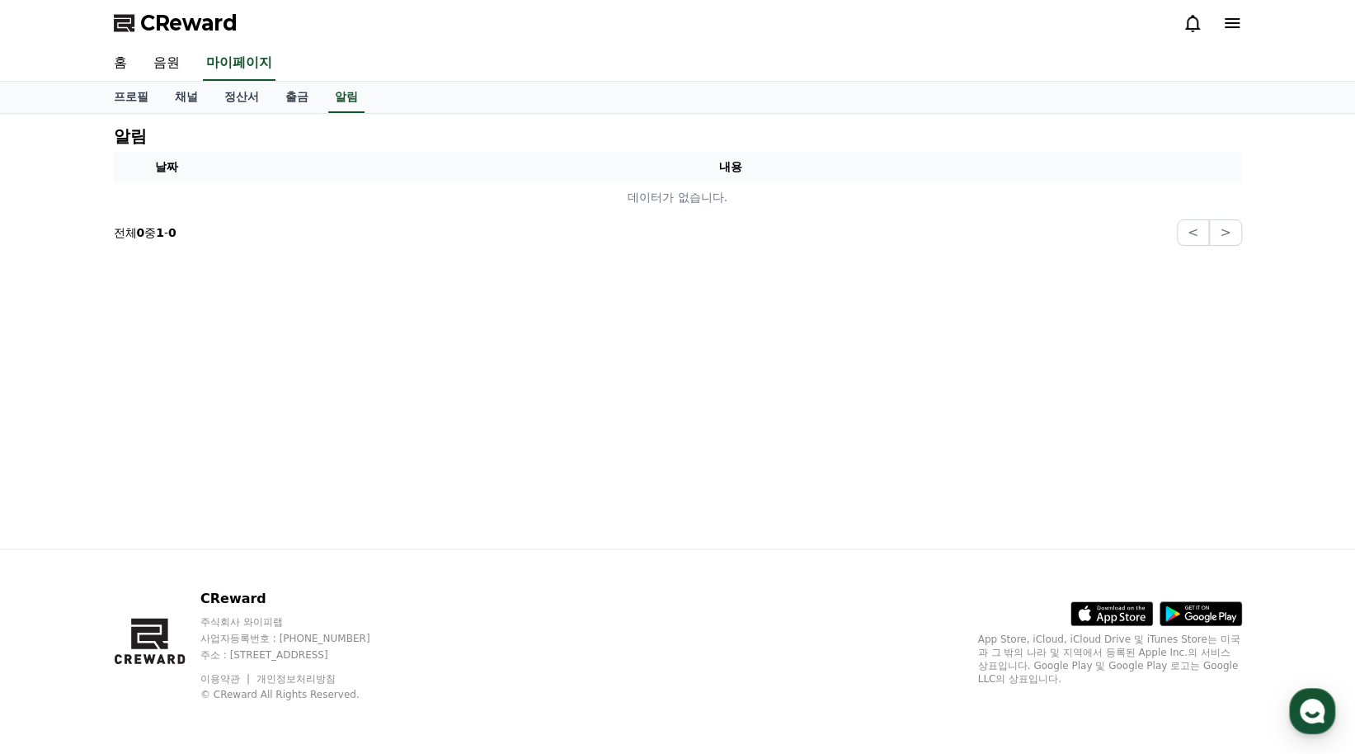
select select "**********"
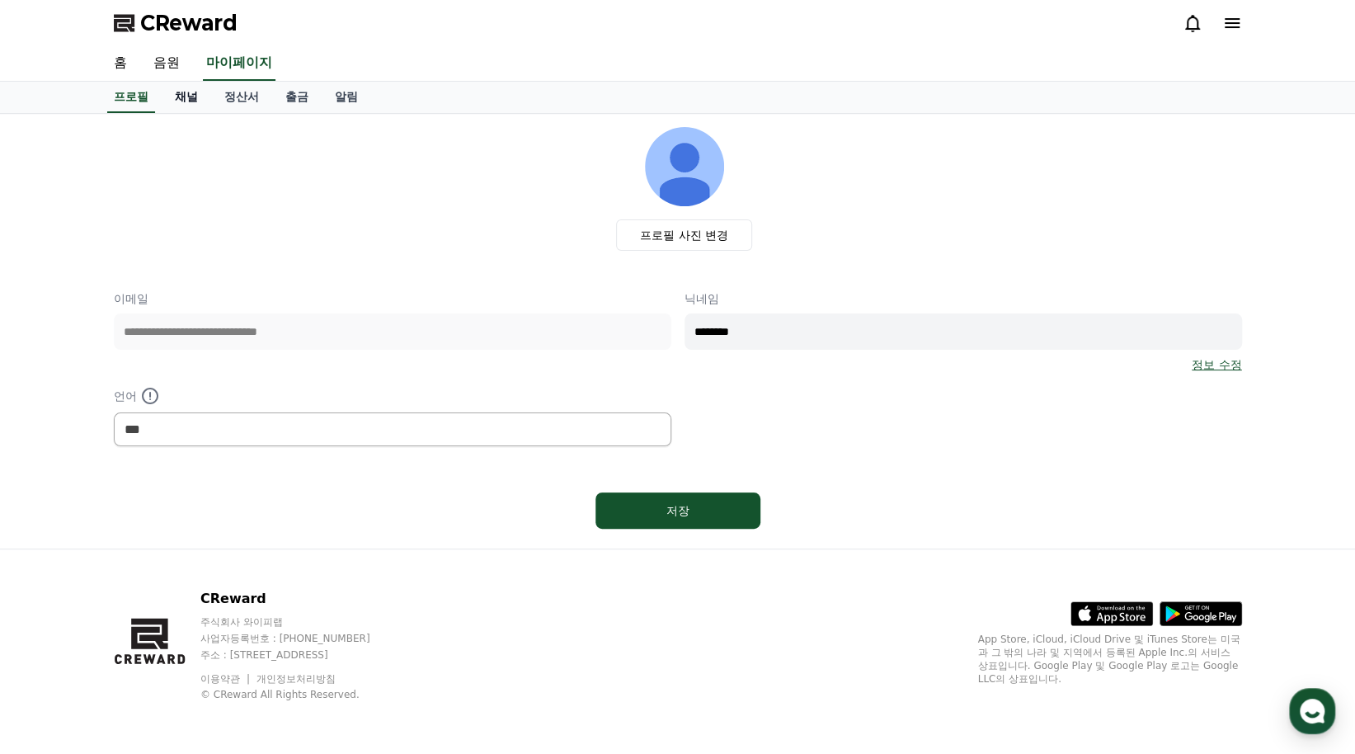
click at [184, 103] on link "채널" at bounding box center [186, 97] width 49 height 31
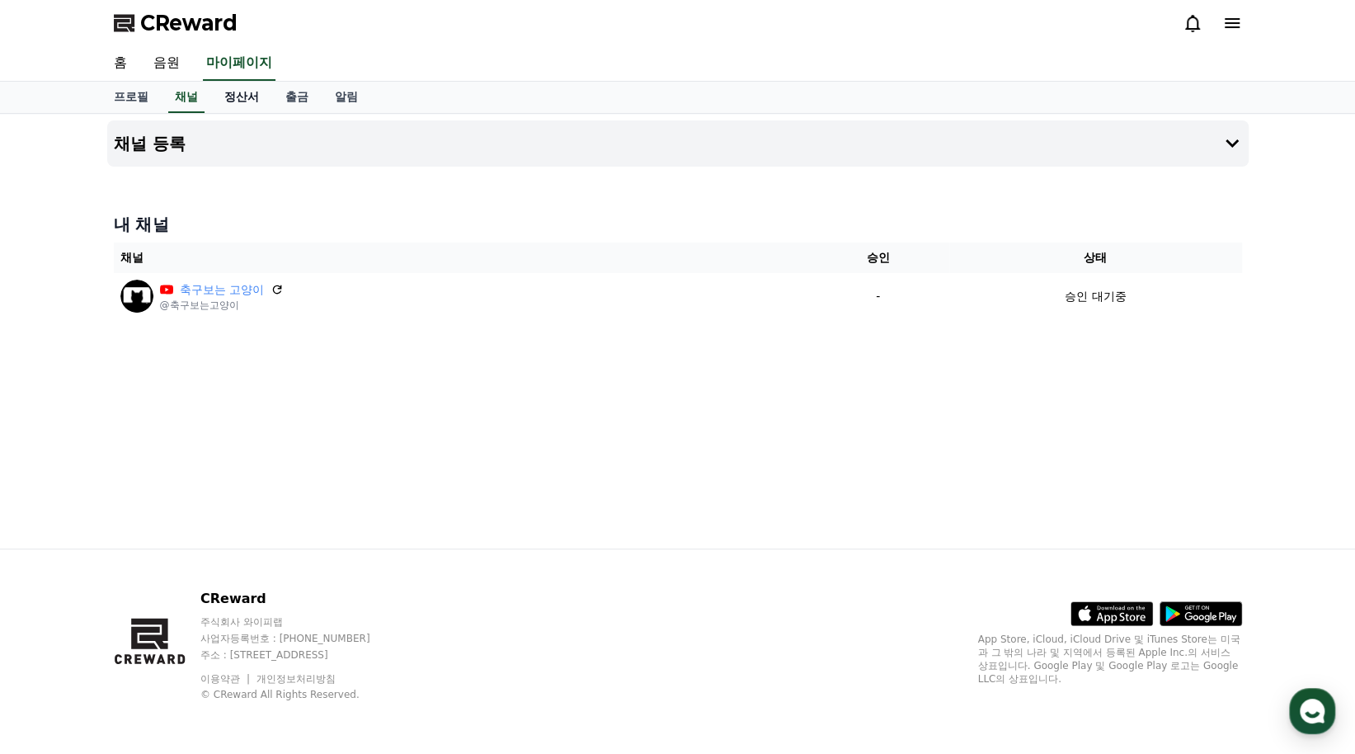
click at [234, 98] on link "정산서" at bounding box center [241, 97] width 61 height 31
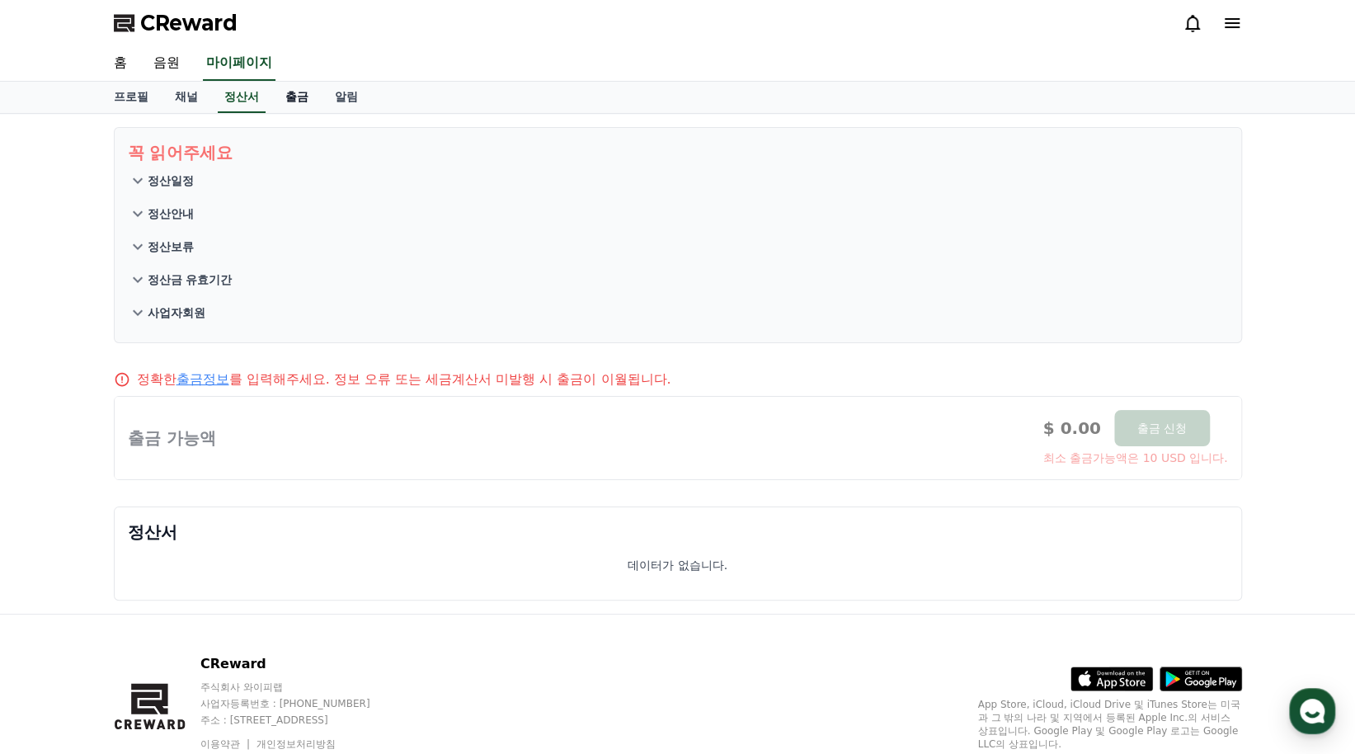
click at [297, 102] on link "출금" at bounding box center [296, 97] width 49 height 31
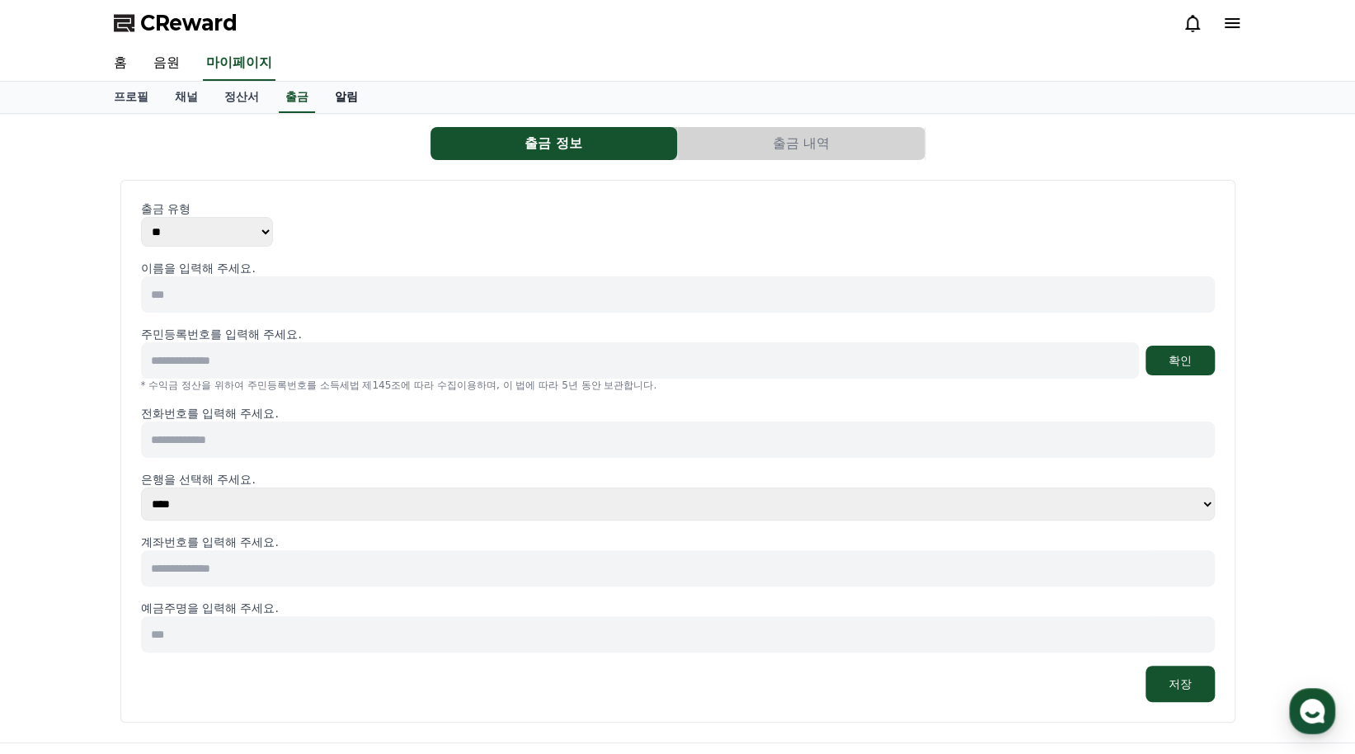
click at [355, 95] on link "알림" at bounding box center [346, 97] width 49 height 31
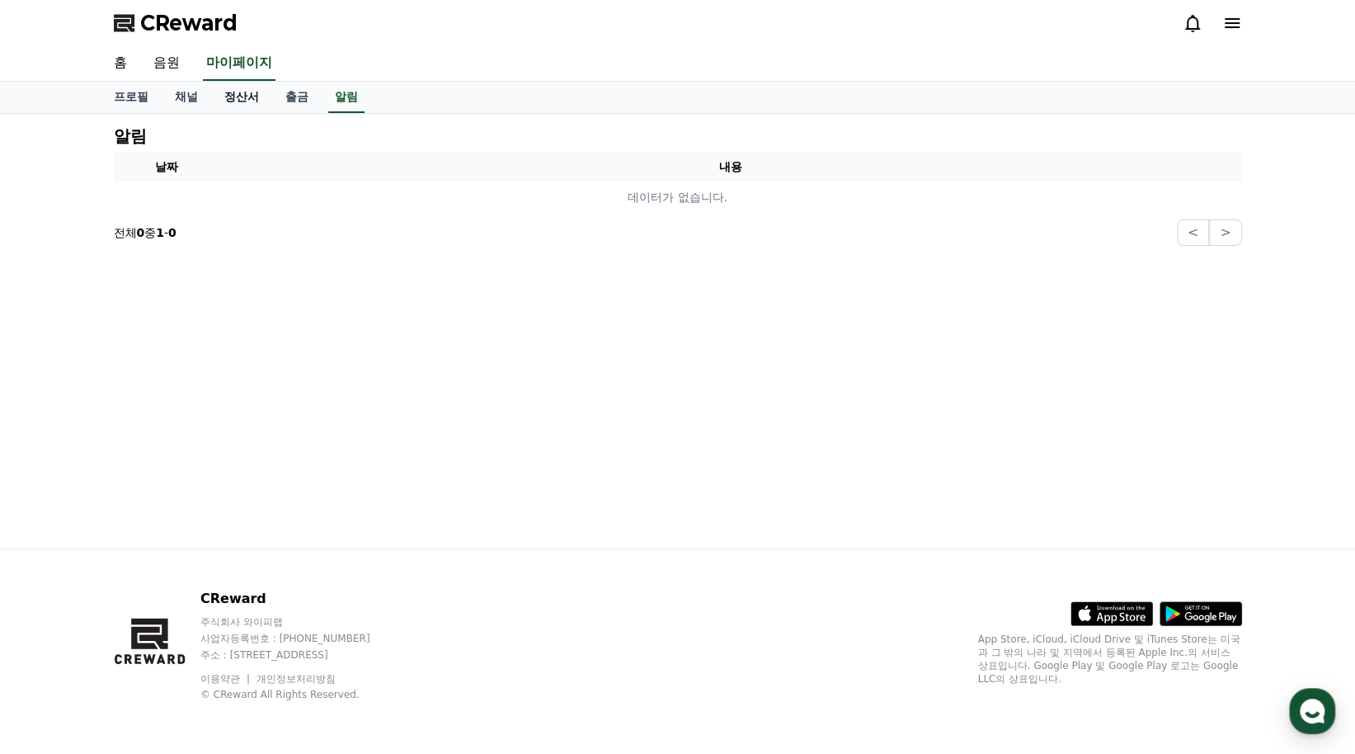
click at [235, 97] on link "정산서" at bounding box center [241, 97] width 61 height 31
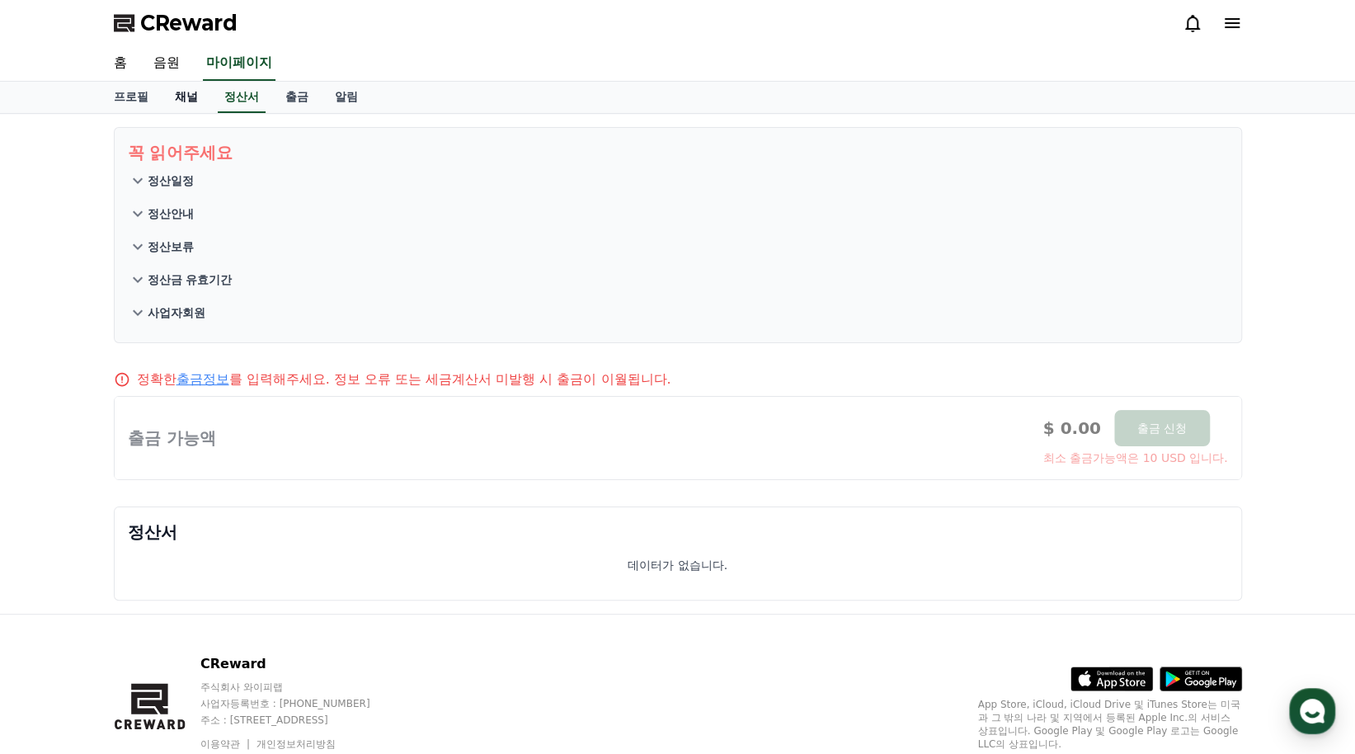
click at [186, 91] on link "채널" at bounding box center [186, 97] width 49 height 31
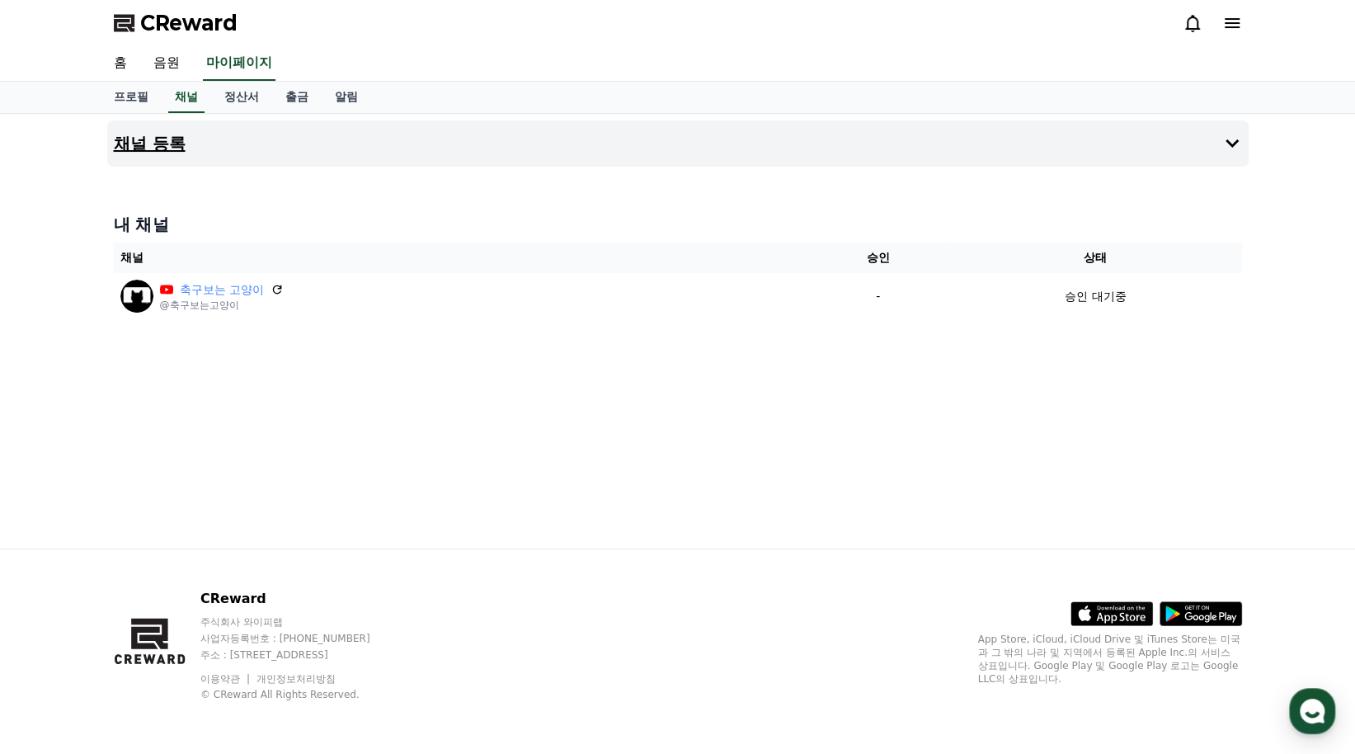
click at [1236, 142] on icon at bounding box center [1232, 143] width 13 height 8
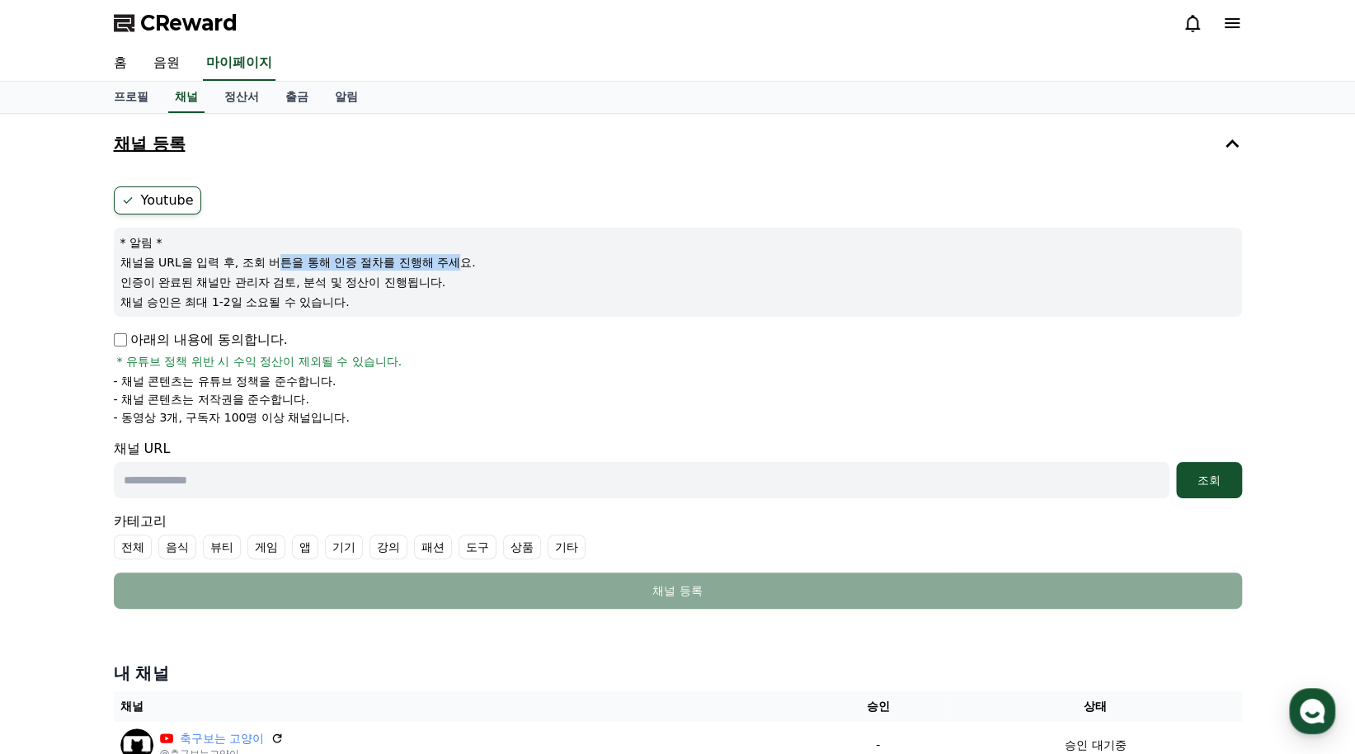
drag, startPoint x: 283, startPoint y: 262, endPoint x: 468, endPoint y: 254, distance: 184.9
click at [468, 254] on p "채널을 URL을 입력 후, 조회 버튼을 통해 인증 절차를 진행해 주세요." at bounding box center [677, 262] width 1115 height 16
click at [280, 275] on p "인증이 완료된 채널만 관리자 검토, 분석 및 정산이 진행됩니다." at bounding box center [677, 282] width 1115 height 16
drag, startPoint x: 176, startPoint y: 301, endPoint x: 246, endPoint y: 294, distance: 70.4
click at [217, 298] on p "채널 승인은 최대 1-2일 소요될 수 있습니다." at bounding box center [677, 302] width 1115 height 16
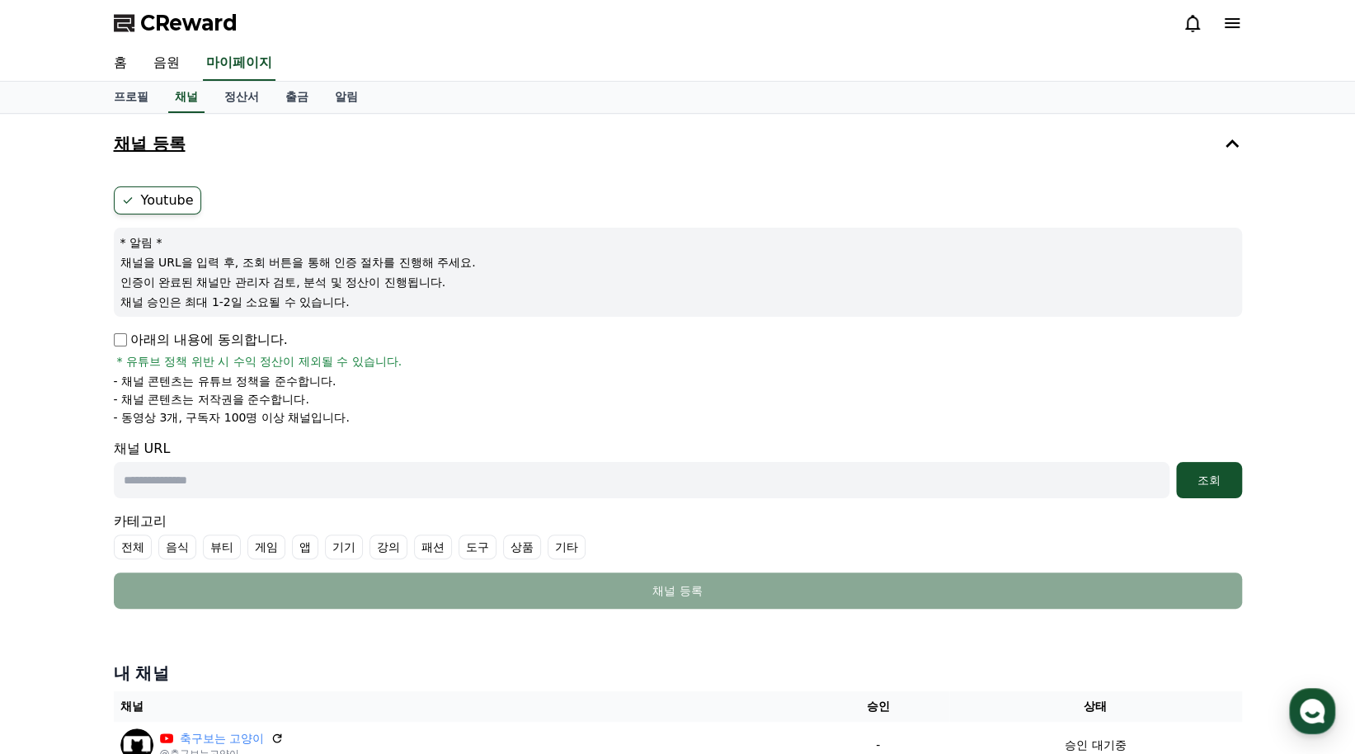
click at [292, 300] on p "채널 승인은 최대 1-2일 소요될 수 있습니다." at bounding box center [677, 302] width 1115 height 16
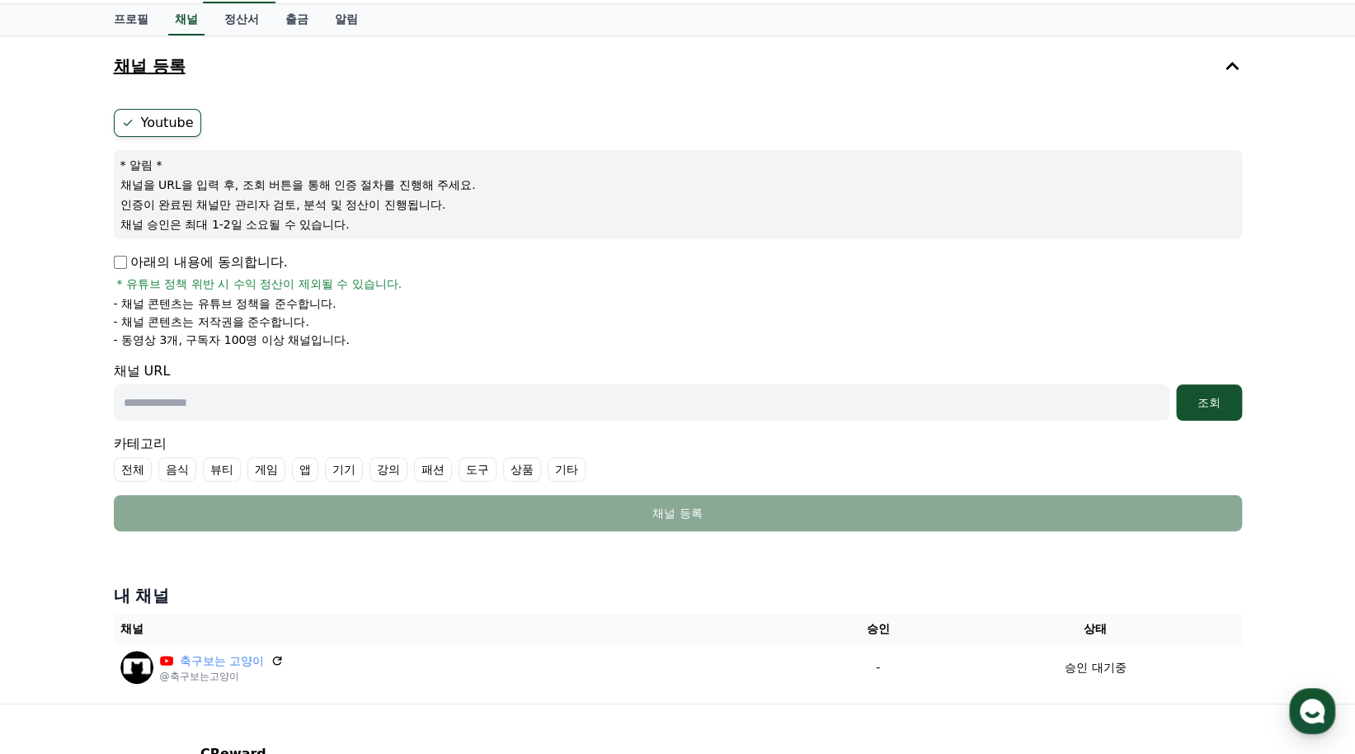
scroll to position [82, 0]
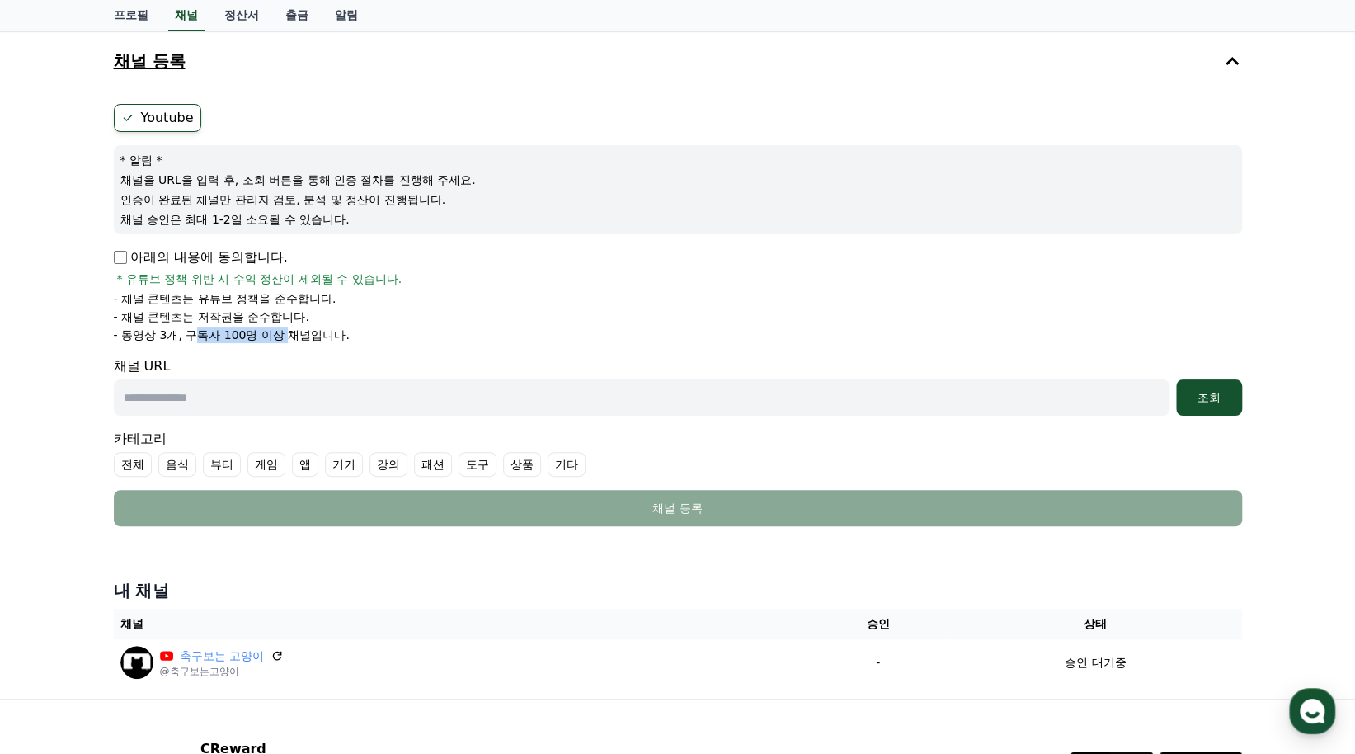
drag, startPoint x: 194, startPoint y: 332, endPoint x: 287, endPoint y: 332, distance: 93.2
click at [287, 332] on p "- 동영상 3개, 구독자 100명 이상 채널입니다." at bounding box center [232, 335] width 236 height 16
click at [142, 334] on p "- 동영상 3개, 구독자 100명 이상 채널입니다." at bounding box center [232, 335] width 236 height 16
drag, startPoint x: 125, startPoint y: 337, endPoint x: 365, endPoint y: 350, distance: 239.5
click at [355, 349] on form "Youtube * 알림 * 채널을 URL을 입력 후, 조회 버튼을 통해 인증 절차를 진행해 주세요. 인증이 완료된 채널만 관리자 검토, 분석 …" at bounding box center [678, 315] width 1128 height 422
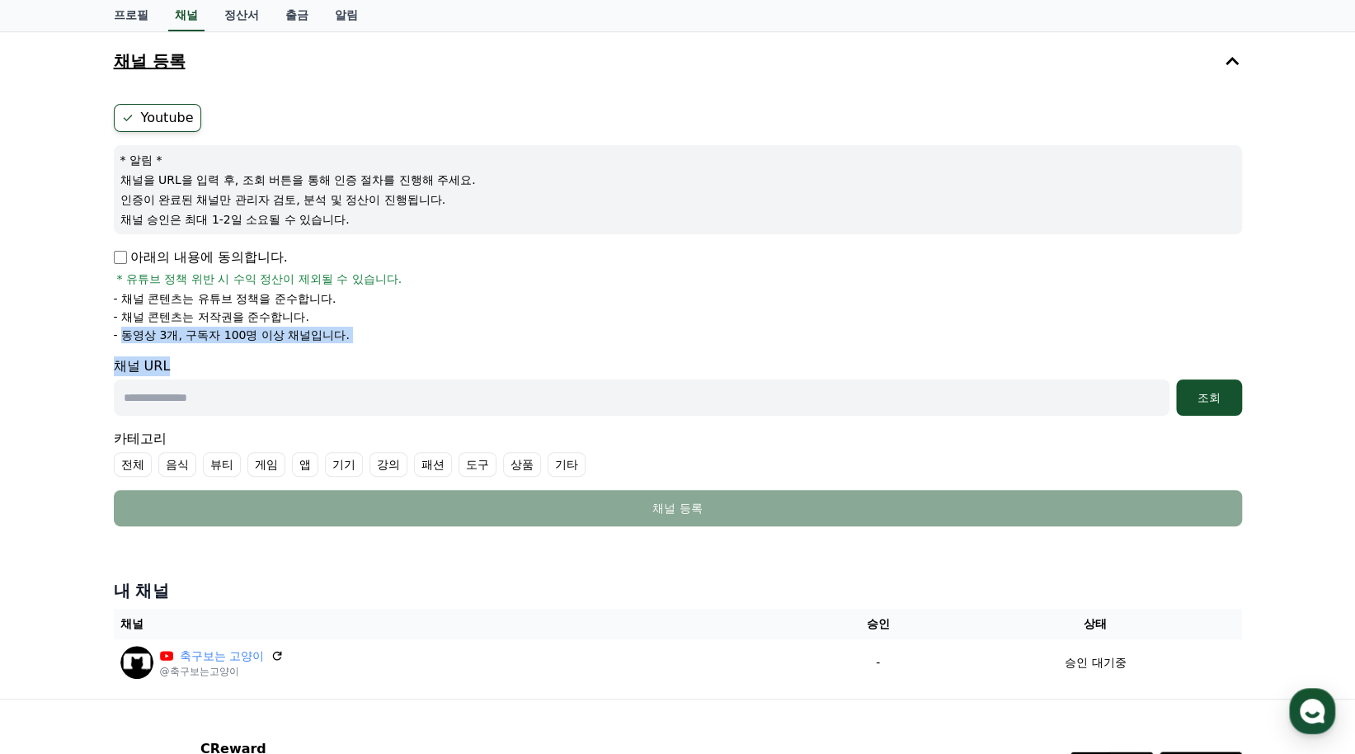
click at [407, 331] on li "- 동영상 3개, 구독자 100명 이상 채널입니다." at bounding box center [678, 335] width 1128 height 16
drag, startPoint x: 206, startPoint y: 298, endPoint x: 323, endPoint y: 298, distance: 117.1
click at [323, 298] on p "- 채널 콘텐츠는 유튜브 정책을 준수합니다." at bounding box center [225, 298] width 223 height 16
drag, startPoint x: 191, startPoint y: 314, endPoint x: 298, endPoint y: 308, distance: 107.4
click at [298, 308] on p "- 채널 콘텐츠는 저작권을 준수합니다." at bounding box center [211, 316] width 195 height 16
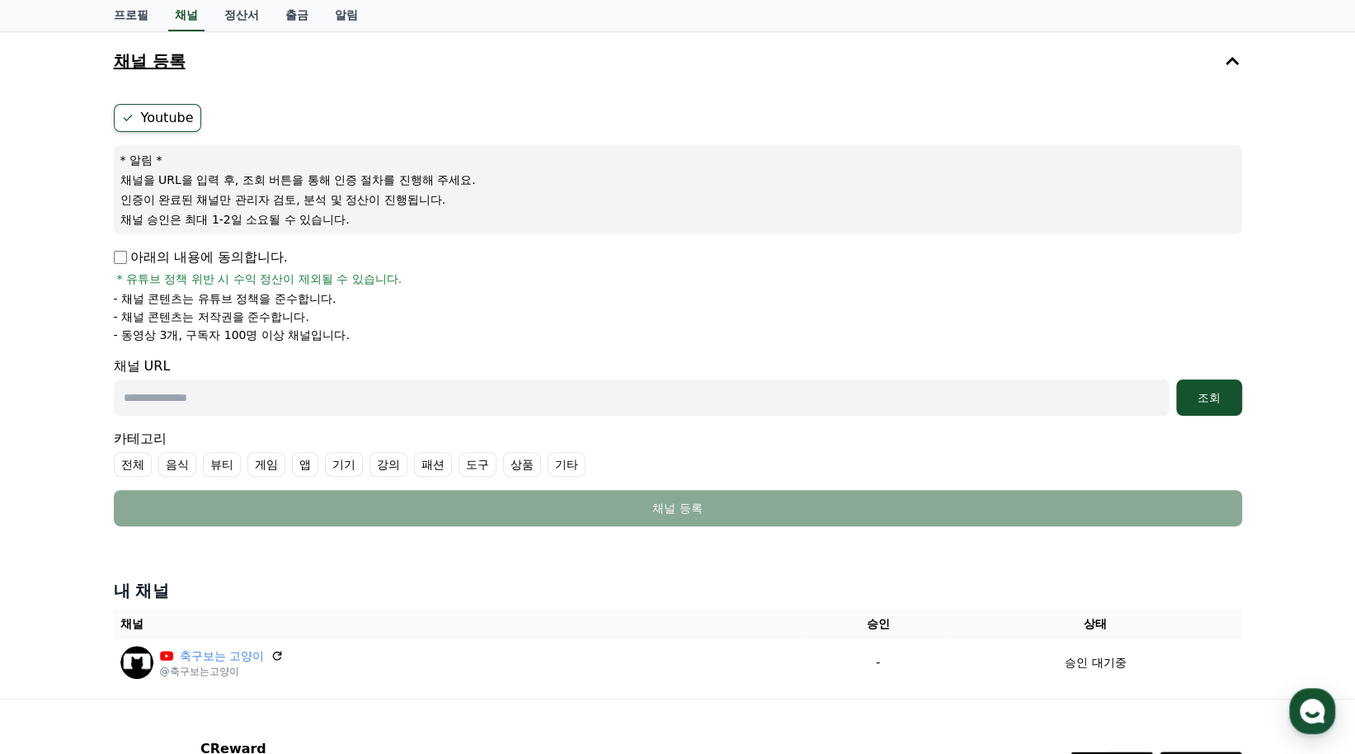
click at [410, 317] on li "- 채널 콘텐츠는 저작권을 준수합니다." at bounding box center [678, 316] width 1128 height 16
drag, startPoint x: 251, startPoint y: 275, endPoint x: 448, endPoint y: 273, distance: 197.1
click at [448, 273] on div "아래의 내용에 동의합니다. * 유튜브 정책 위반 시 수익 정산이 제외될 수 있습니다." at bounding box center [678, 267] width 1128 height 40
click at [341, 312] on li "- 채널 콘텐츠는 저작권을 준수합니다." at bounding box center [678, 316] width 1128 height 16
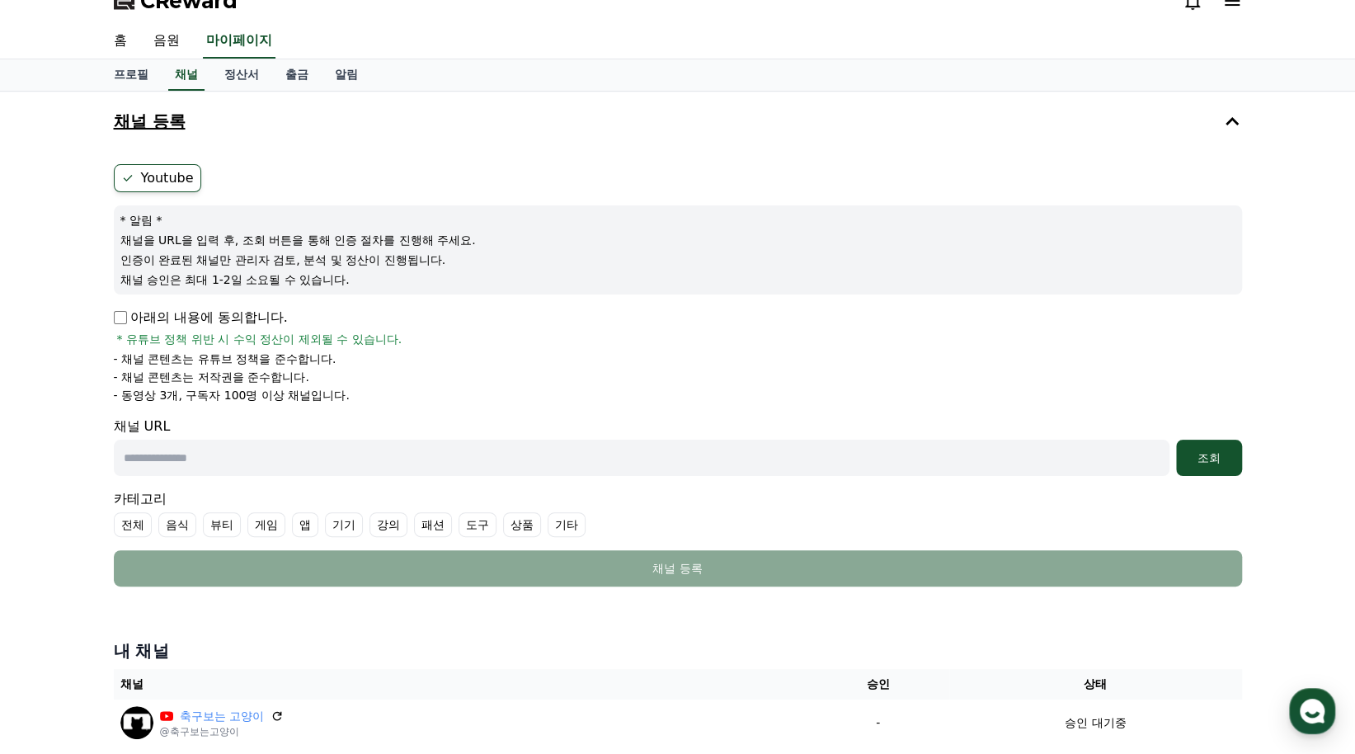
scroll to position [0, 0]
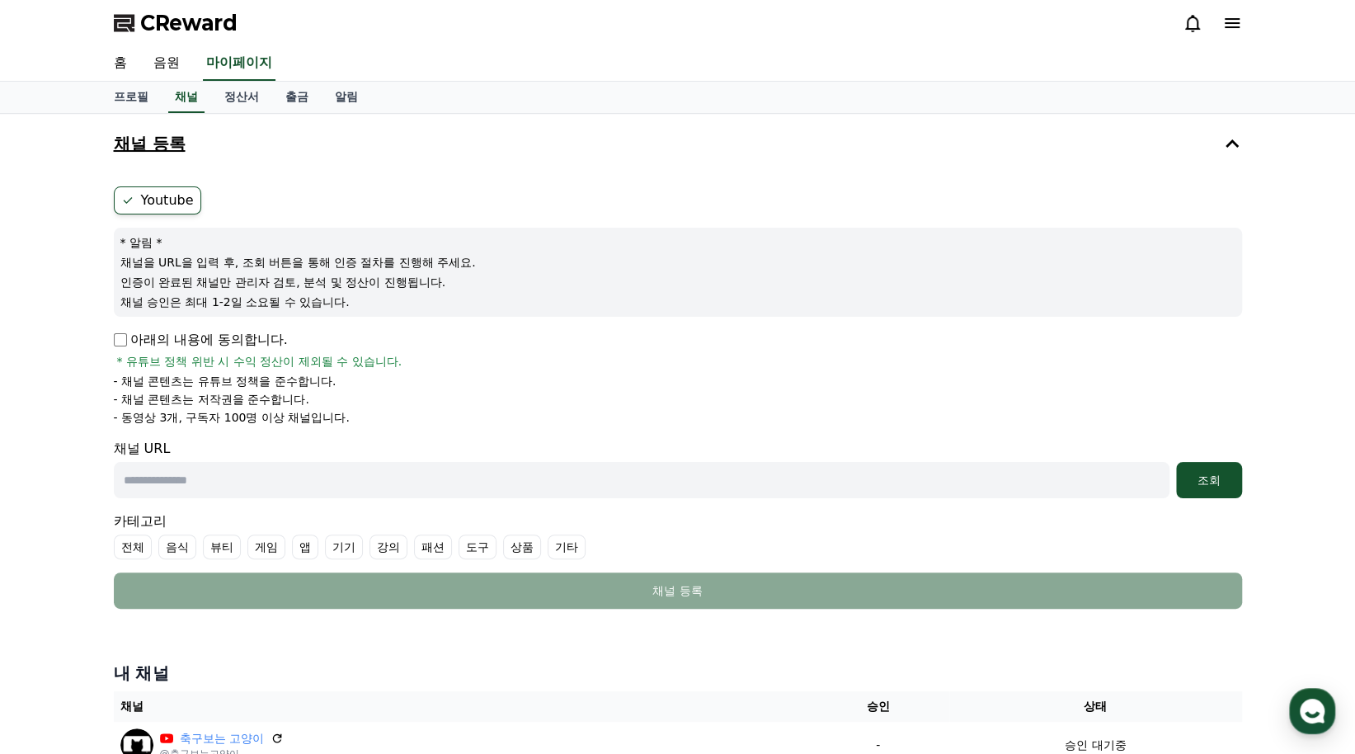
click at [128, 195] on icon at bounding box center [127, 200] width 13 height 13
click at [172, 200] on label "Youtube" at bounding box center [157, 200] width 87 height 28
click at [391, 187] on ul "Youtube" at bounding box center [678, 200] width 1128 height 28
click at [184, 195] on label "Youtube" at bounding box center [157, 200] width 87 height 28
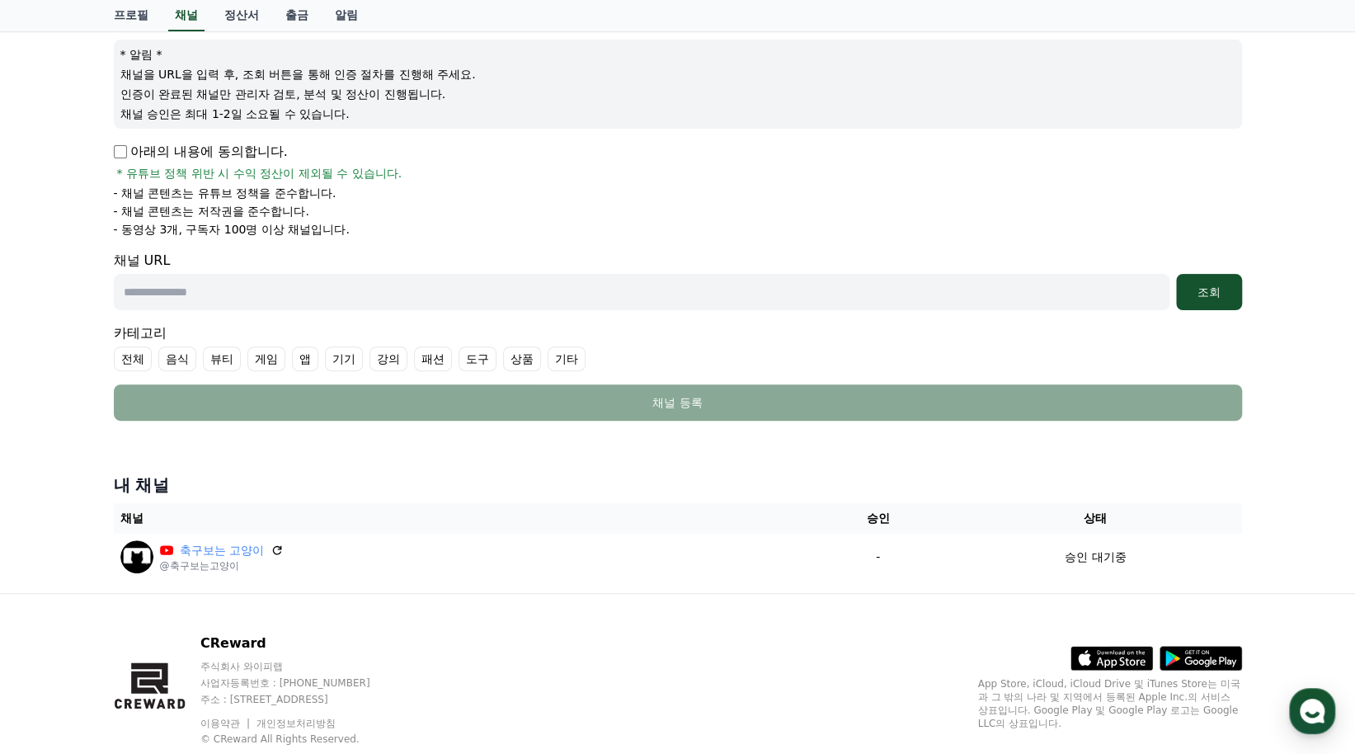
scroll to position [231, 0]
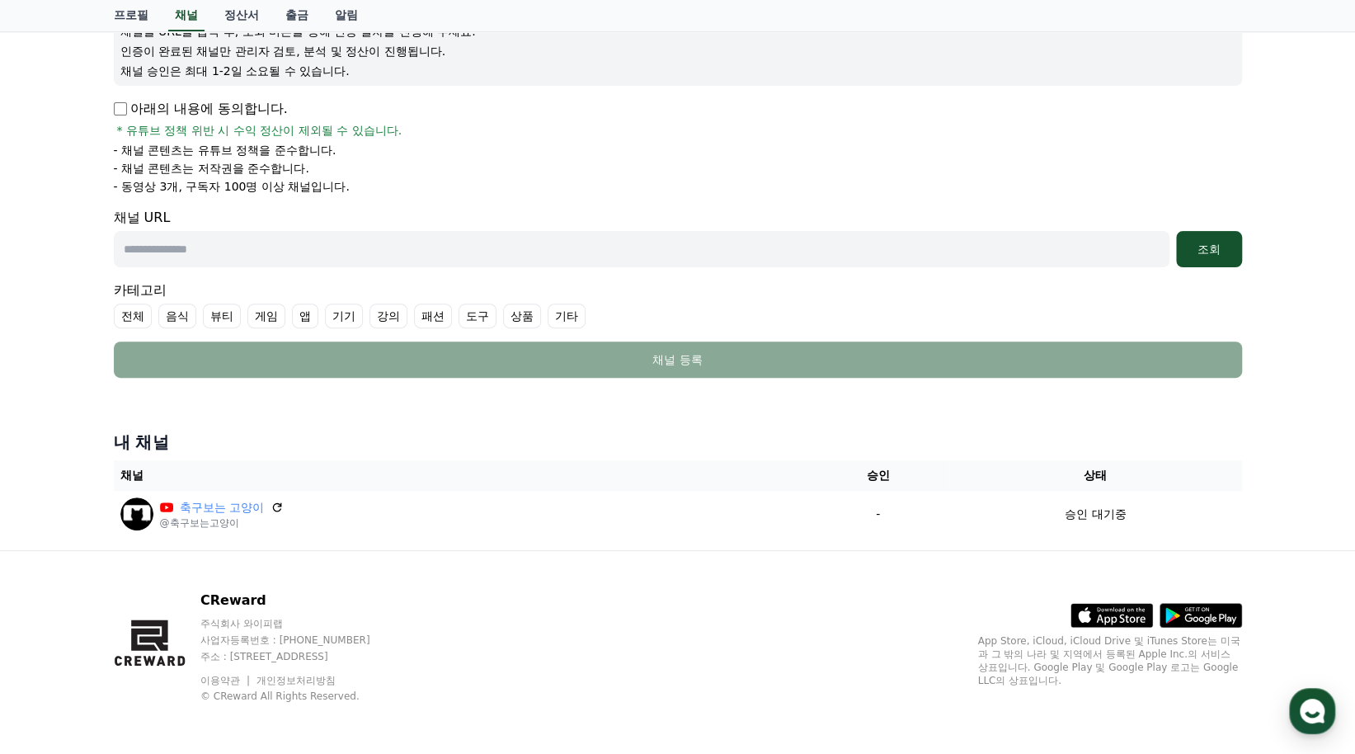
drag, startPoint x: 709, startPoint y: 416, endPoint x: 700, endPoint y: 419, distance: 9.7
click at [709, 415] on div "채널 등록 Youtube * 알림 * 채널을 URL을 입력 후, 조회 버튼을 통해 인증 절차를 진행해 주세요. 인증이 완료된 채널만 관리자 검…" at bounding box center [678, 216] width 1155 height 667
drag, startPoint x: 338, startPoint y: 448, endPoint x: 332, endPoint y: 456, distance: 10.6
click at [332, 455] on div "내 채널 채널 승인 상태 축구보는 고양이 @축구보는고양이 - 승인 대기중" at bounding box center [678, 484] width 1142 height 120
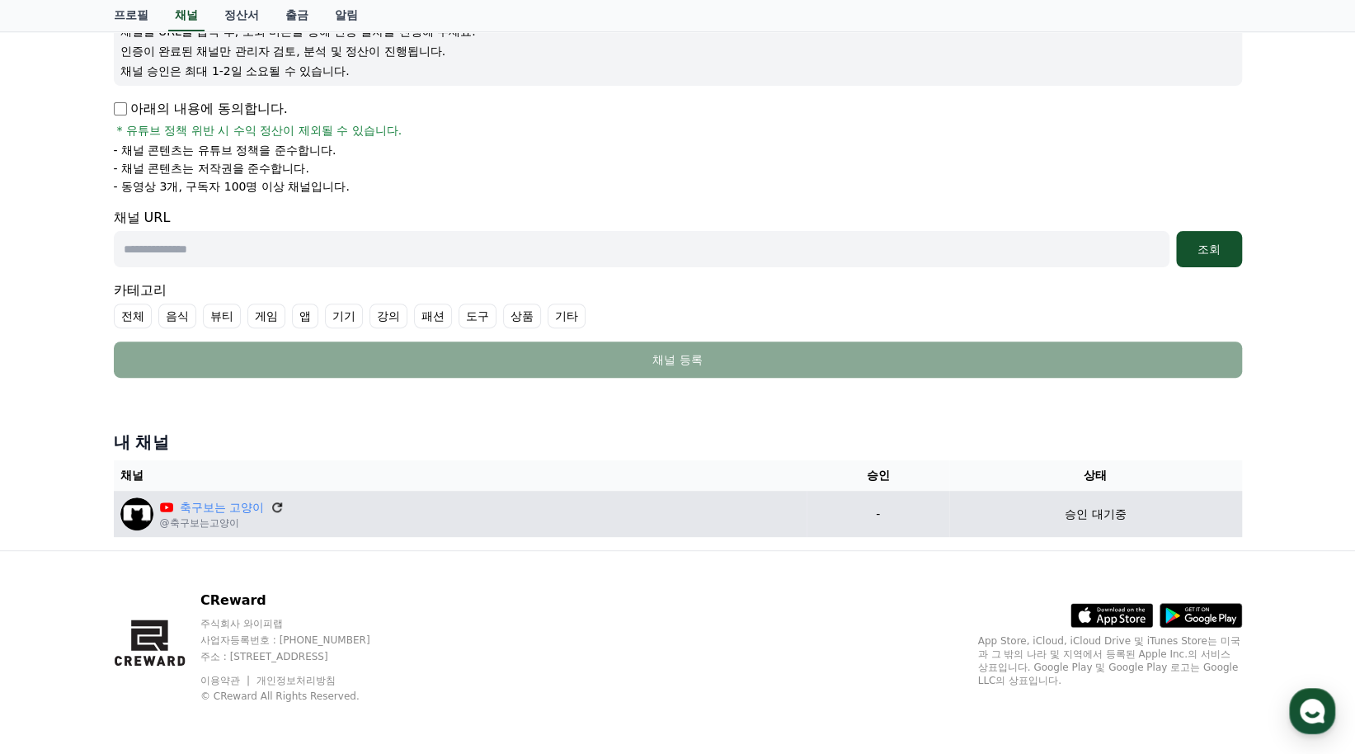
click at [277, 502] on icon at bounding box center [277, 507] width 15 height 15
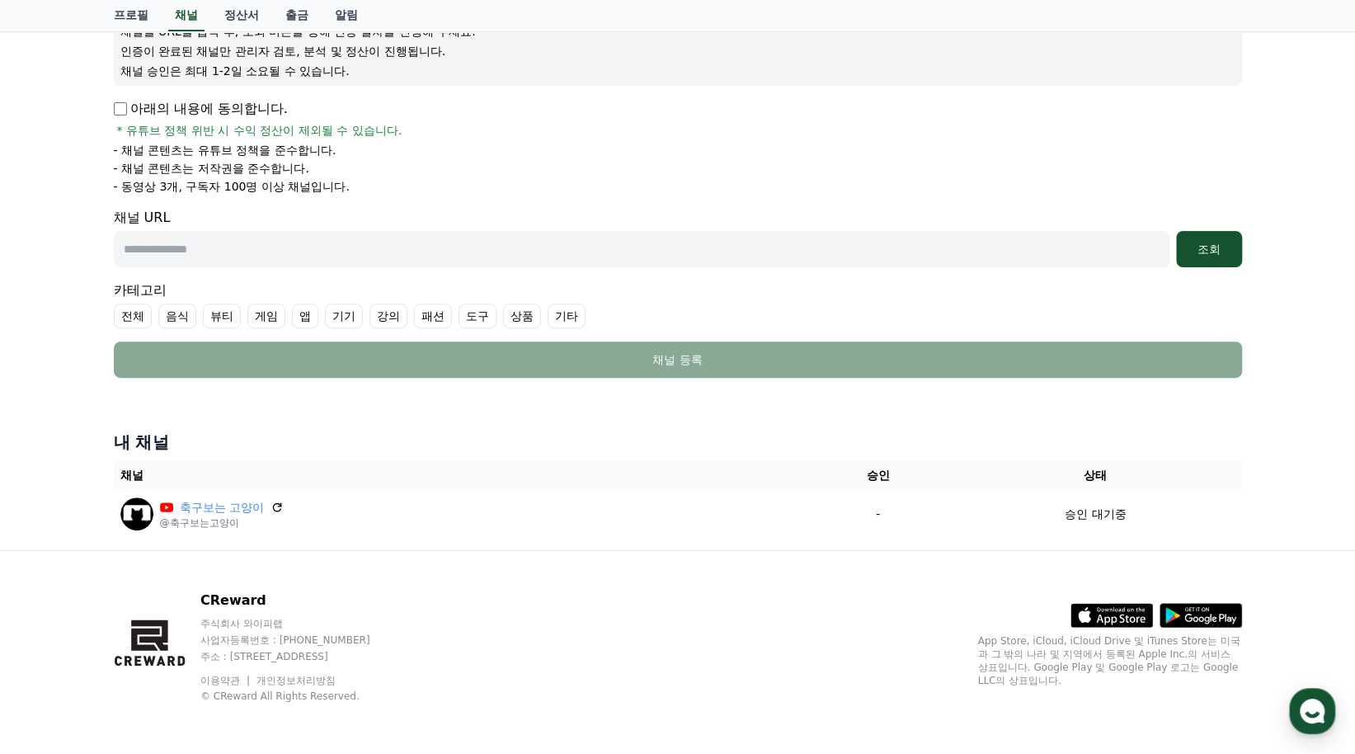
click at [289, 458] on div "내 채널 채널 승인 상태 축구보는 고양이 @축구보는고양이 - 승인 대기중" at bounding box center [678, 484] width 1142 height 120
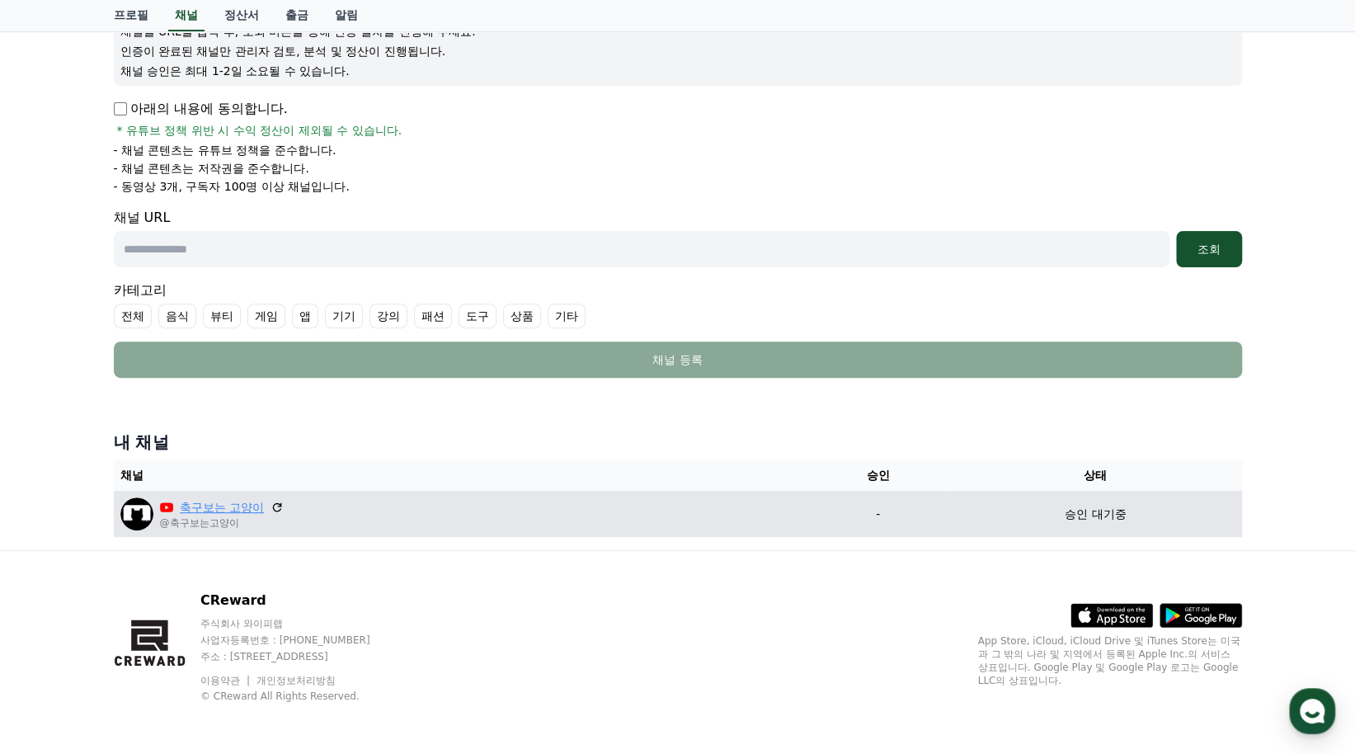
click at [223, 502] on link "축구보는 고양이" at bounding box center [222, 507] width 84 height 17
